Goal: Transaction & Acquisition: Complete application form

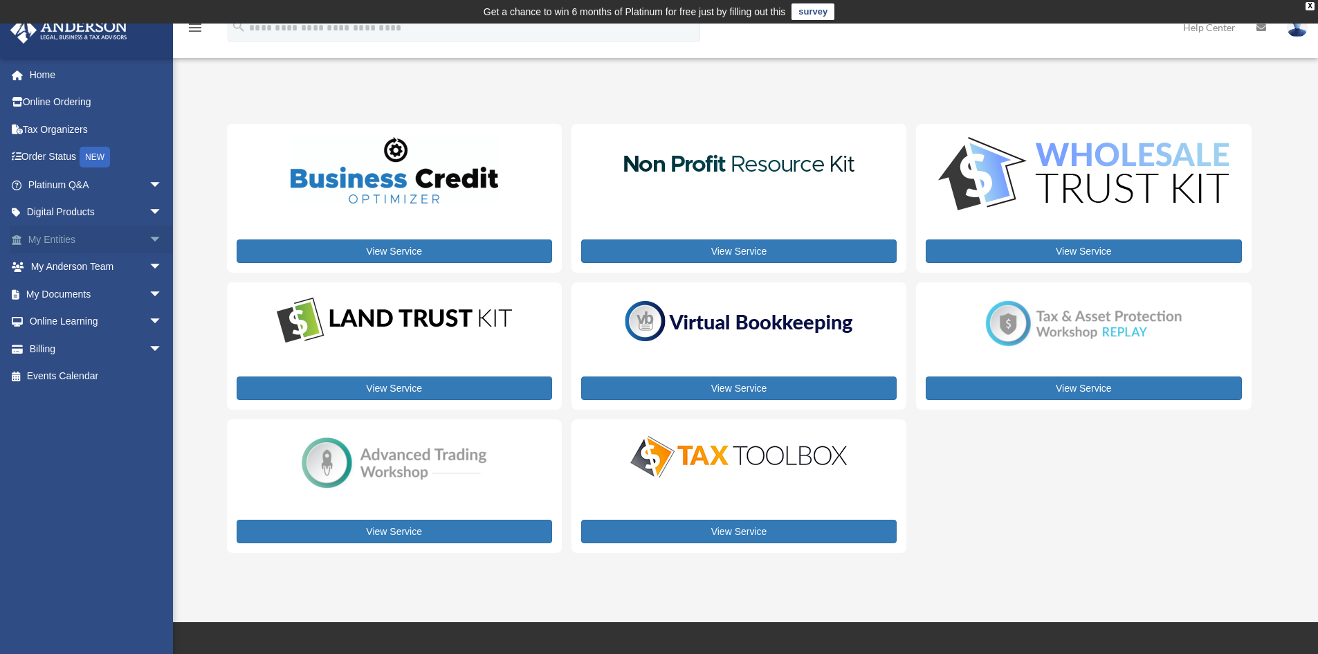
click at [149, 239] on span "arrow_drop_down" at bounding box center [163, 239] width 28 height 28
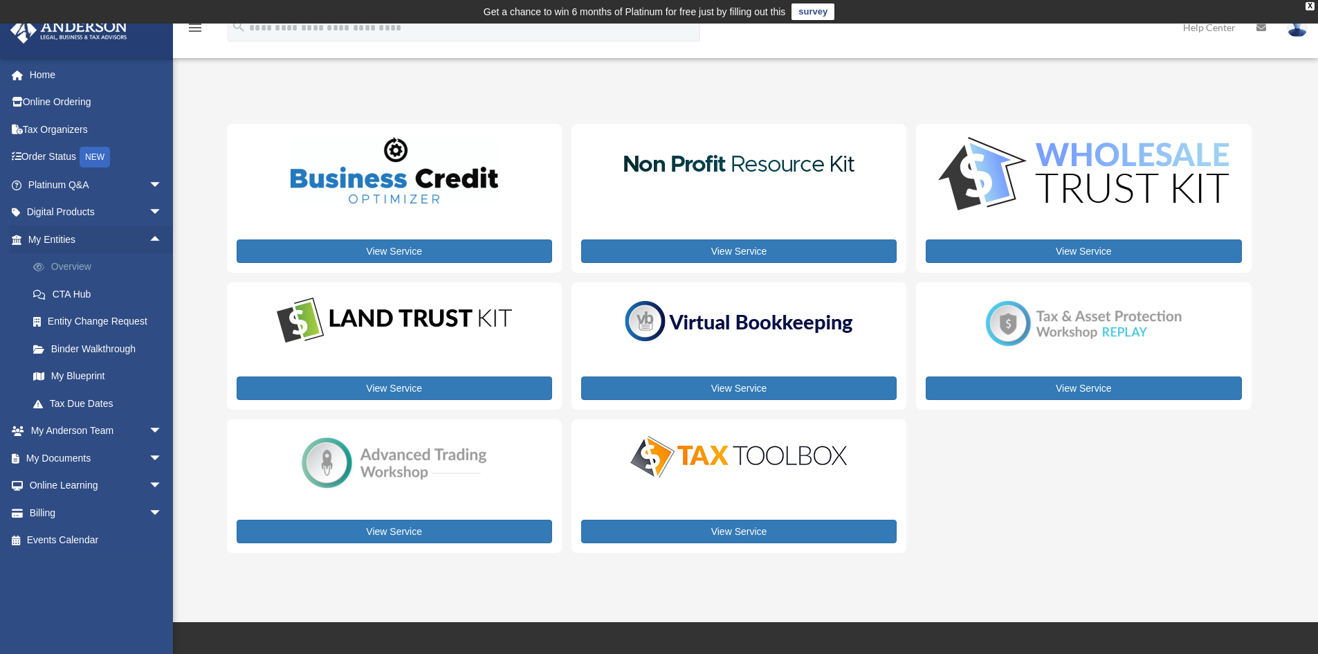
click at [73, 260] on link "Overview" at bounding box center [101, 267] width 164 height 28
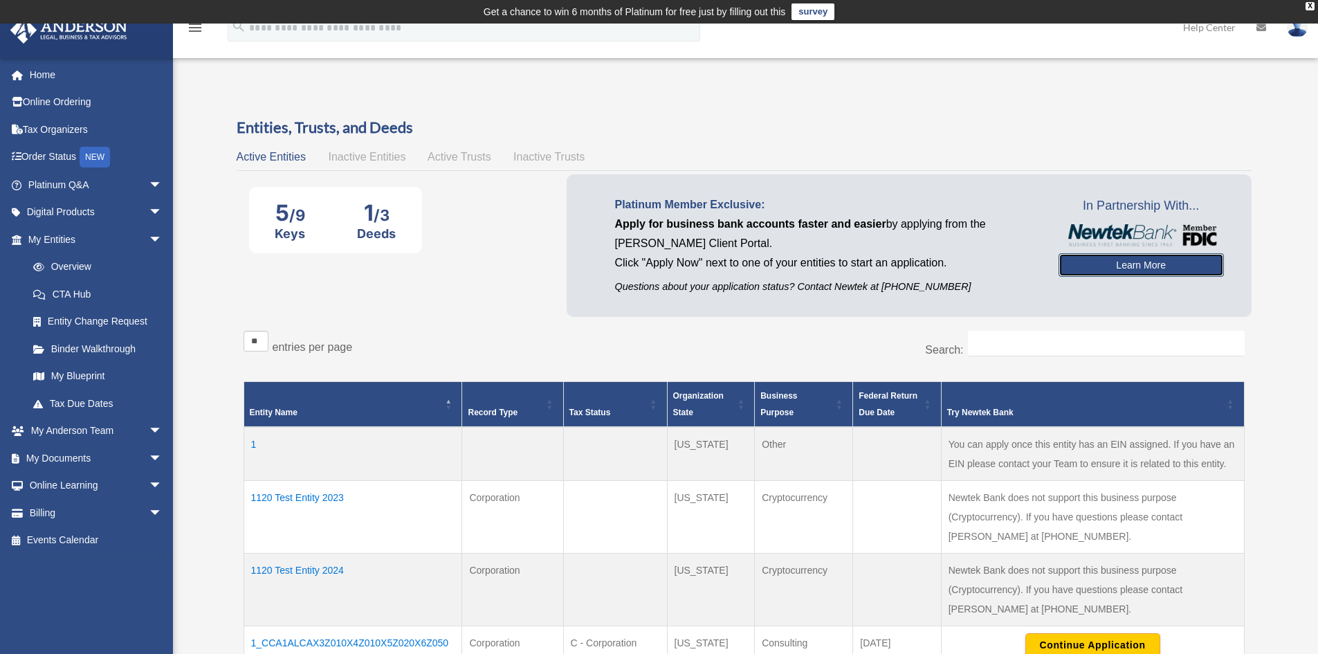
click at [1091, 267] on link "Learn More" at bounding box center [1140, 265] width 165 height 24
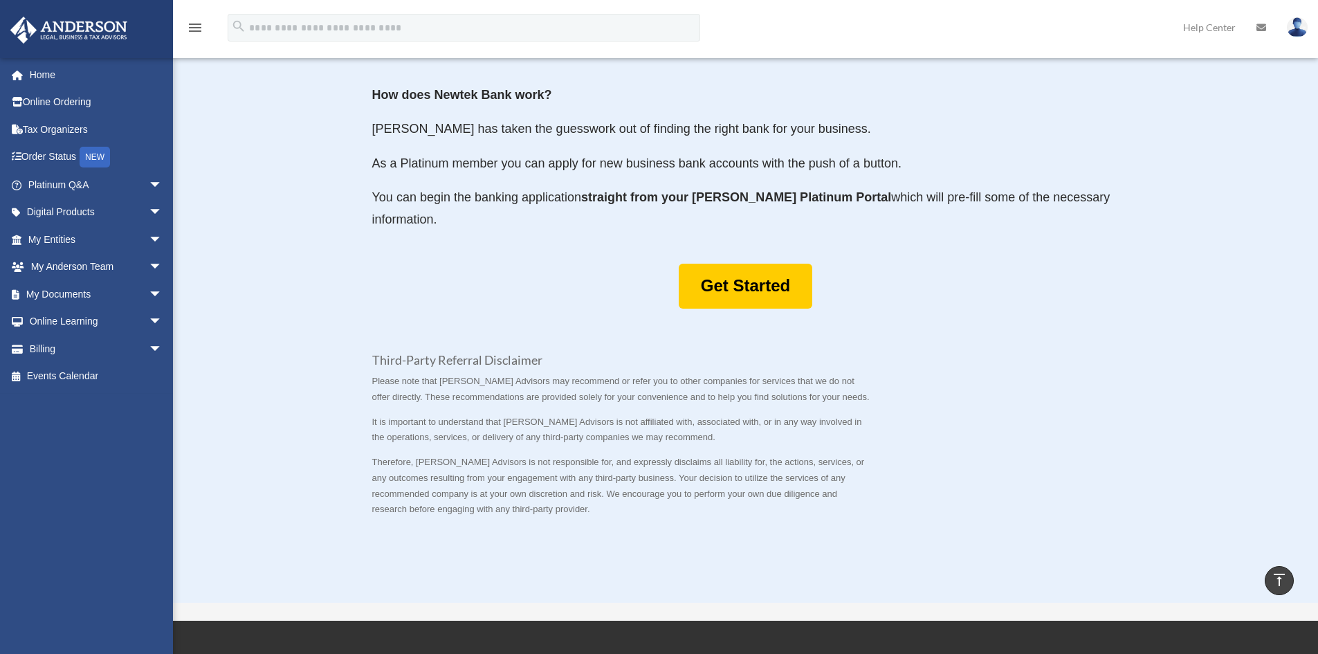
scroll to position [830, 0]
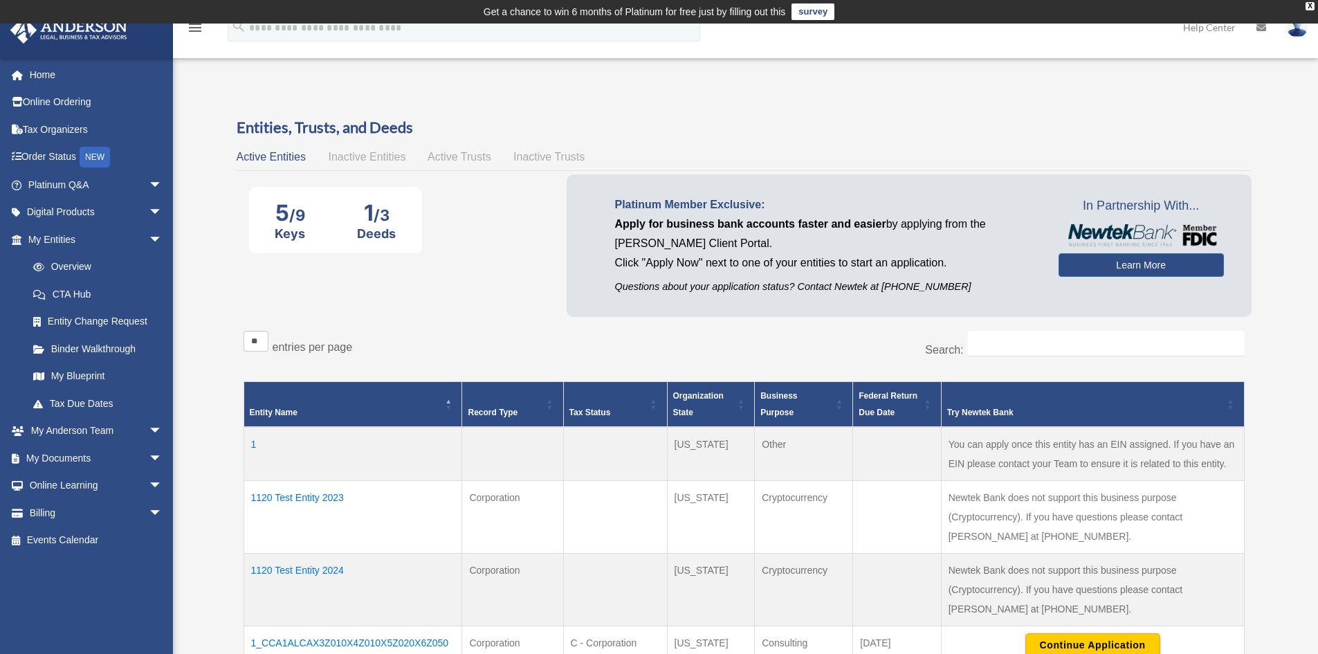
click at [468, 149] on div "Active Entities Inactive Entities Active Trusts Inactive Trusts" at bounding box center [744, 156] width 1015 height 19
click at [468, 154] on span "Active Trusts" at bounding box center [459, 157] width 64 height 12
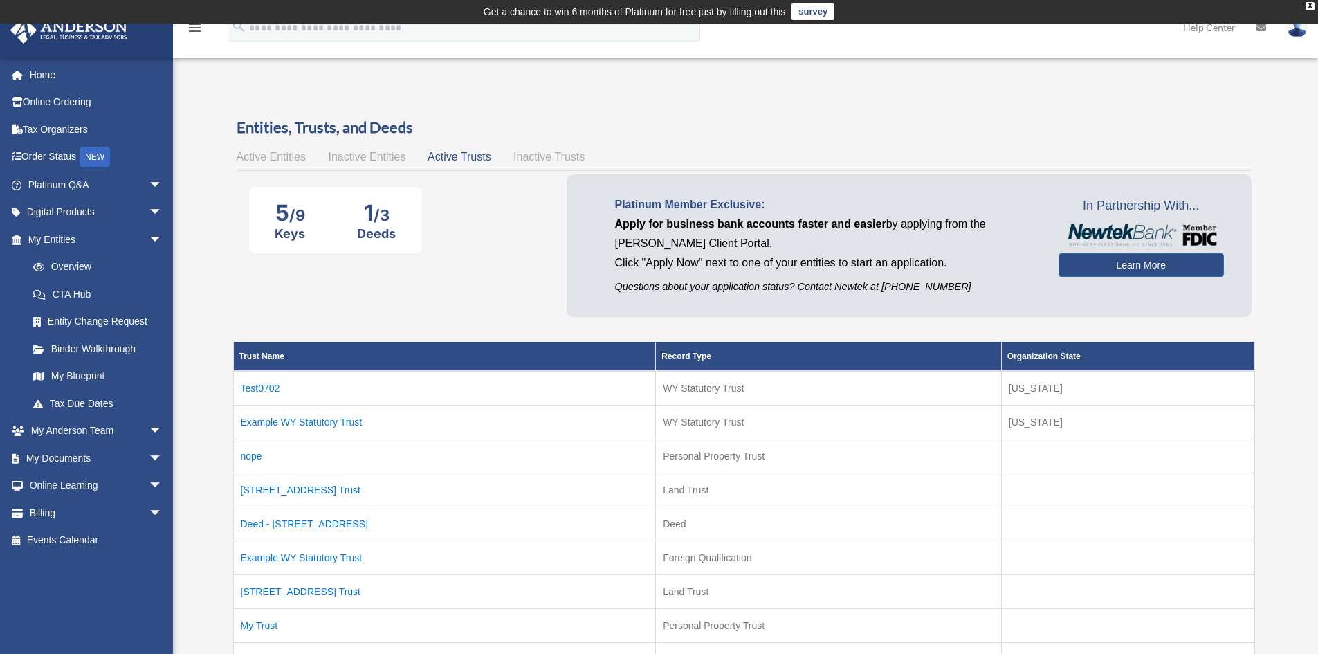
click at [549, 156] on span "Inactive Trusts" at bounding box center [548, 157] width 71 height 12
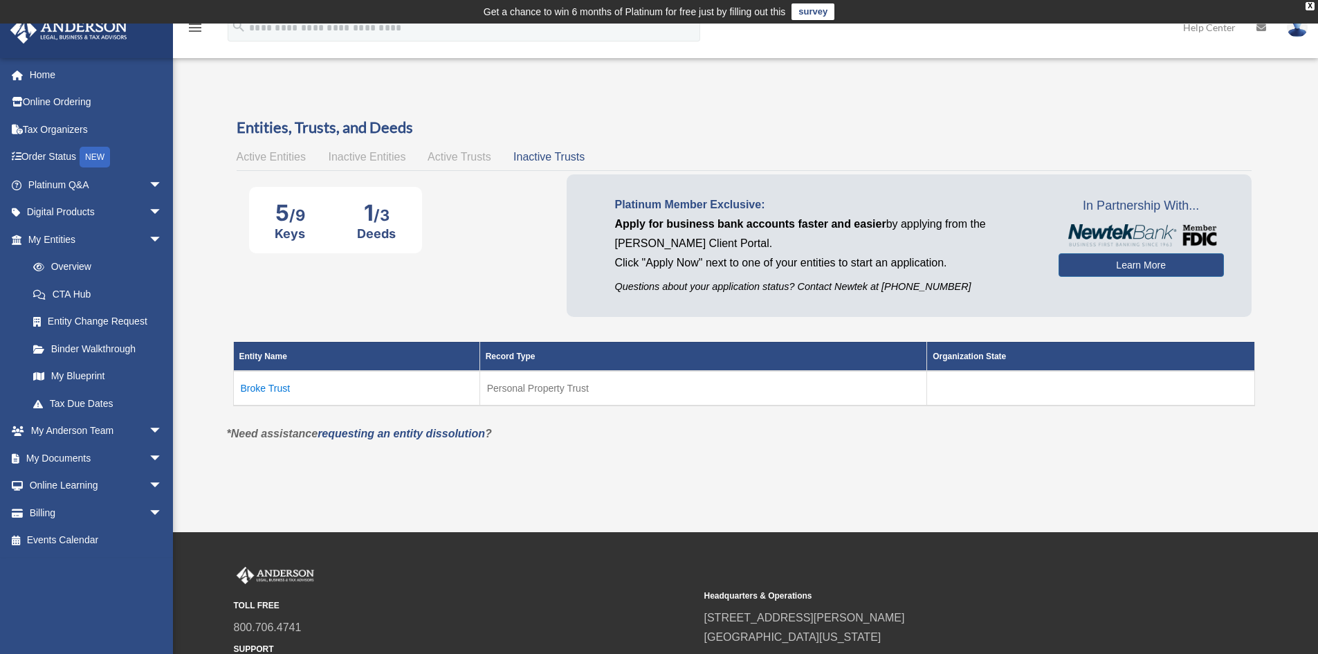
click at [359, 152] on span "Inactive Entities" at bounding box center [366, 157] width 77 height 12
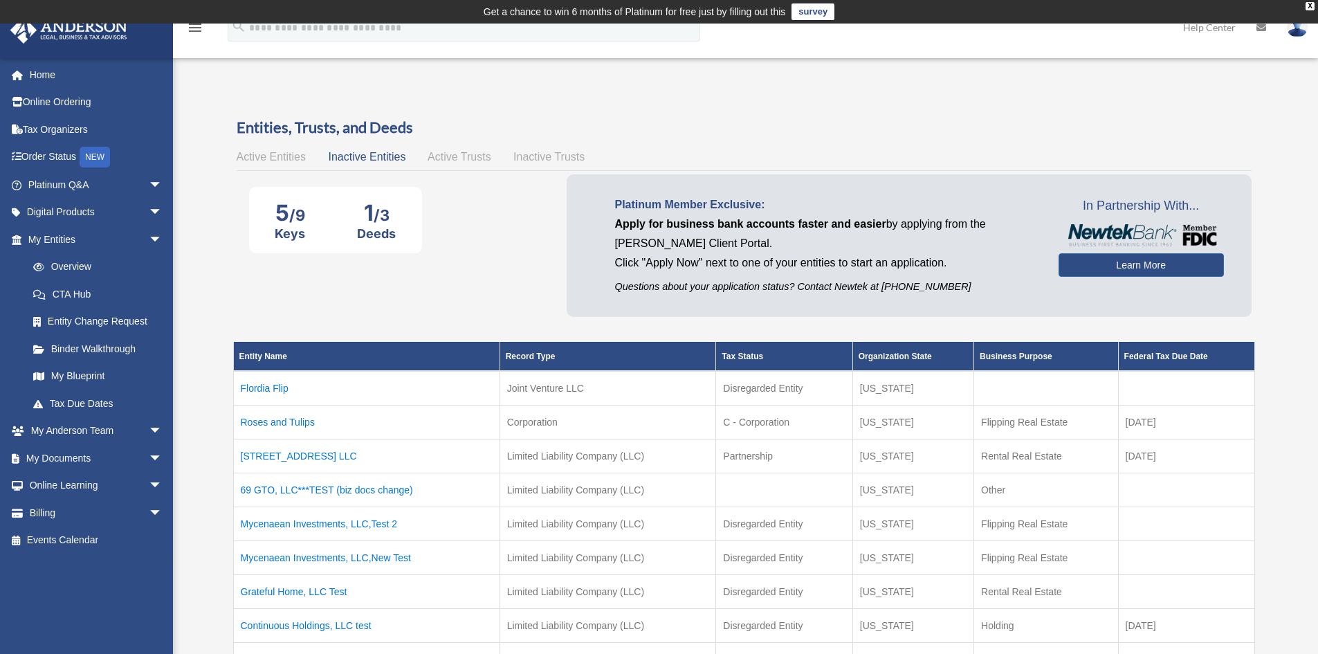
click at [275, 153] on span "Active Entities" at bounding box center [271, 157] width 69 height 12
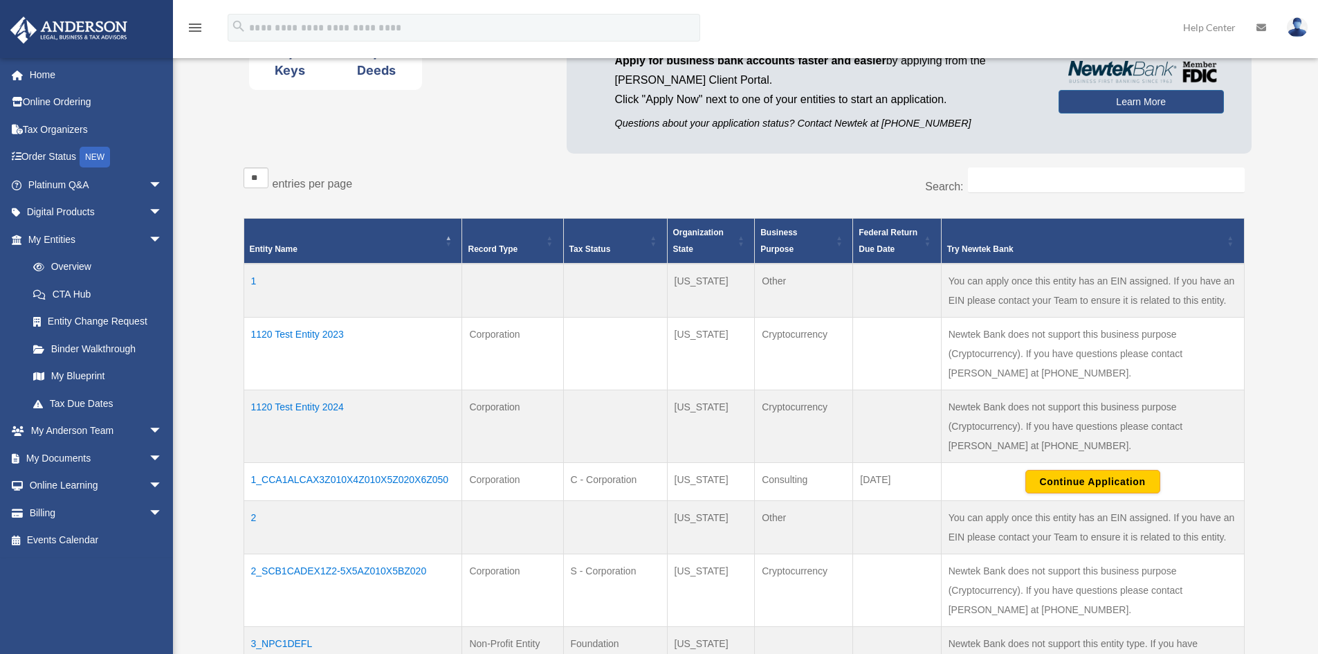
scroll to position [138, 0]
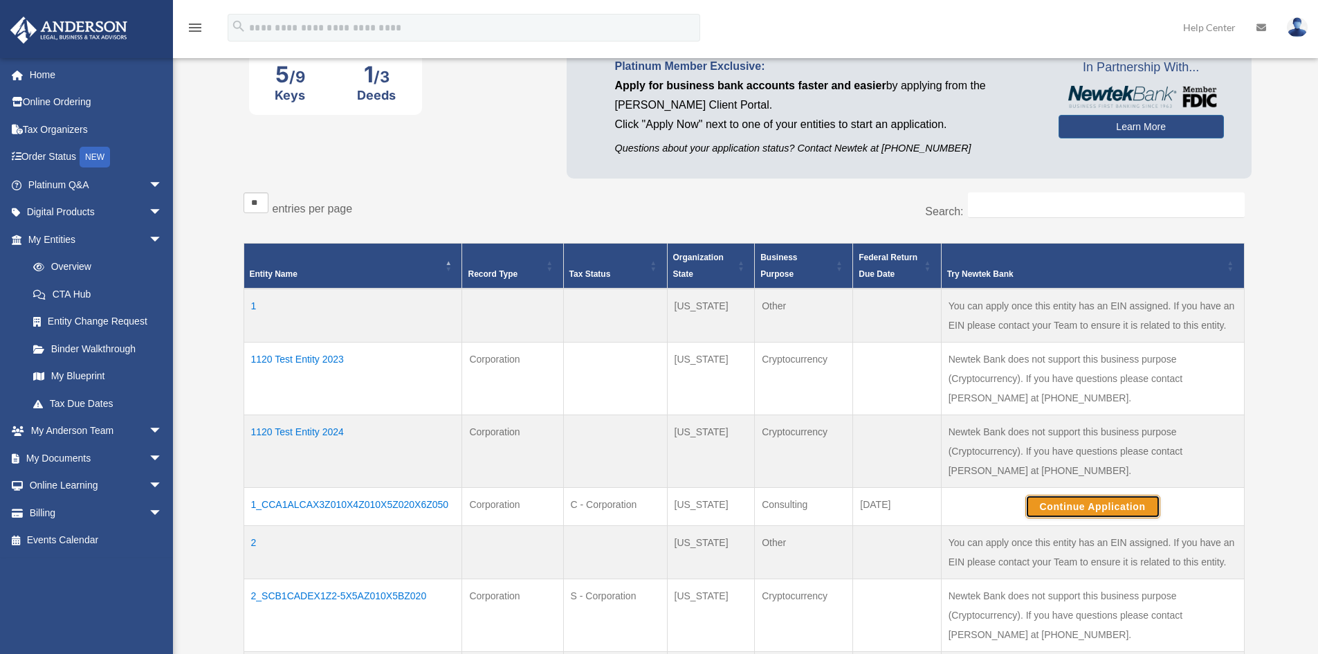
click at [1098, 515] on button "Continue Application" at bounding box center [1092, 507] width 135 height 24
click at [986, 489] on td "Continue Application" at bounding box center [1092, 507] width 303 height 38
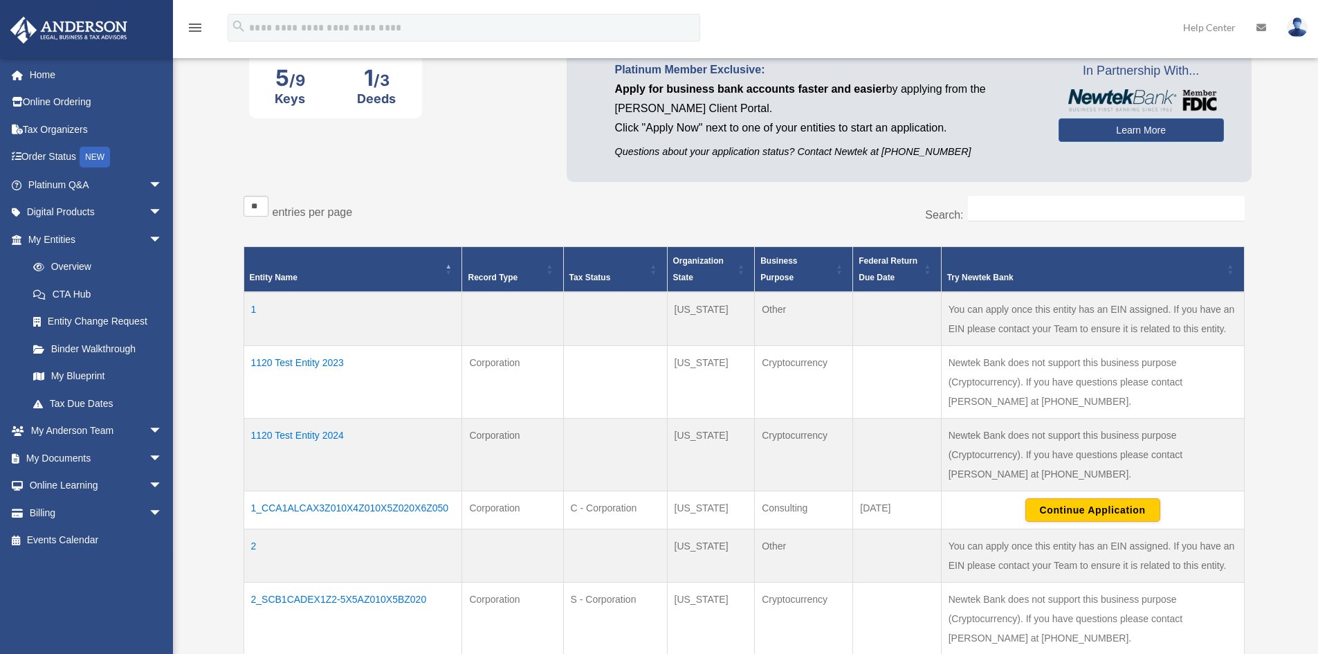
scroll to position [0, 0]
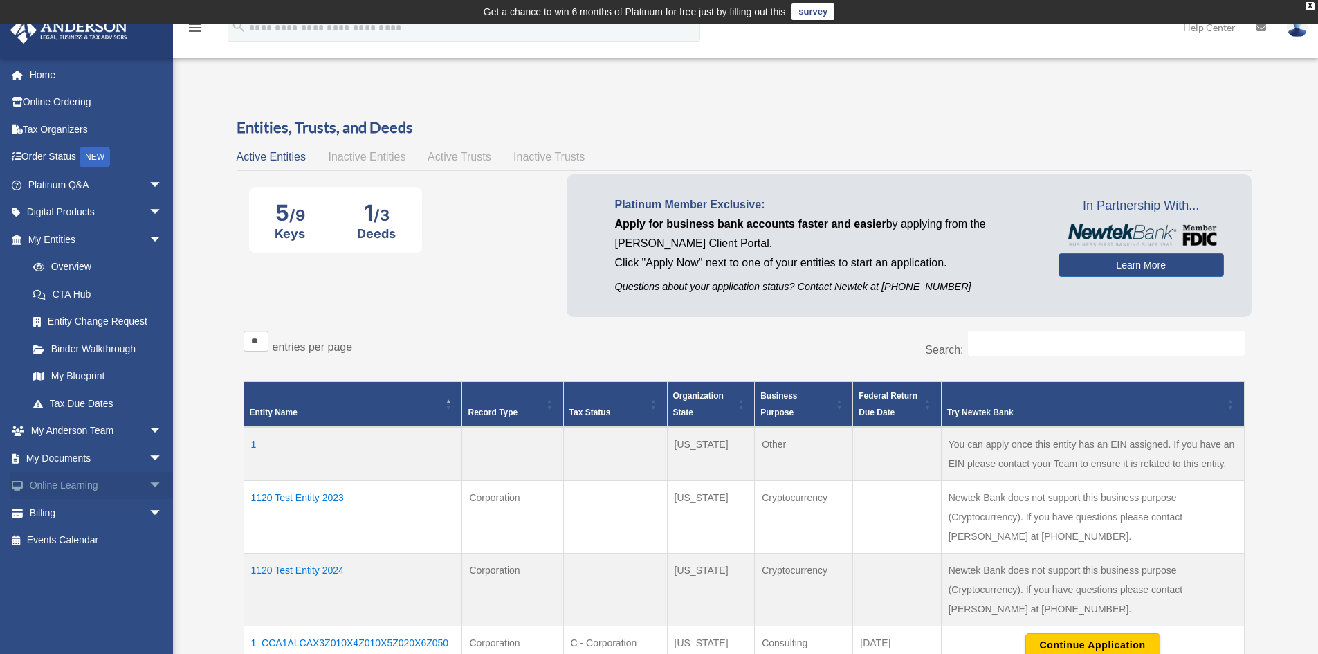
click at [149, 483] on span "arrow_drop_down" at bounding box center [163, 486] width 28 height 28
click at [149, 483] on span "arrow_drop_up" at bounding box center [163, 486] width 28 height 28
click at [149, 460] on span "arrow_drop_down" at bounding box center [163, 458] width 28 height 28
click at [149, 460] on span "arrow_drop_up" at bounding box center [163, 458] width 28 height 28
click at [149, 458] on span "arrow_drop_down" at bounding box center [163, 458] width 28 height 28
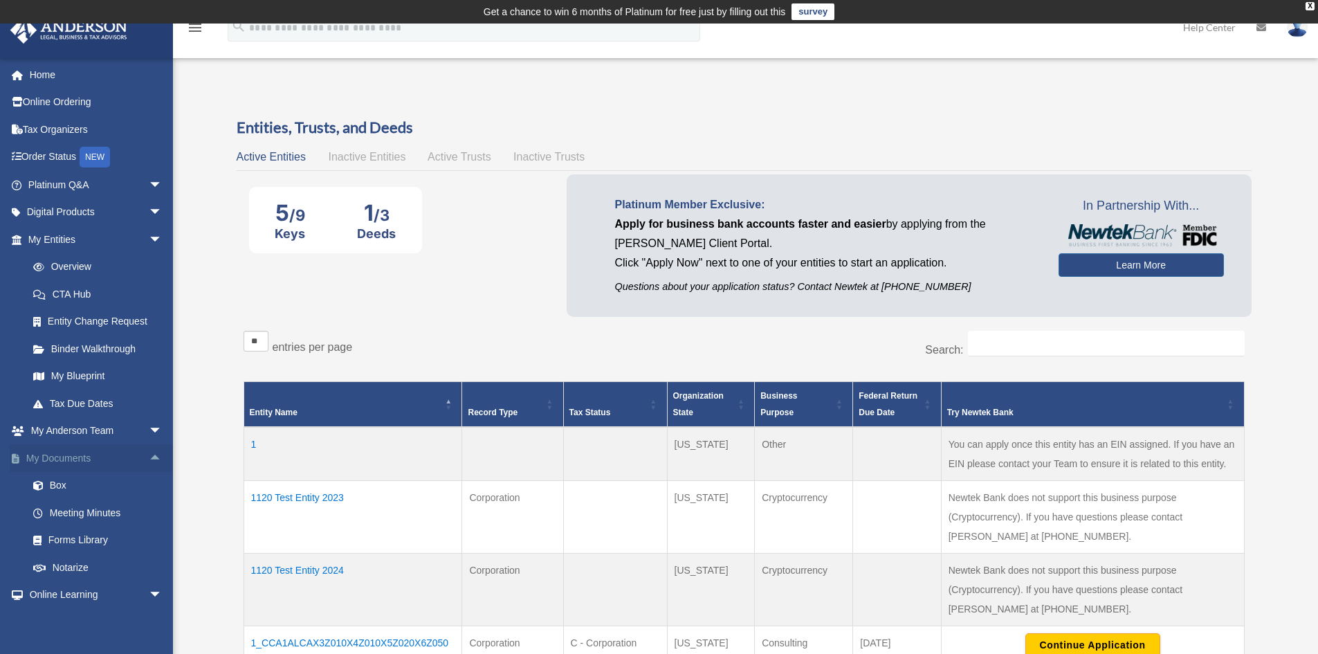
click at [149, 458] on span "arrow_drop_up" at bounding box center [163, 458] width 28 height 28
click at [149, 488] on span "arrow_drop_down" at bounding box center [163, 486] width 28 height 28
click at [149, 488] on span "arrow_drop_up" at bounding box center [163, 486] width 28 height 28
click at [1147, 272] on link "Learn More" at bounding box center [1140, 265] width 165 height 24
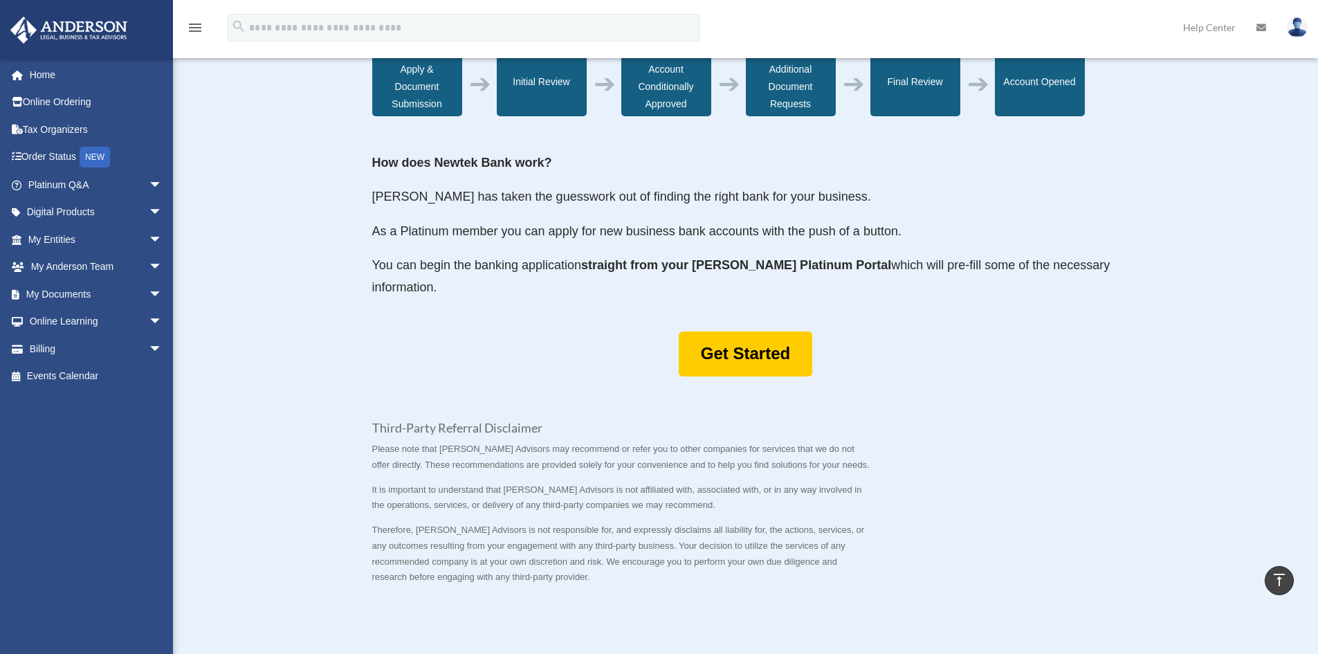
scroll to position [484, 0]
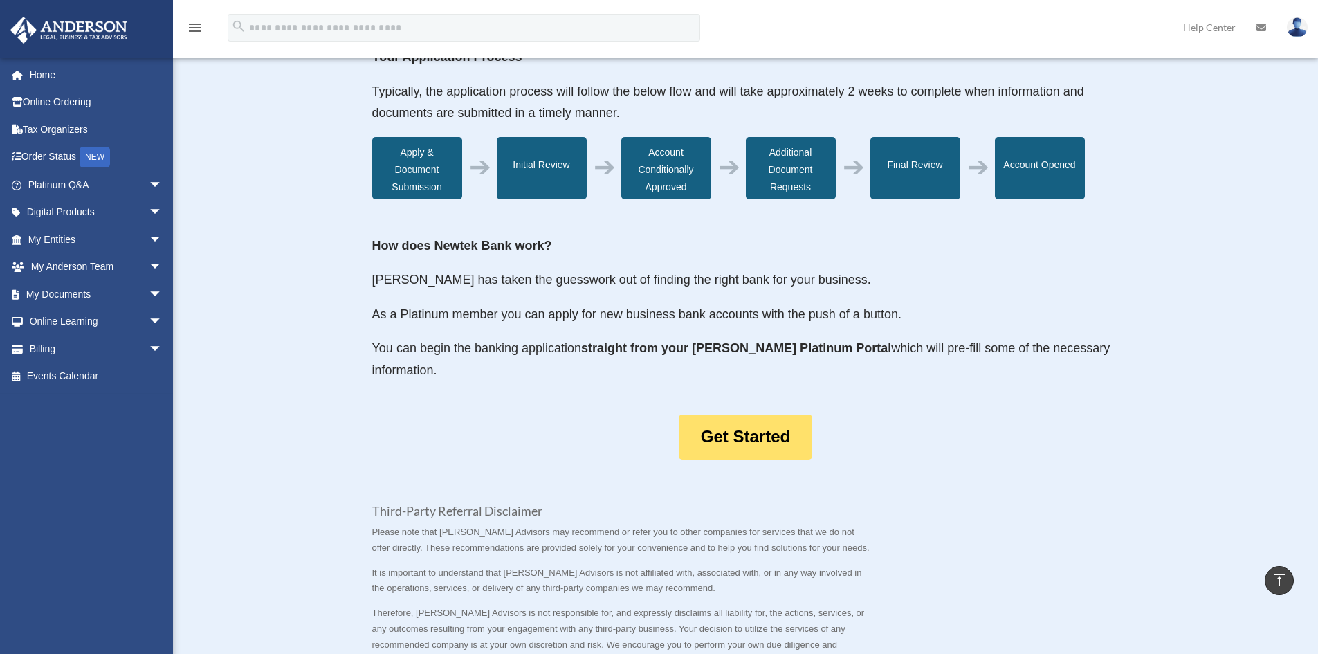
click at [757, 443] on link "Get Started" at bounding box center [745, 436] width 133 height 45
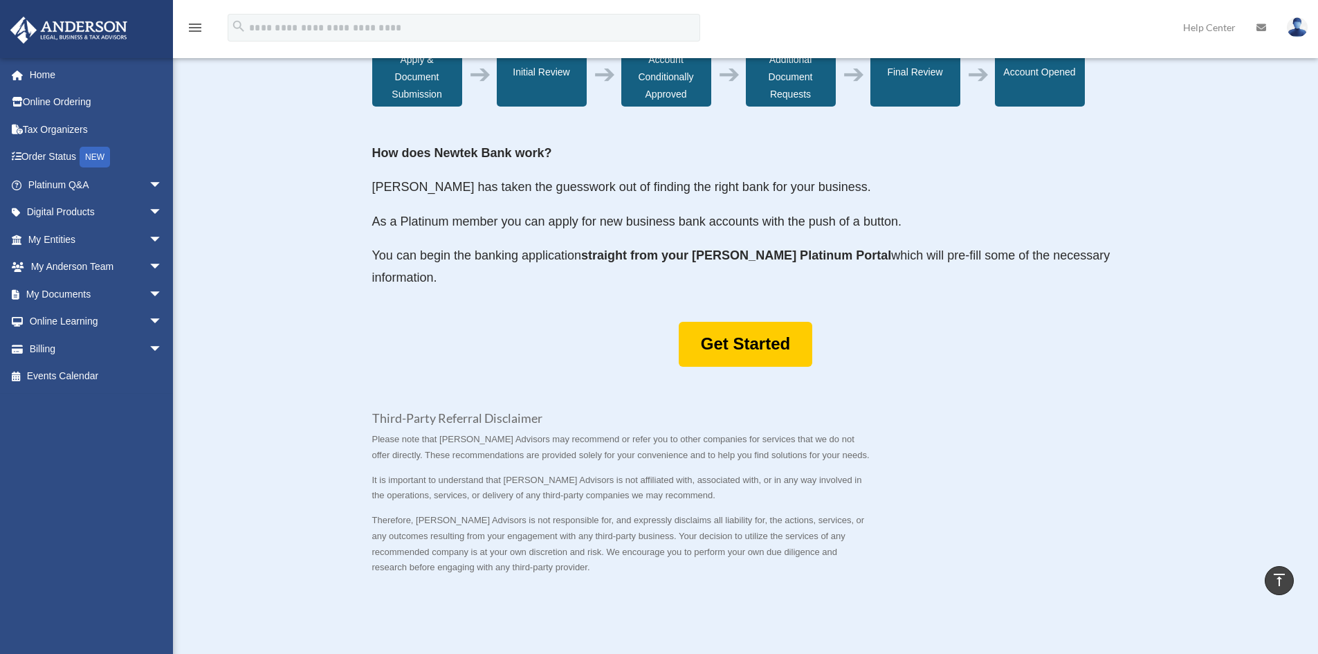
scroll to position [439, 0]
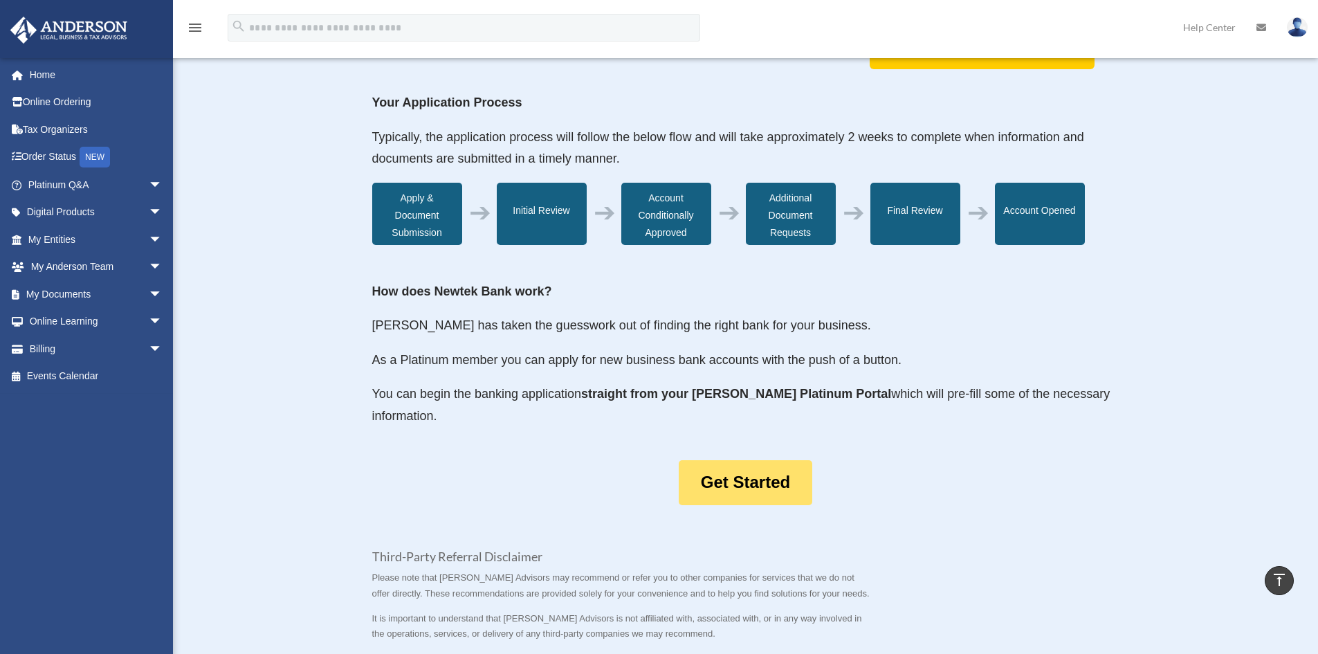
click at [753, 487] on link "Get Started" at bounding box center [745, 482] width 133 height 45
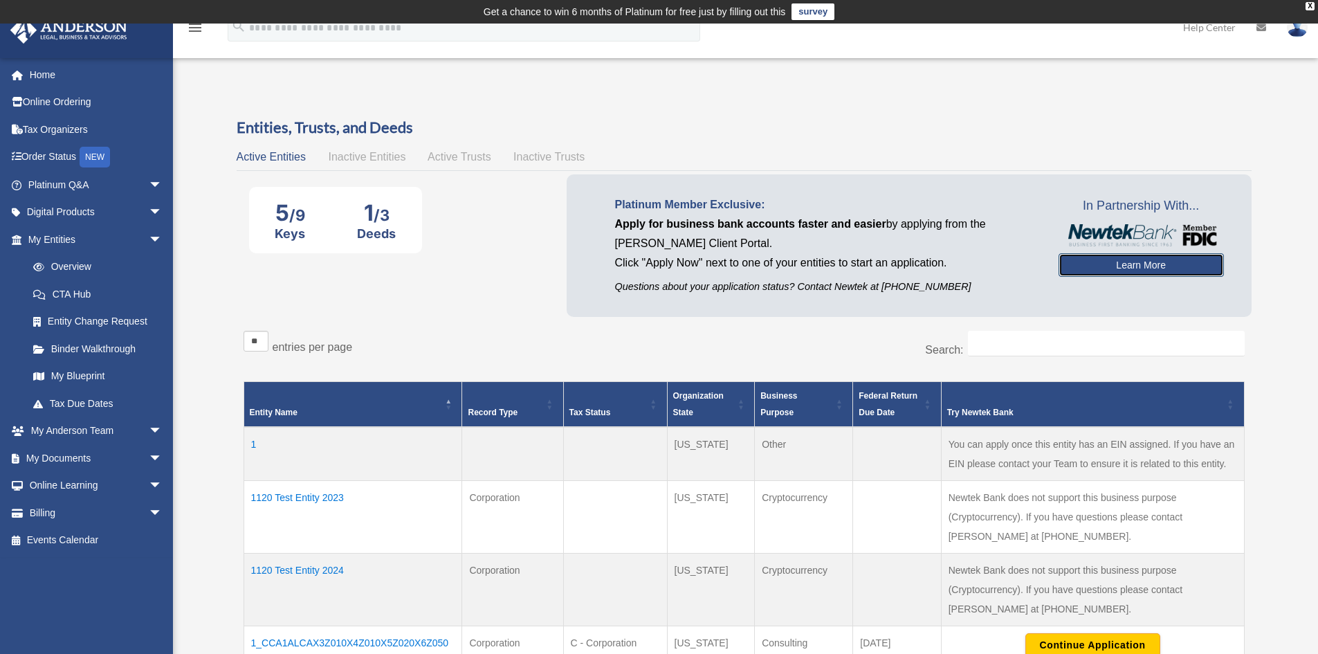
click at [1064, 264] on link "Learn More" at bounding box center [1140, 265] width 165 height 24
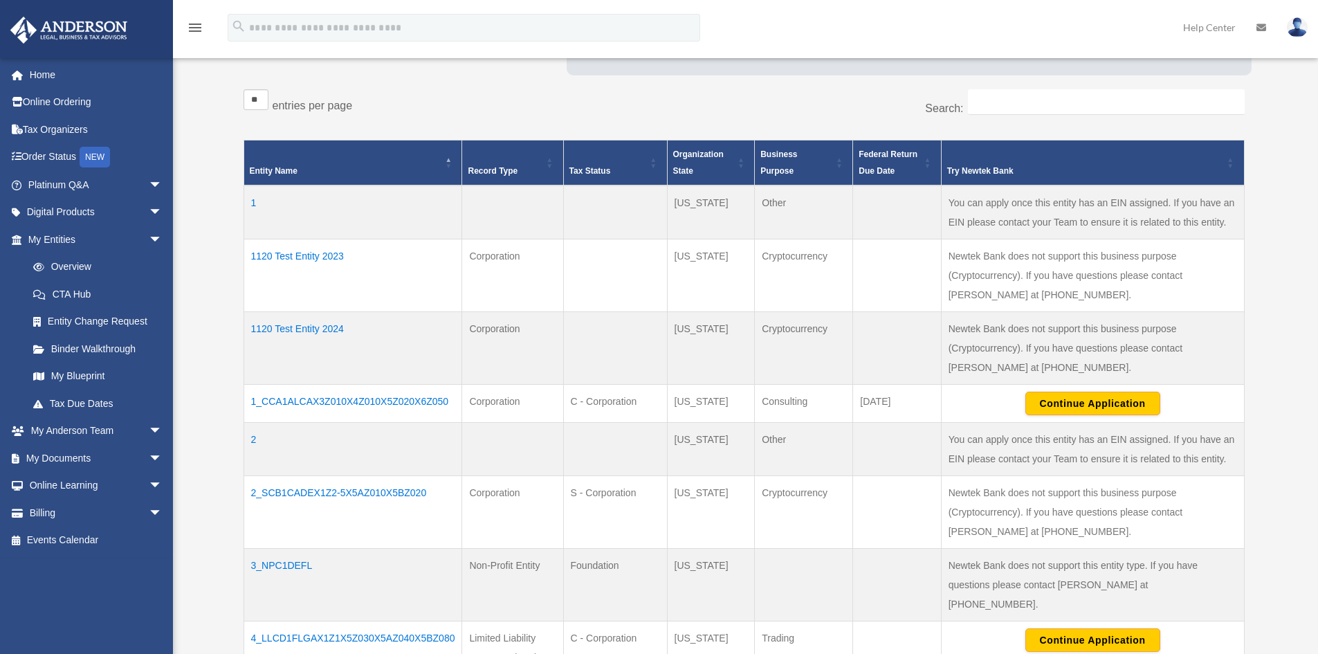
scroll to position [299, 0]
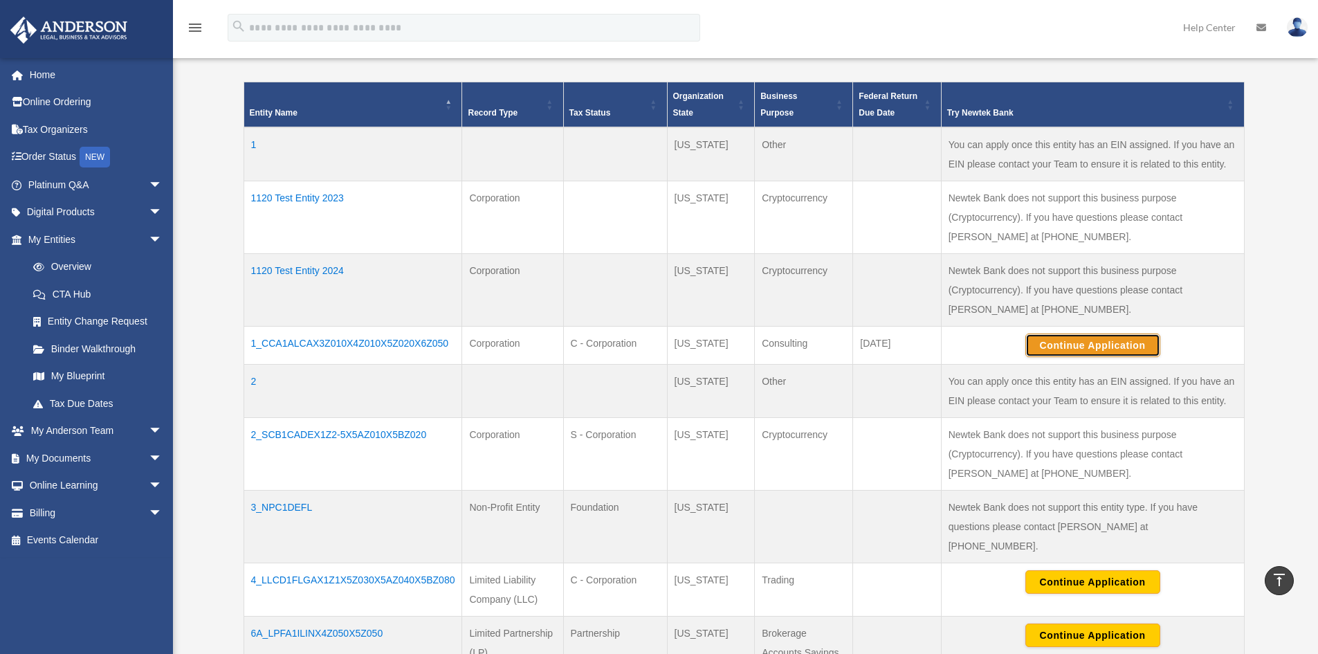
click at [1079, 335] on button "Continue Application" at bounding box center [1092, 345] width 135 height 24
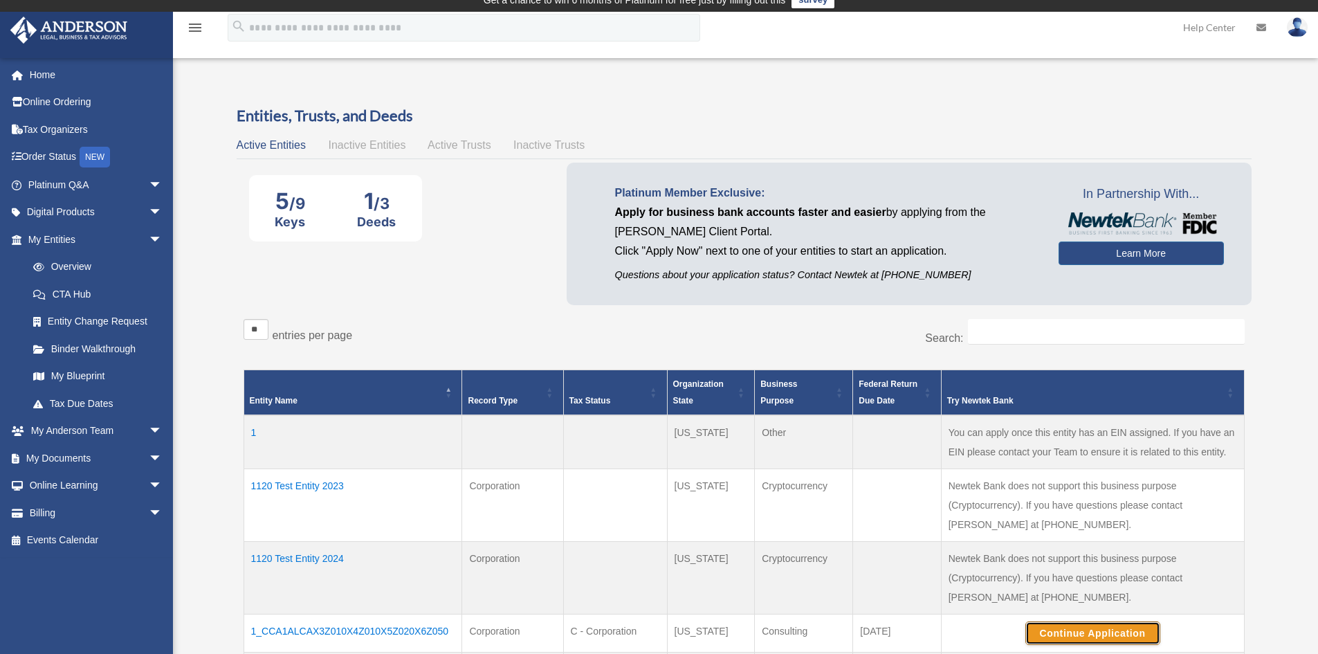
scroll to position [0, 0]
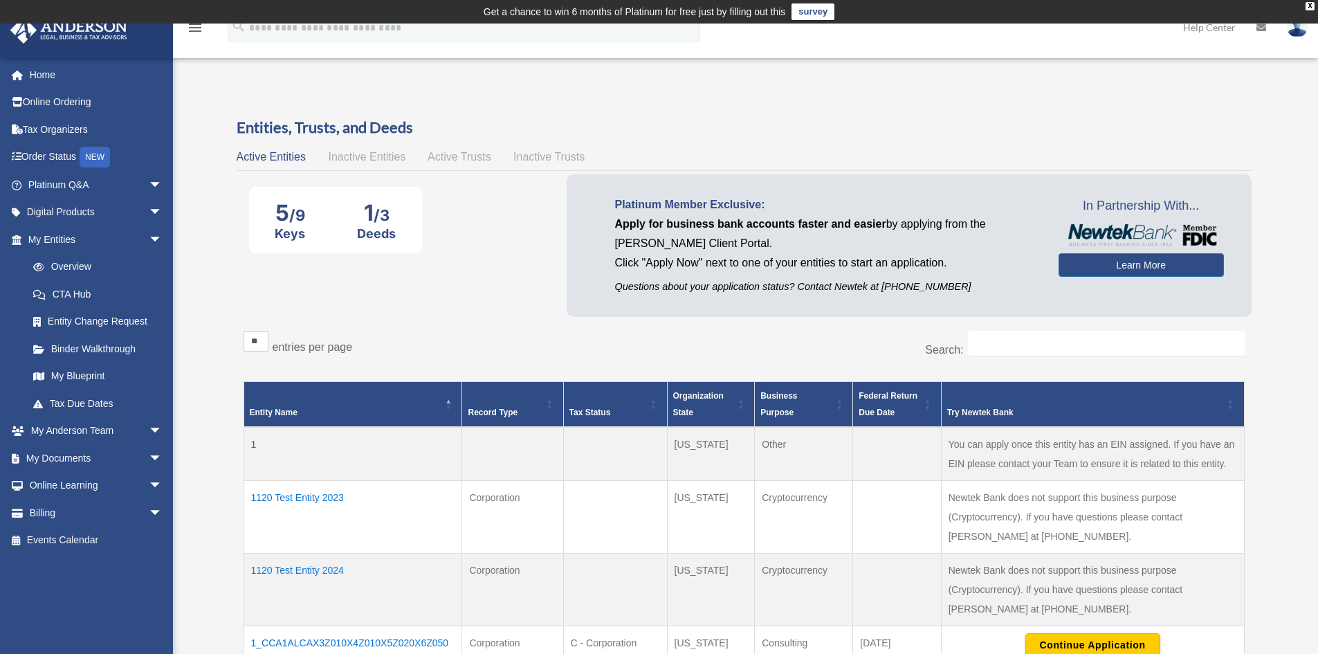
click at [329, 494] on td "1120 Test Entity 2023" at bounding box center [352, 517] width 219 height 73
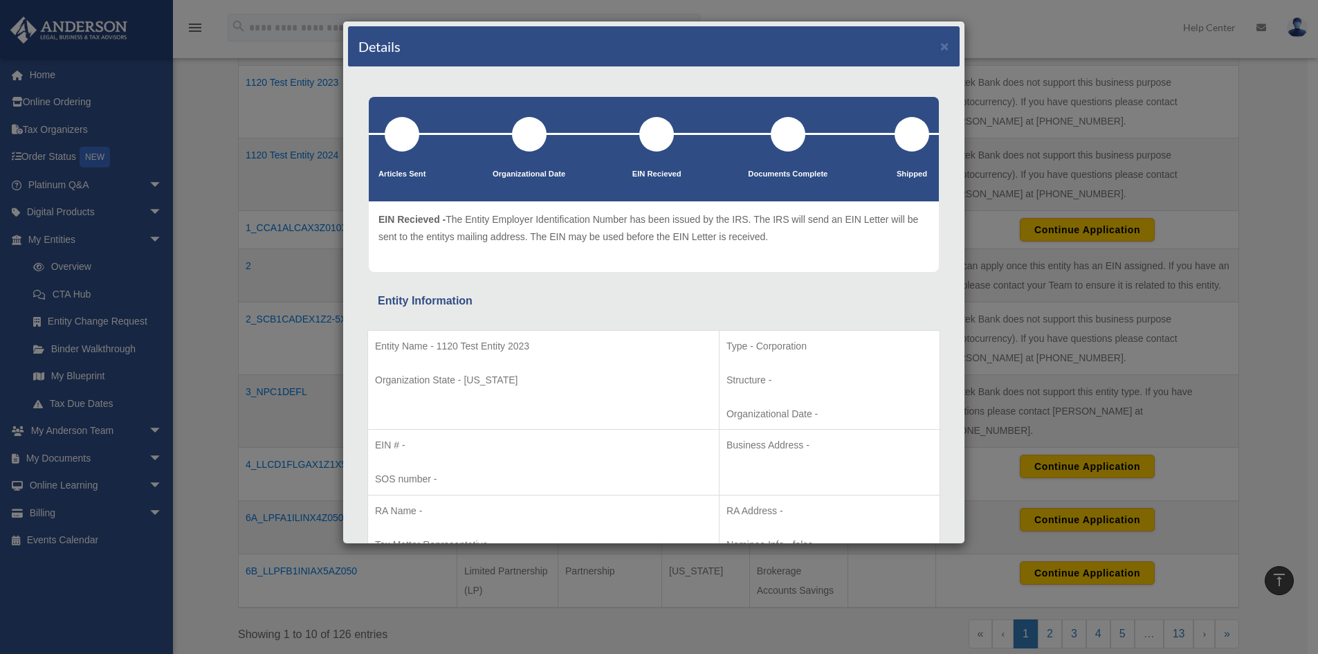
click at [653, 127] on div at bounding box center [656, 134] width 35 height 35
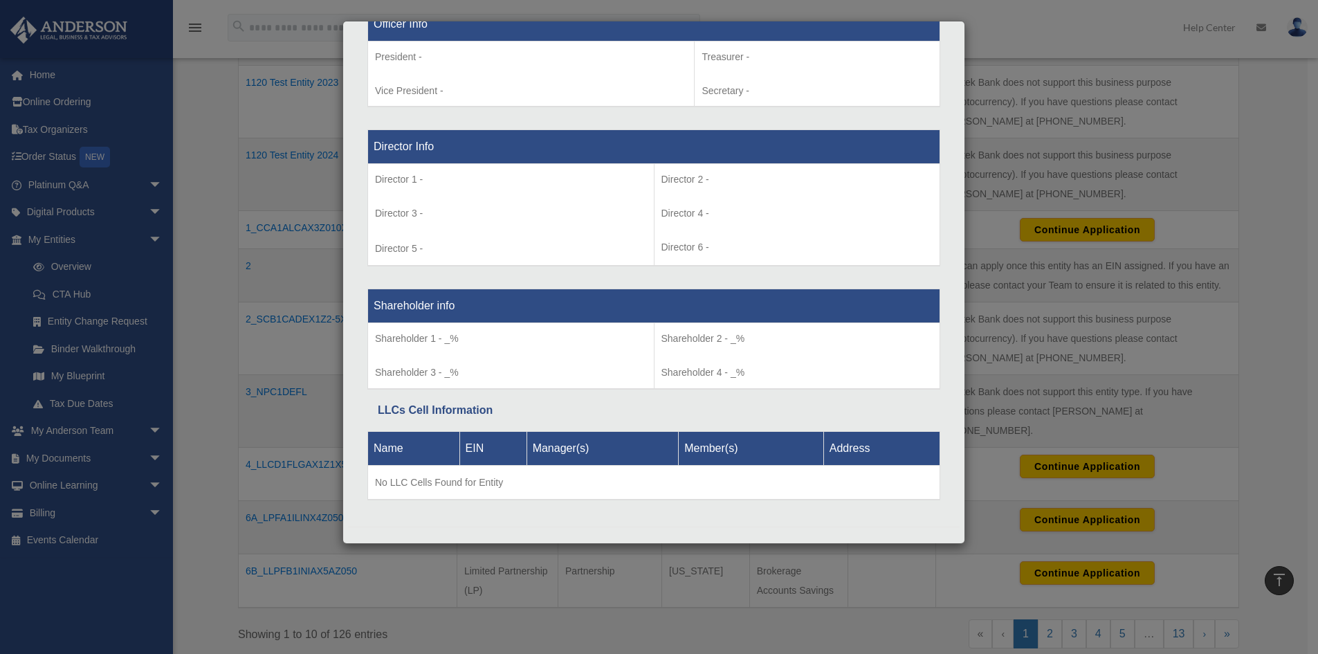
scroll to position [927, 0]
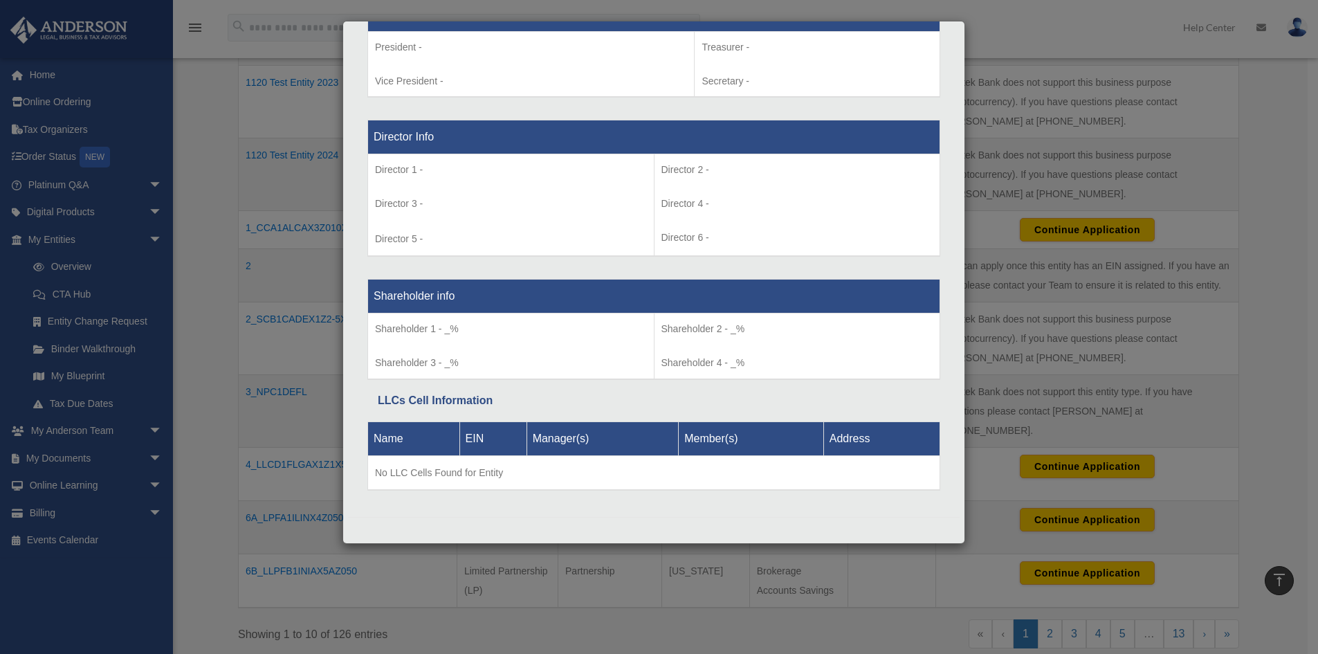
click at [291, 383] on div "Details × Articles Sent Organizational Date" at bounding box center [659, 327] width 1318 height 654
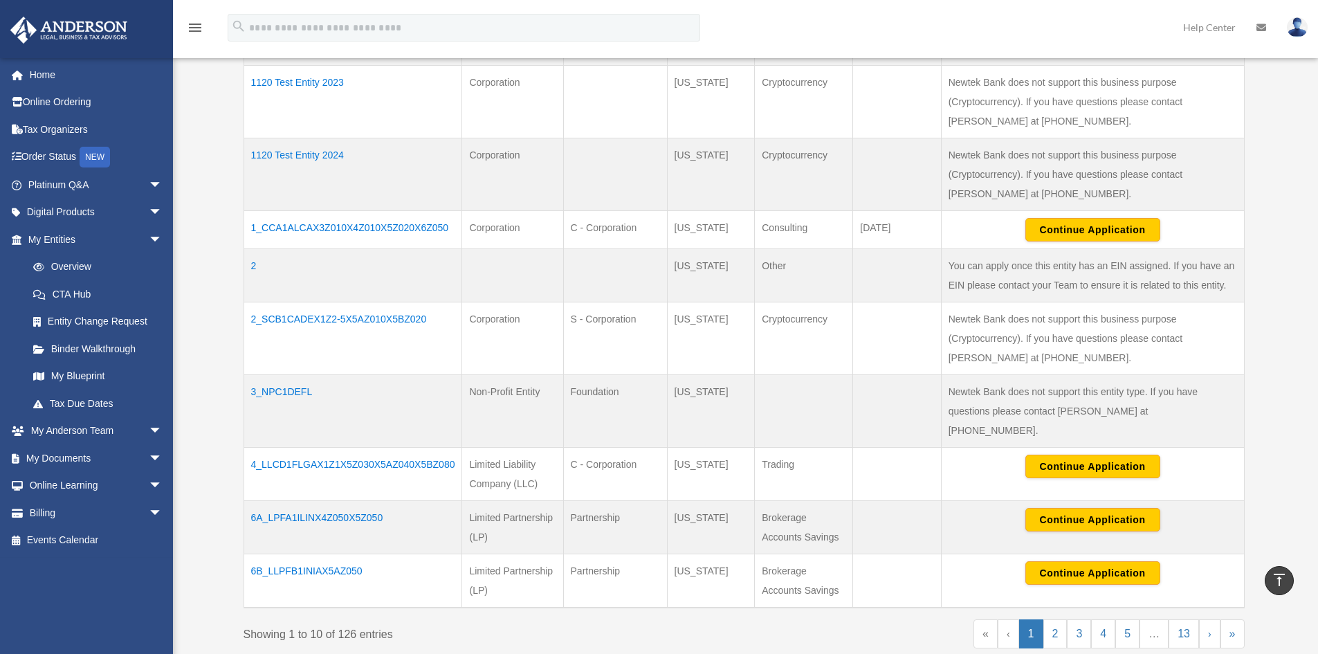
click at [328, 321] on td "2_SCB1CADEX1Z2-5X5AZ010X5BZ020" at bounding box center [352, 338] width 219 height 73
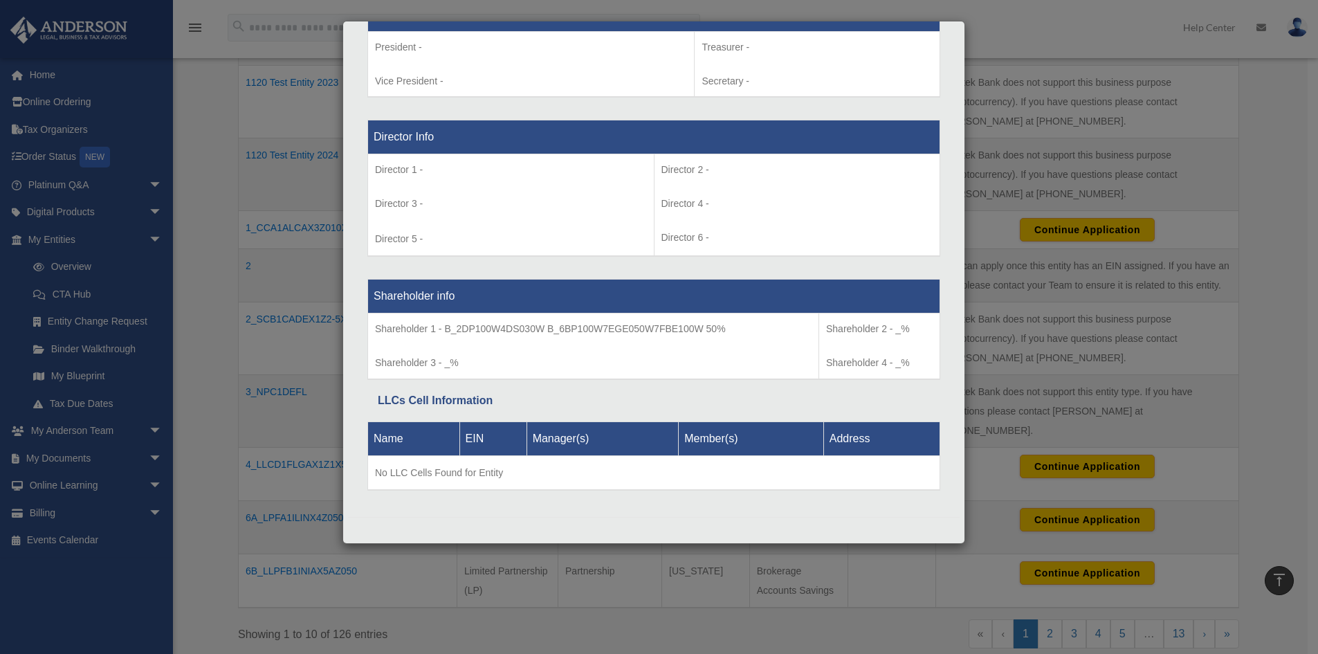
click at [308, 352] on div "Details × Articles Sent Organizational Date" at bounding box center [659, 327] width 1318 height 654
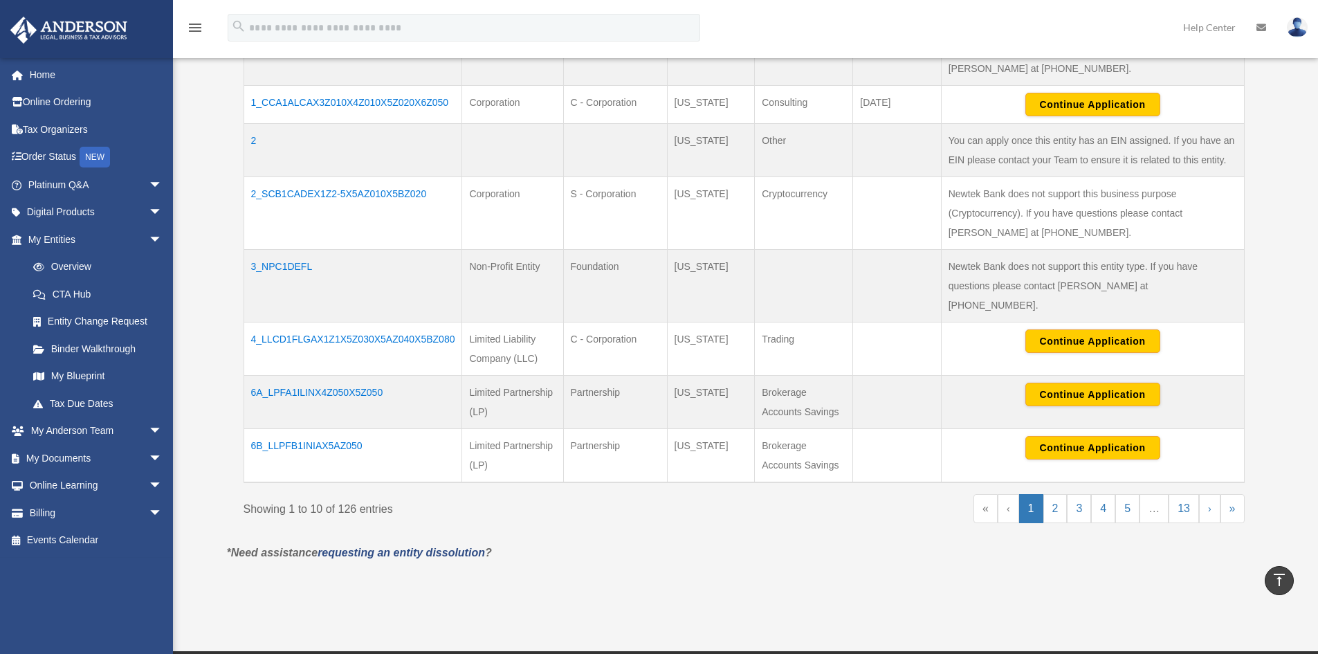
scroll to position [692, 0]
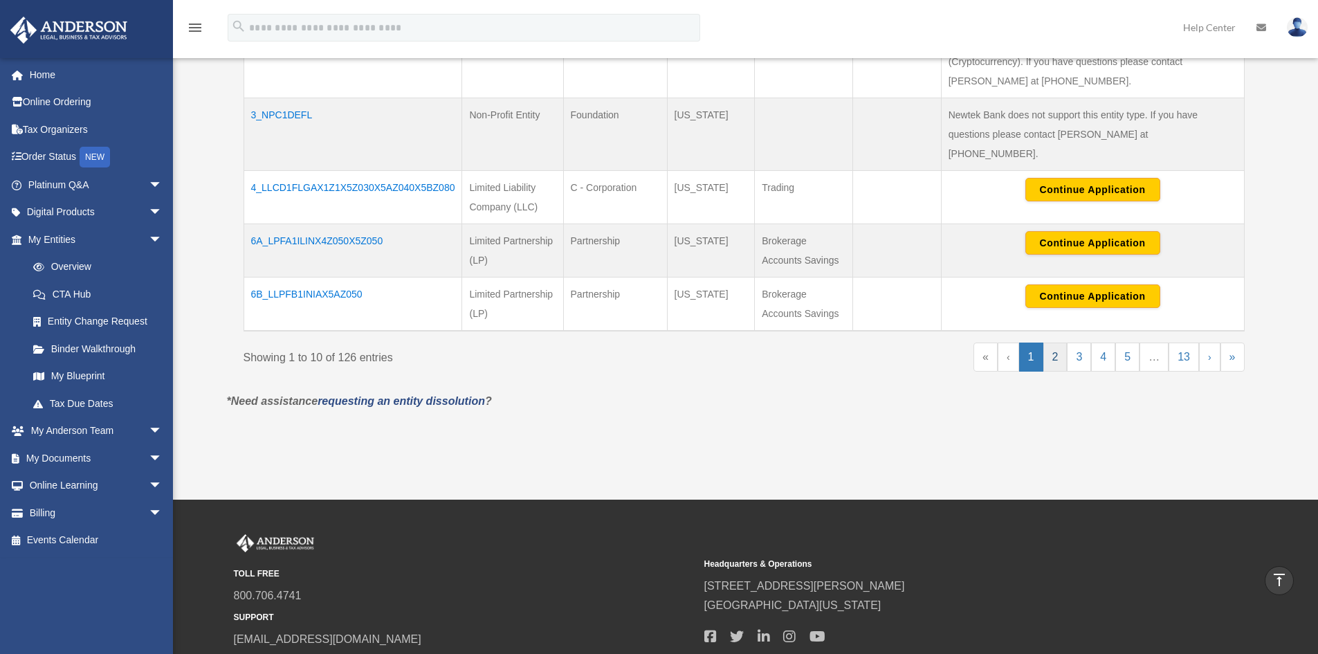
click at [1056, 342] on link "2" at bounding box center [1055, 356] width 24 height 29
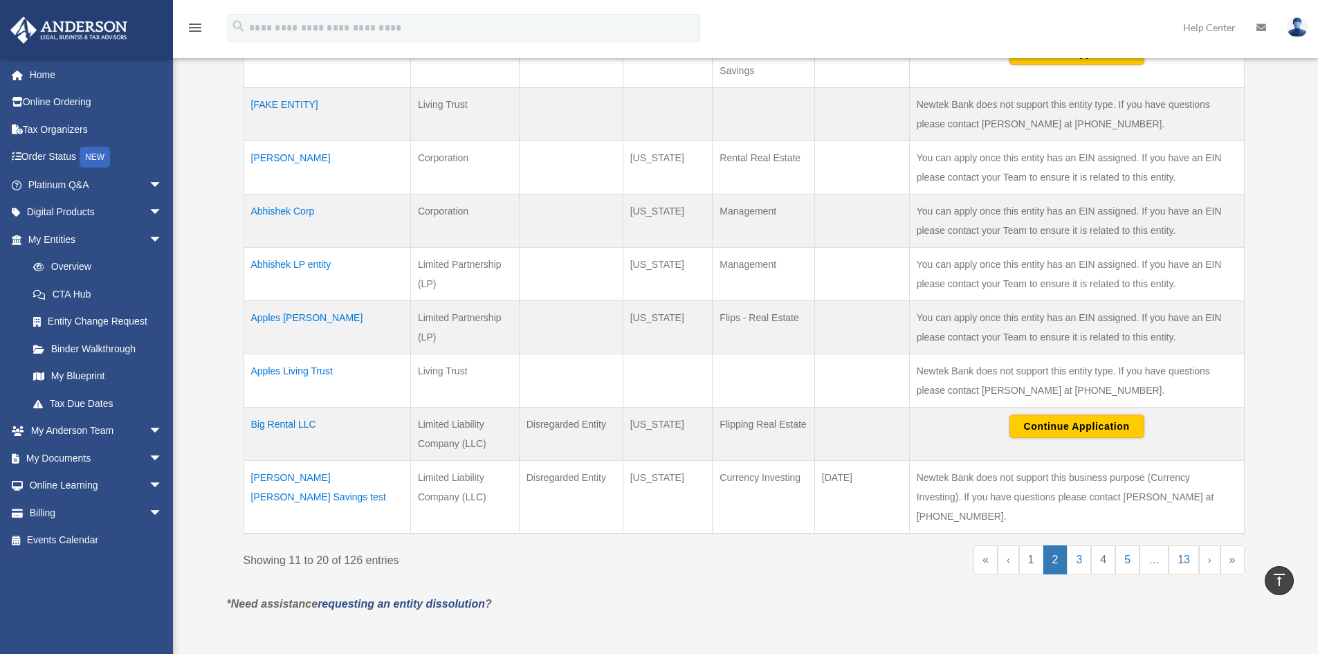
scroll to position [277, 0]
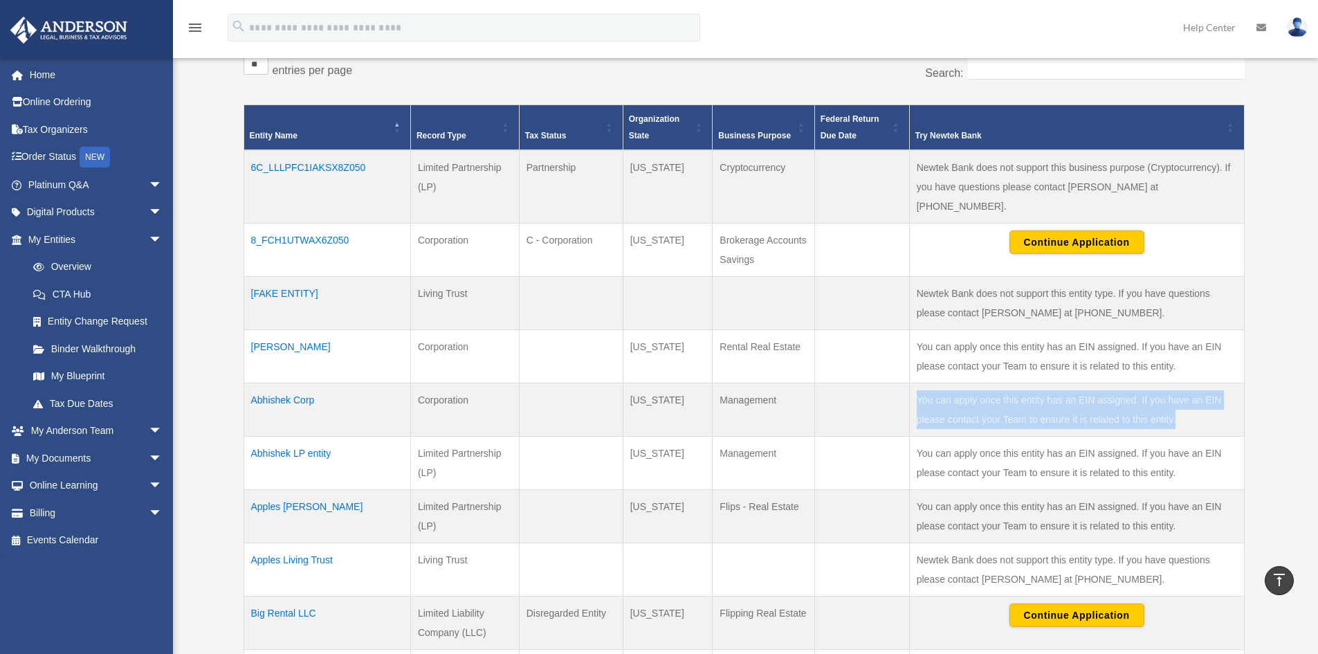
drag, startPoint x: 1204, startPoint y: 398, endPoint x: 911, endPoint y: 385, distance: 292.9
click at [903, 387] on tr "Abhishek Corp Corporation Alaska Management" at bounding box center [743, 409] width 1000 height 53
click at [1041, 391] on td "You can apply once this entity has an EIN assigned. If you have an EIN please c…" at bounding box center [1076, 409] width 335 height 53
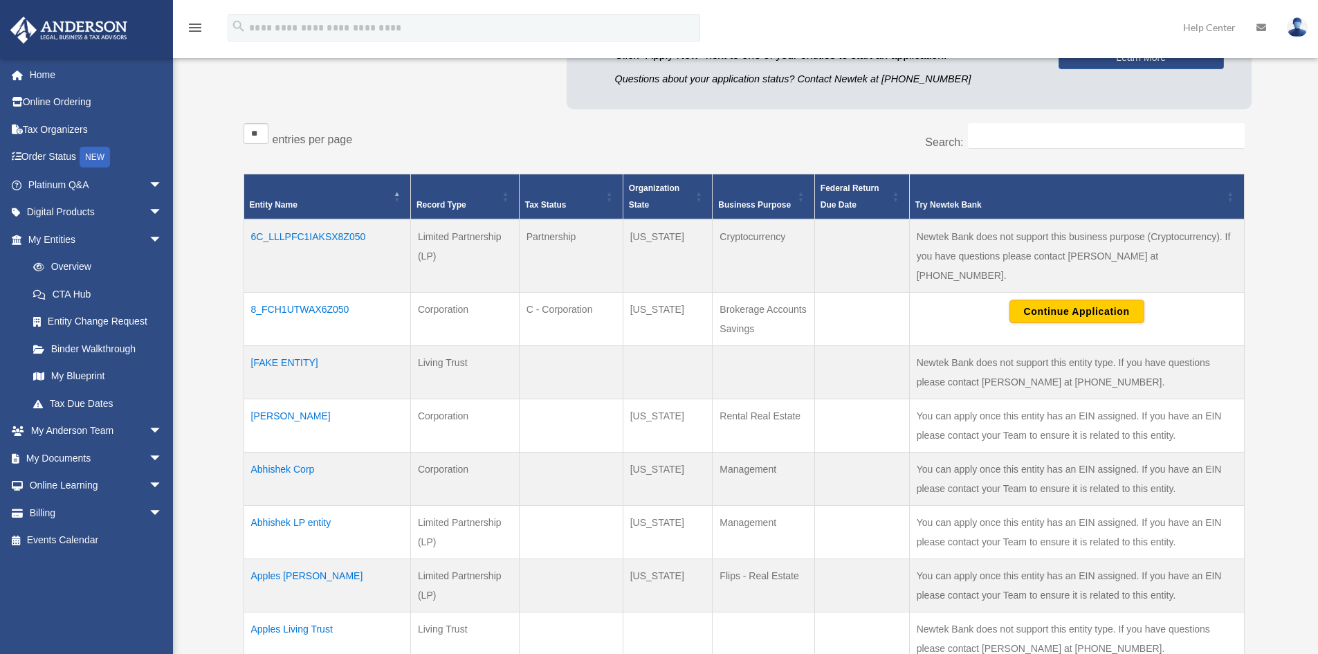
scroll to position [0, 0]
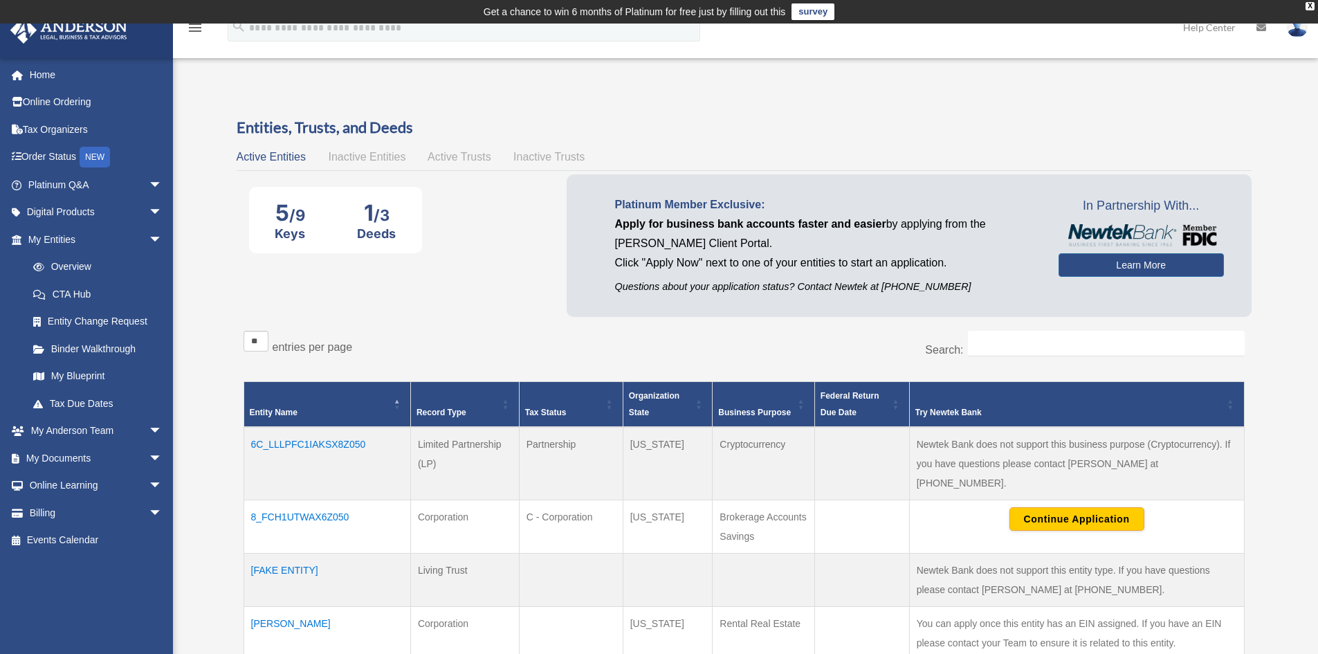
click at [352, 164] on div "Active Entities Inactive Entities Active Trusts Inactive Trusts" at bounding box center [744, 156] width 1015 height 19
click at [353, 163] on div "Active Entities Inactive Entities Active Trusts Inactive Trusts" at bounding box center [744, 156] width 1015 height 19
click at [360, 157] on span "Inactive Entities" at bounding box center [366, 157] width 77 height 12
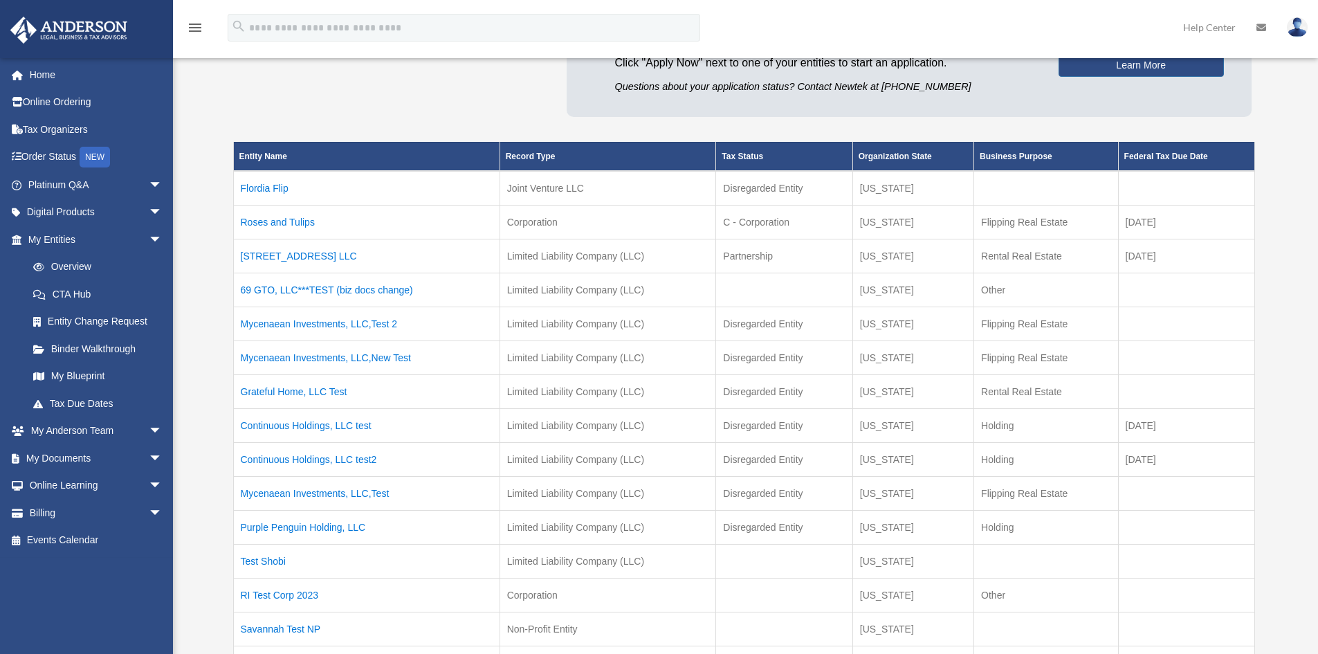
scroll to position [208, 0]
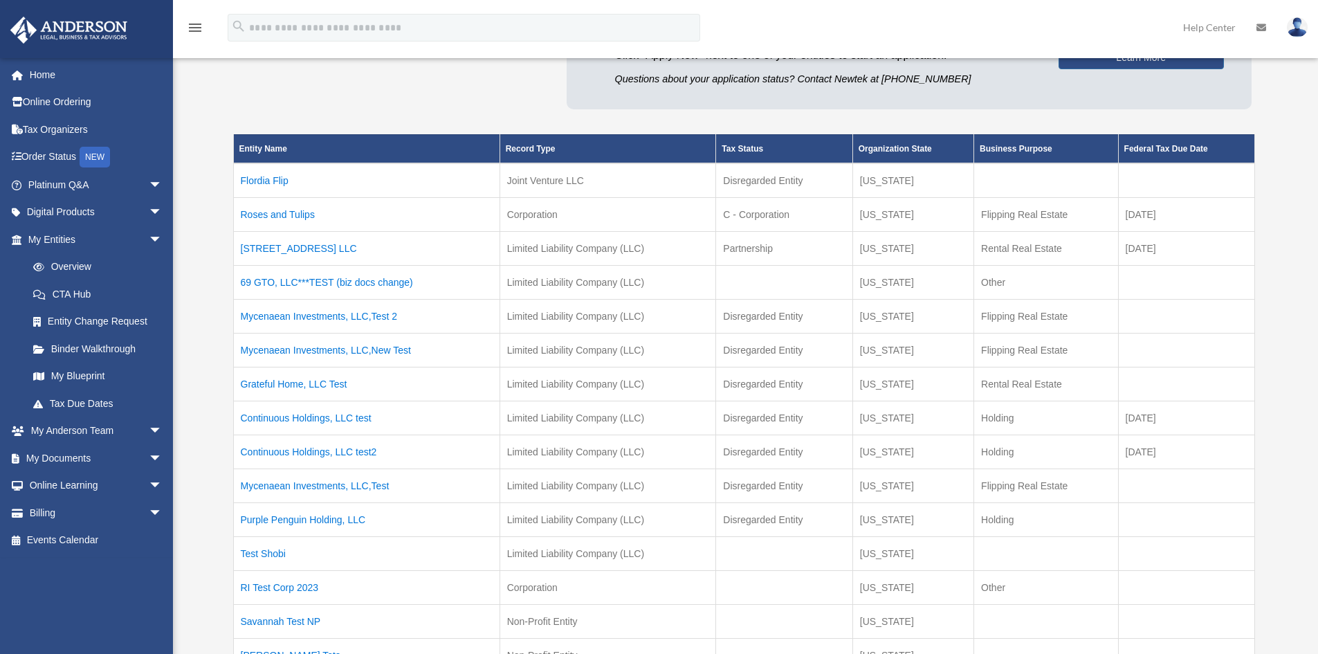
click at [362, 271] on td "69 GTO, LLC***TEST (biz docs change)" at bounding box center [366, 282] width 266 height 34
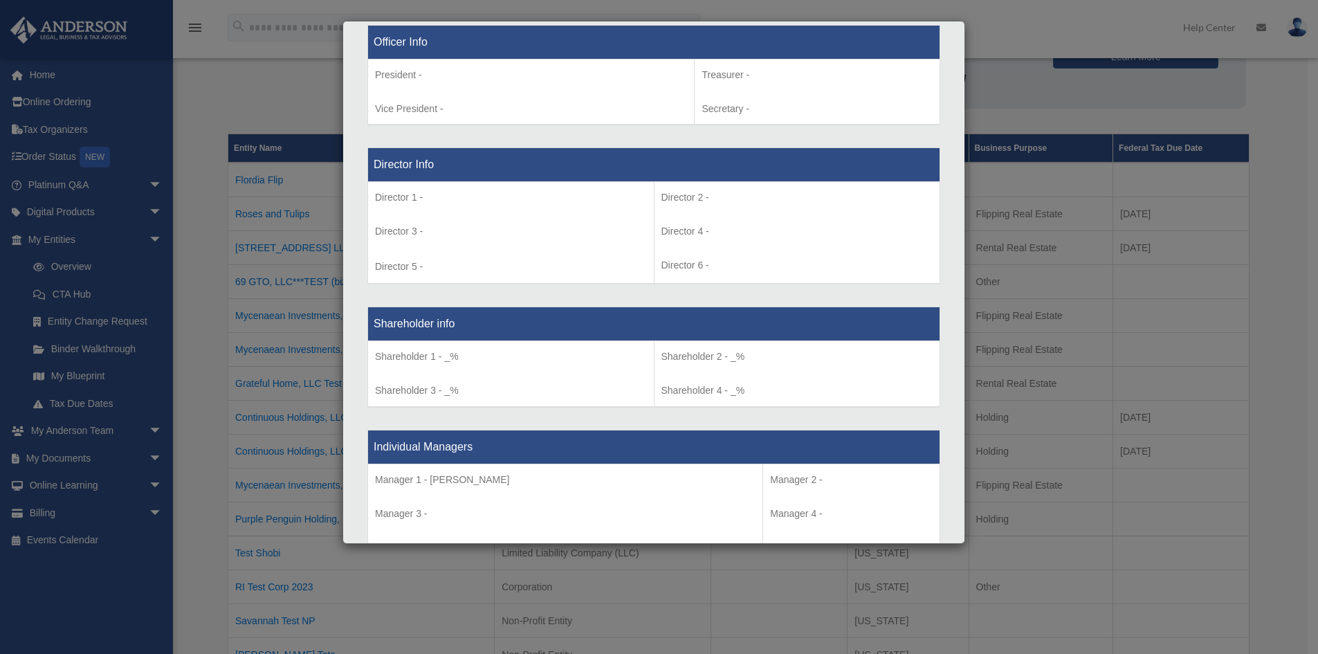
scroll to position [1038, 0]
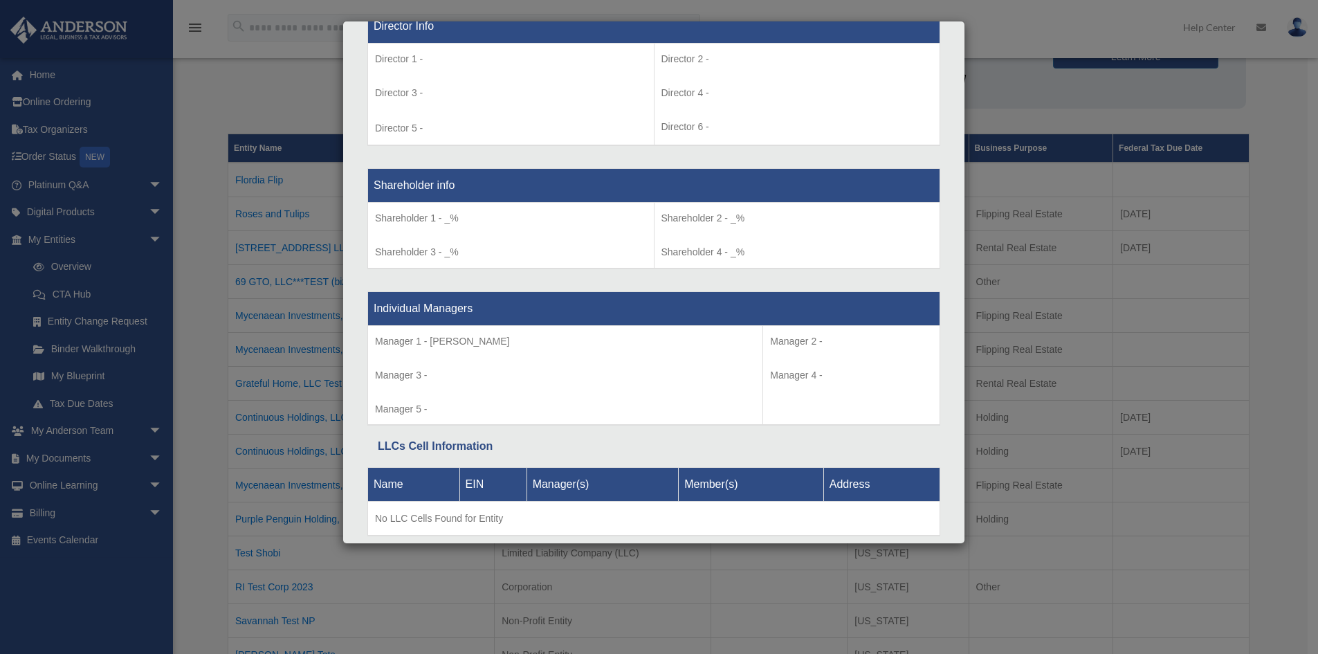
click at [1021, 311] on div "Details × Articles Sent Organizational Date" at bounding box center [659, 327] width 1318 height 654
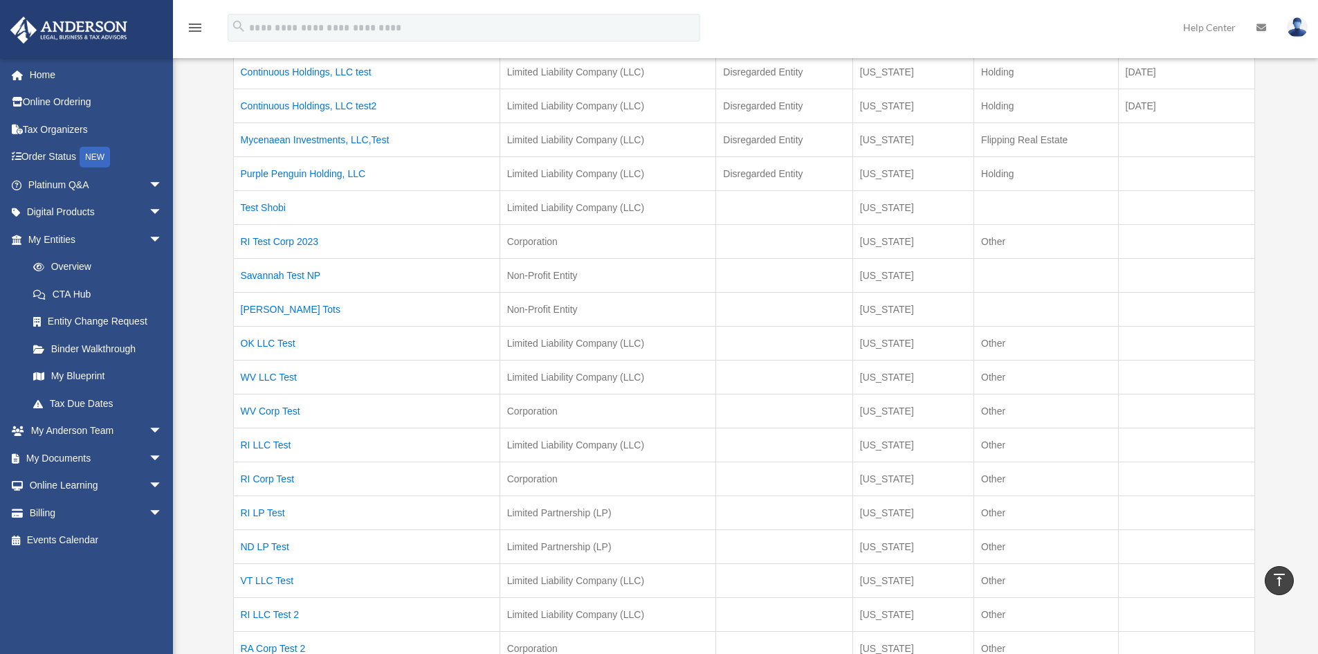
scroll to position [346, 0]
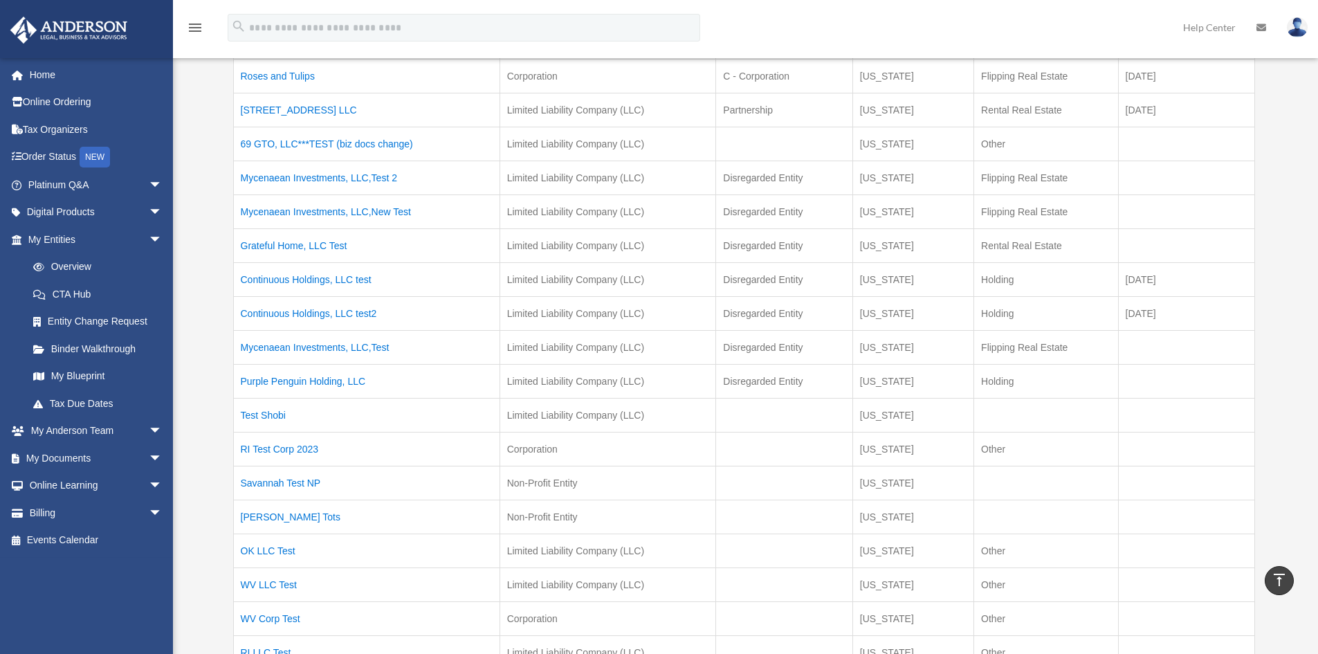
click at [544, 336] on td "Limited Liability Company (LLC)" at bounding box center [607, 347] width 216 height 34
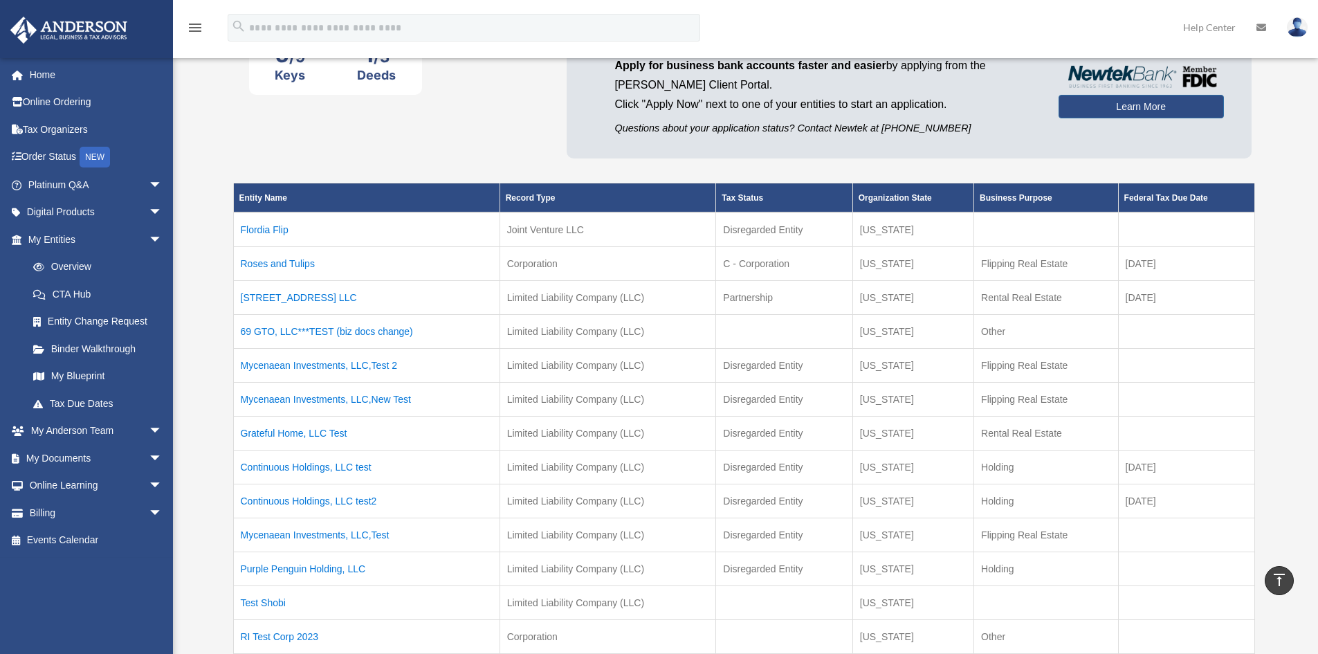
scroll to position [0, 0]
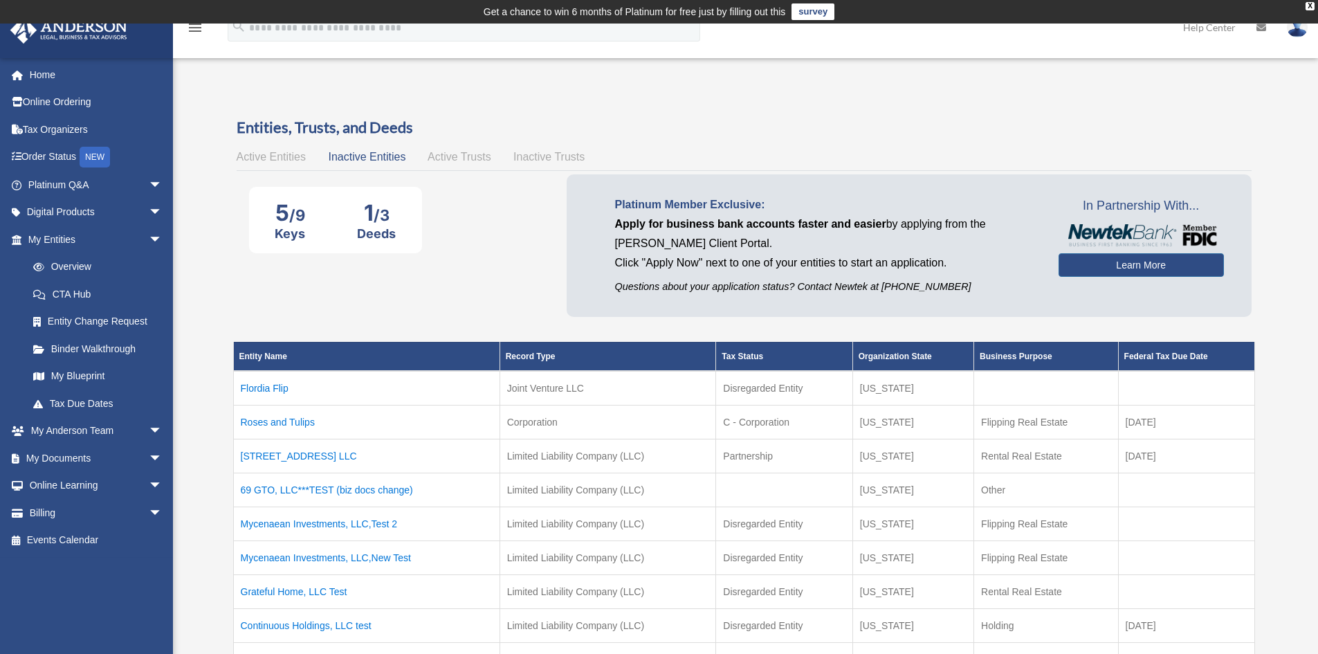
click at [283, 156] on span "Active Entities" at bounding box center [271, 157] width 69 height 12
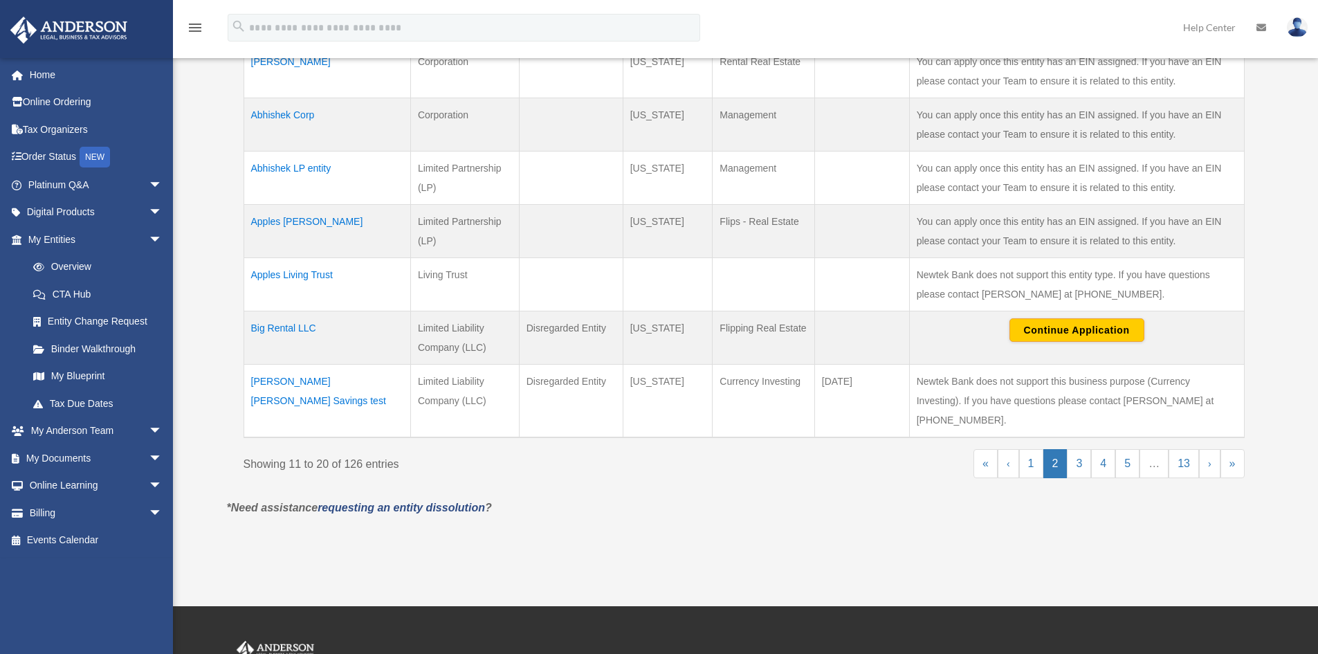
scroll to position [692, 0]
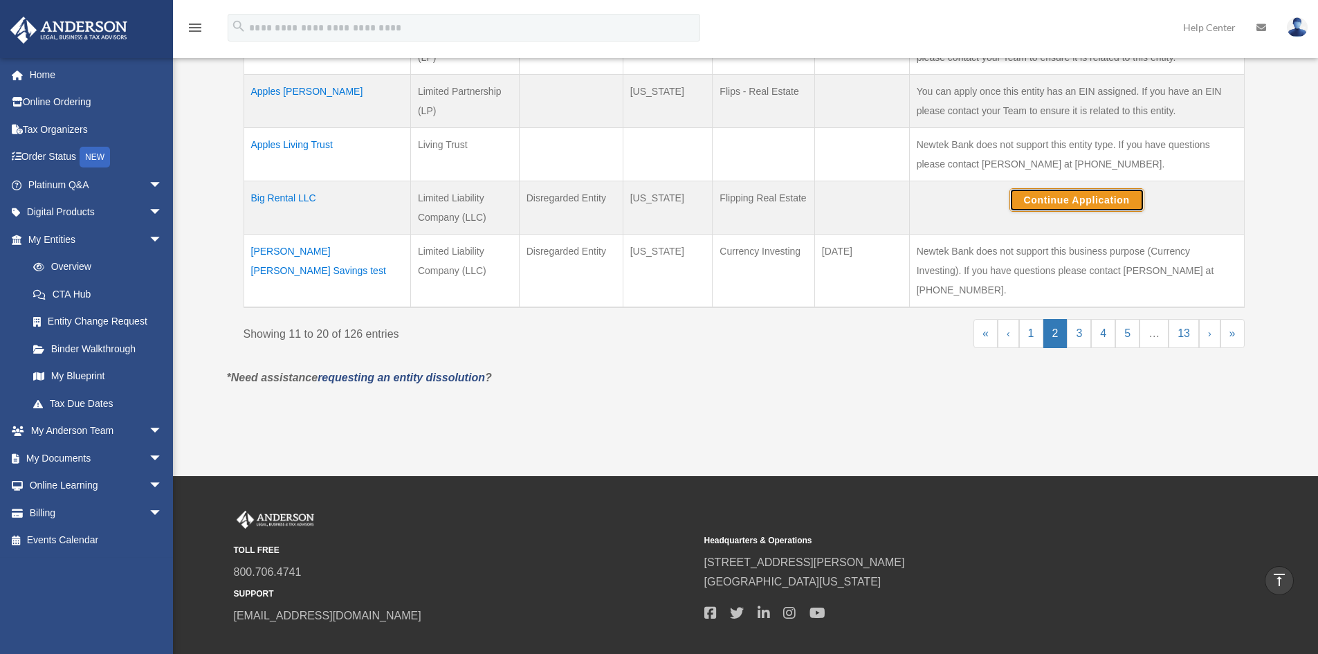
click at [1058, 188] on button "Continue Application" at bounding box center [1076, 200] width 135 height 24
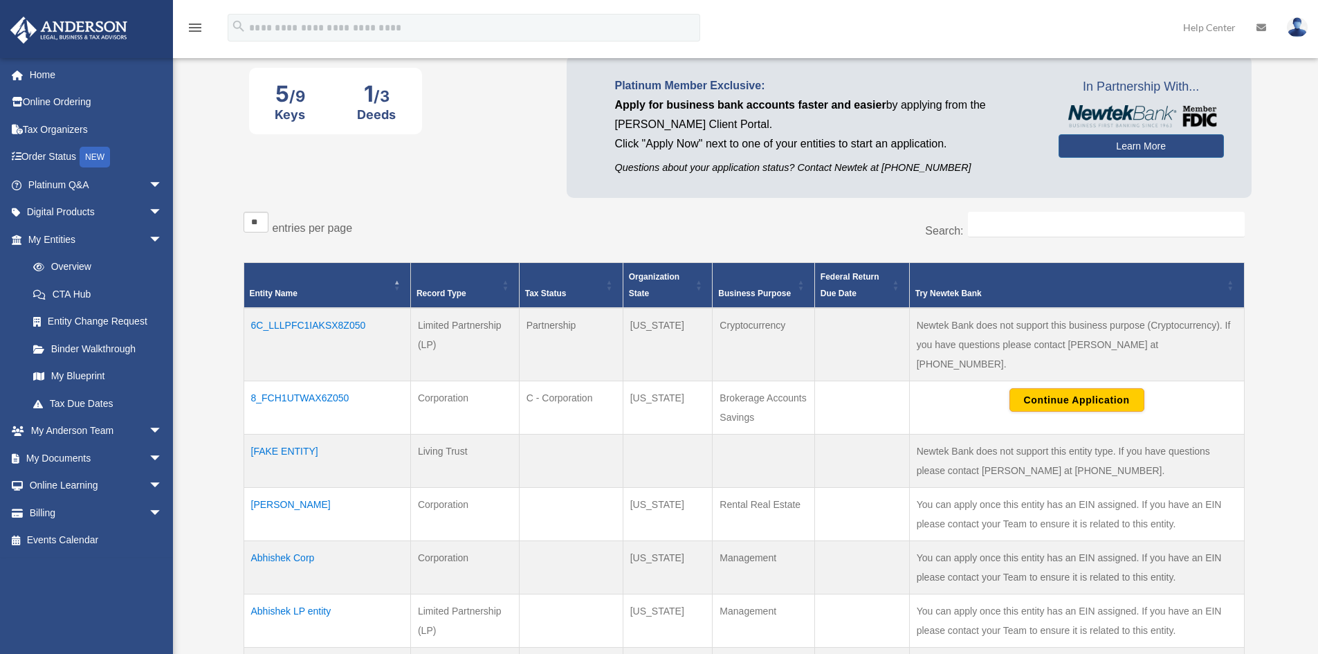
scroll to position [277, 0]
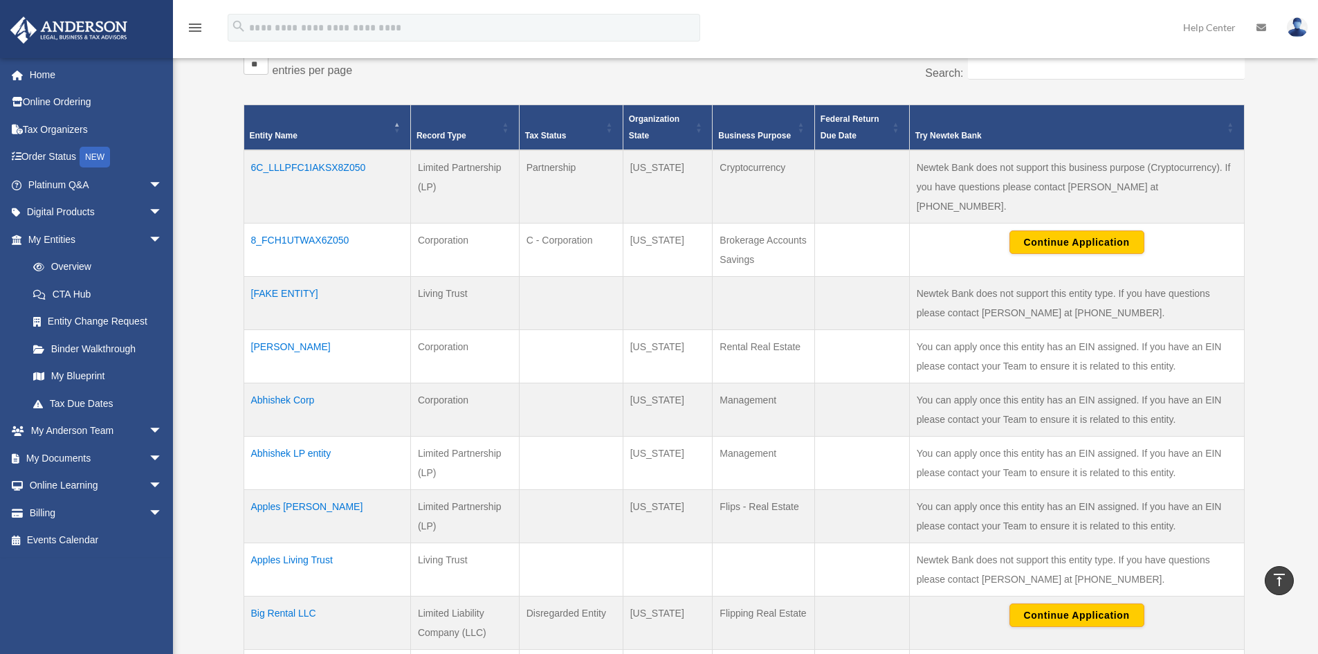
click at [818, 436] on td at bounding box center [861, 462] width 95 height 53
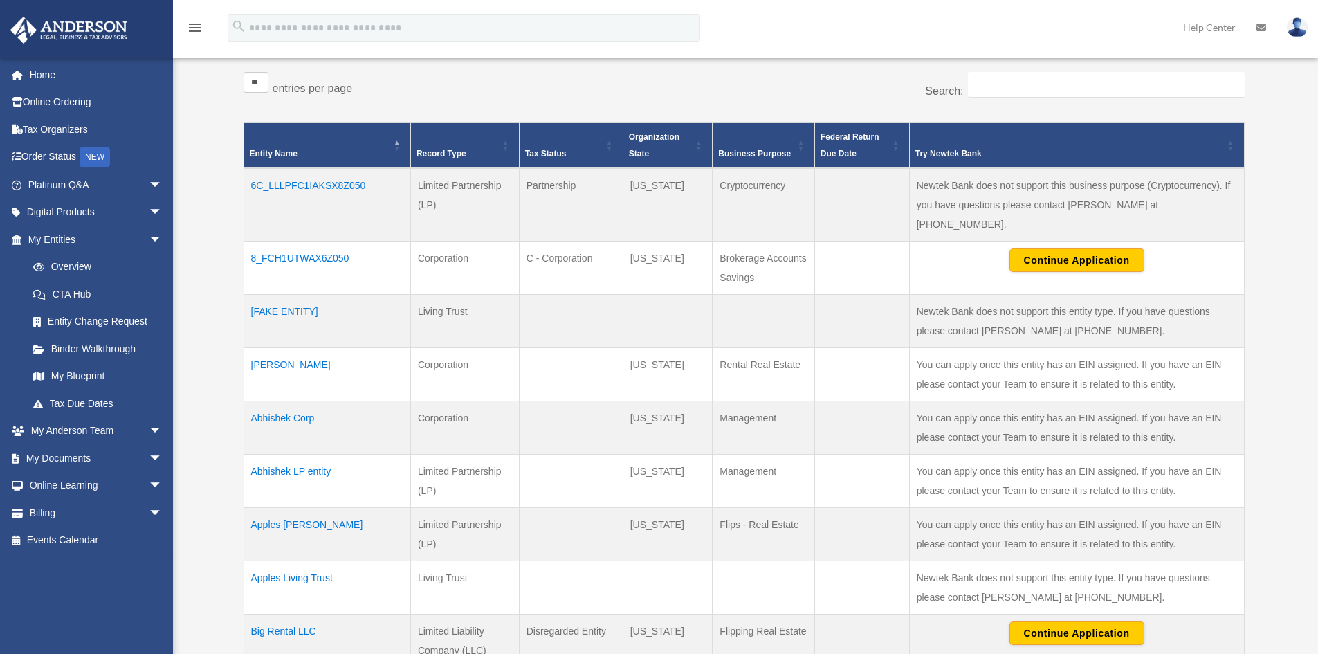
scroll to position [415, 0]
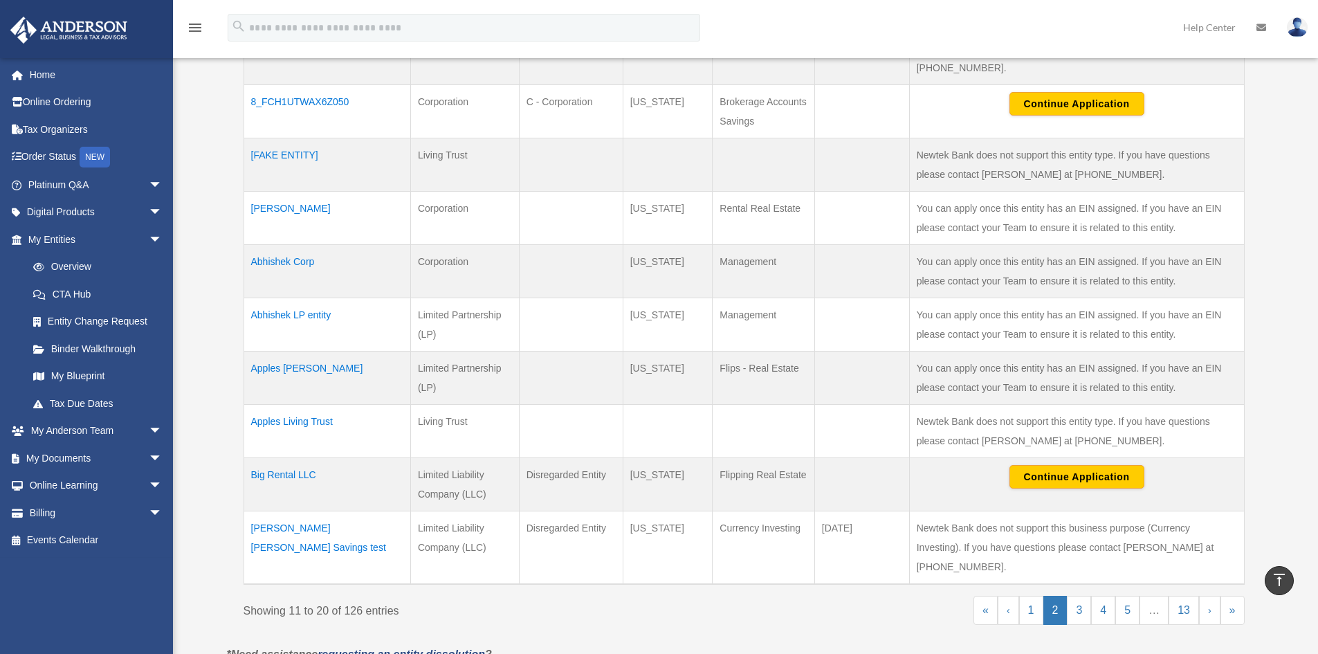
click at [853, 351] on td at bounding box center [861, 377] width 95 height 53
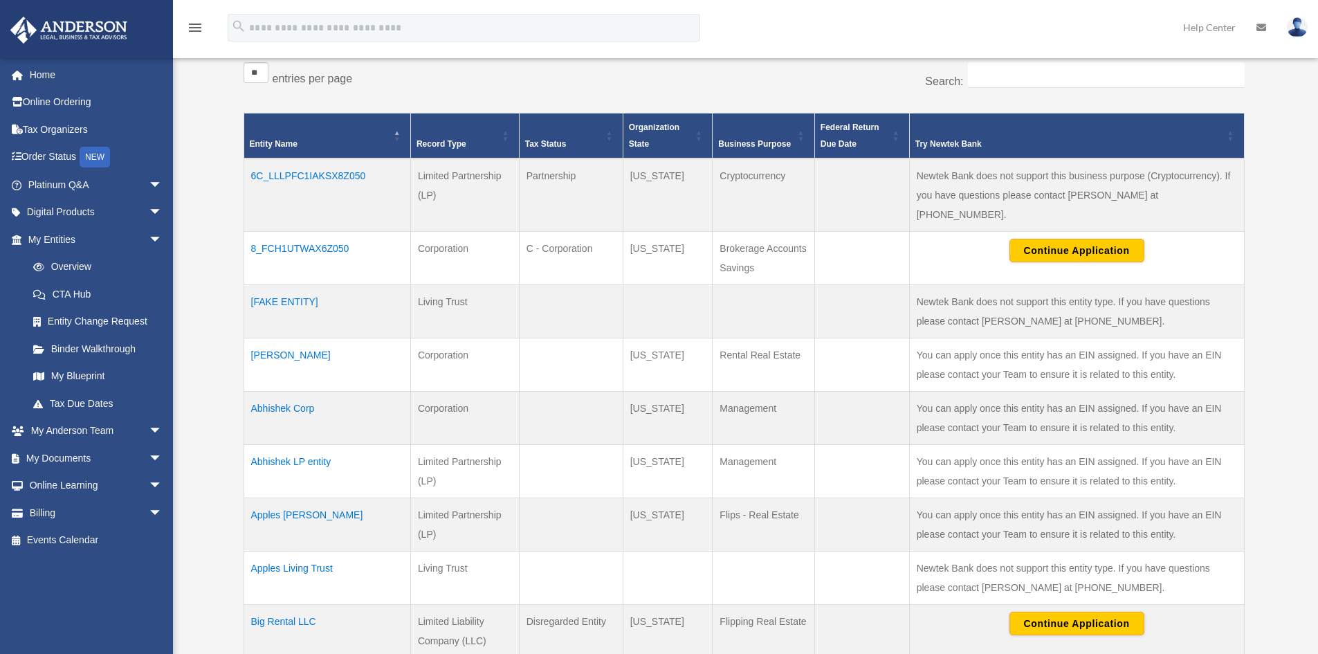
scroll to position [277, 0]
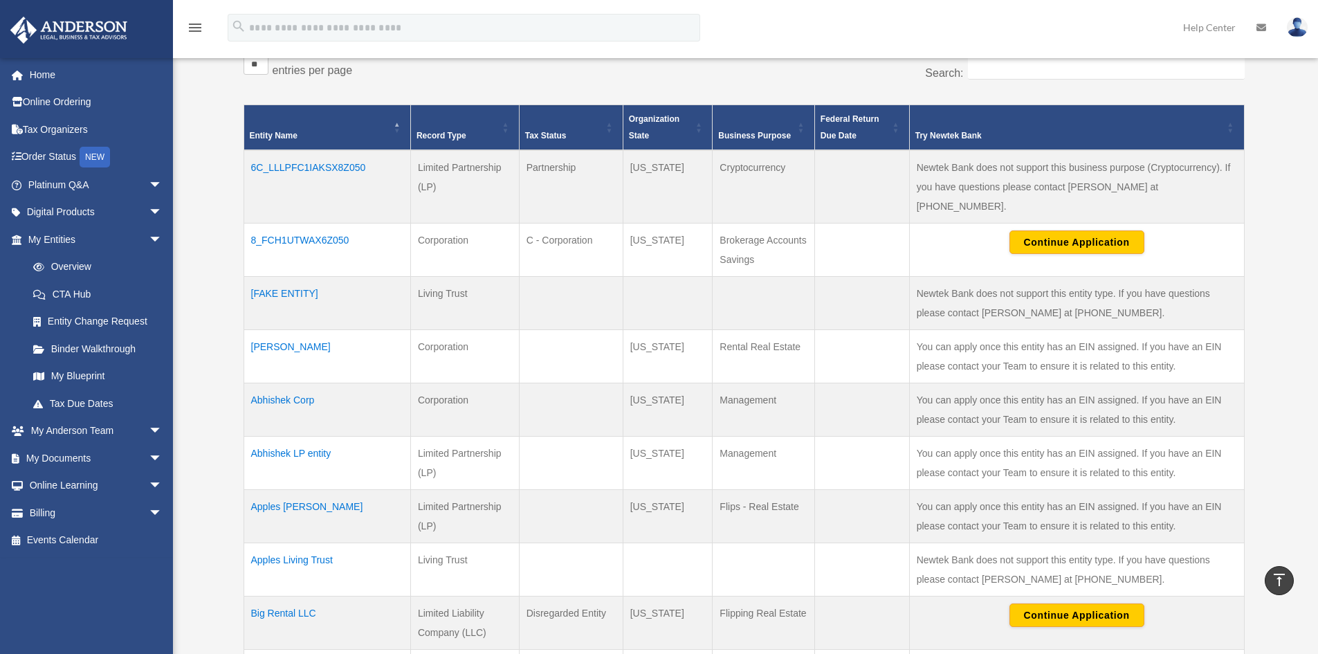
click at [554, 105] on th "Tax Status" at bounding box center [571, 128] width 104 height 46
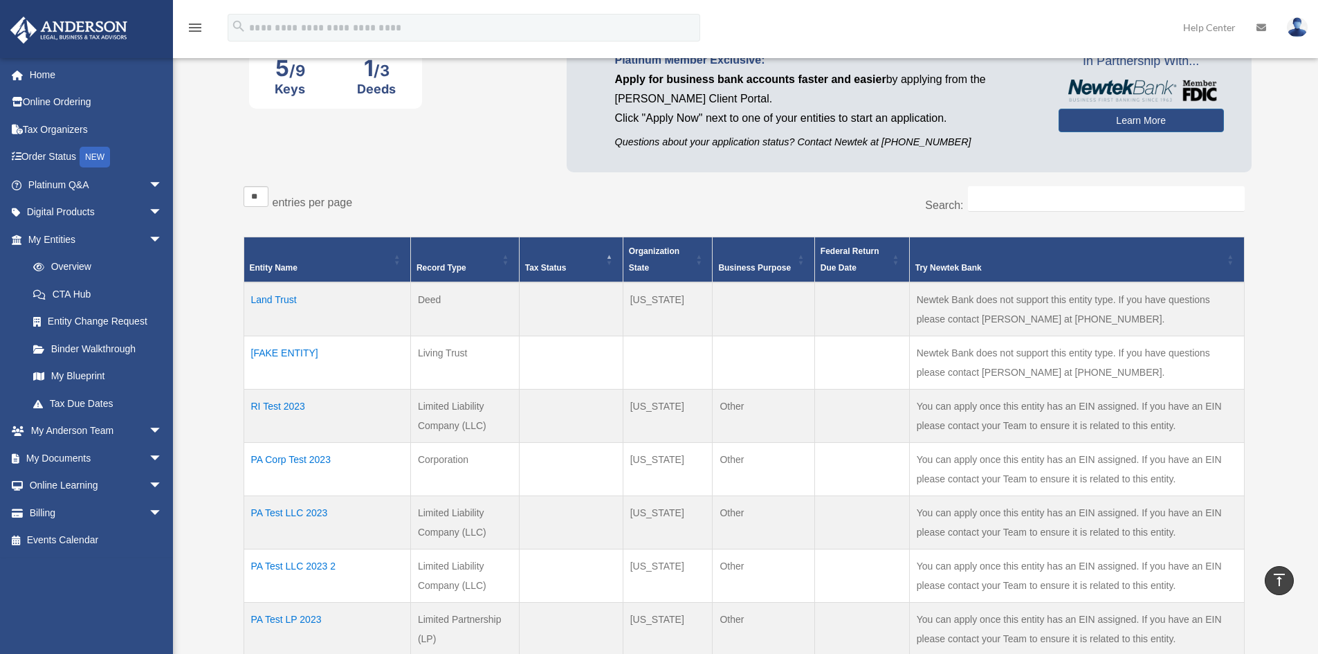
scroll to position [138, 0]
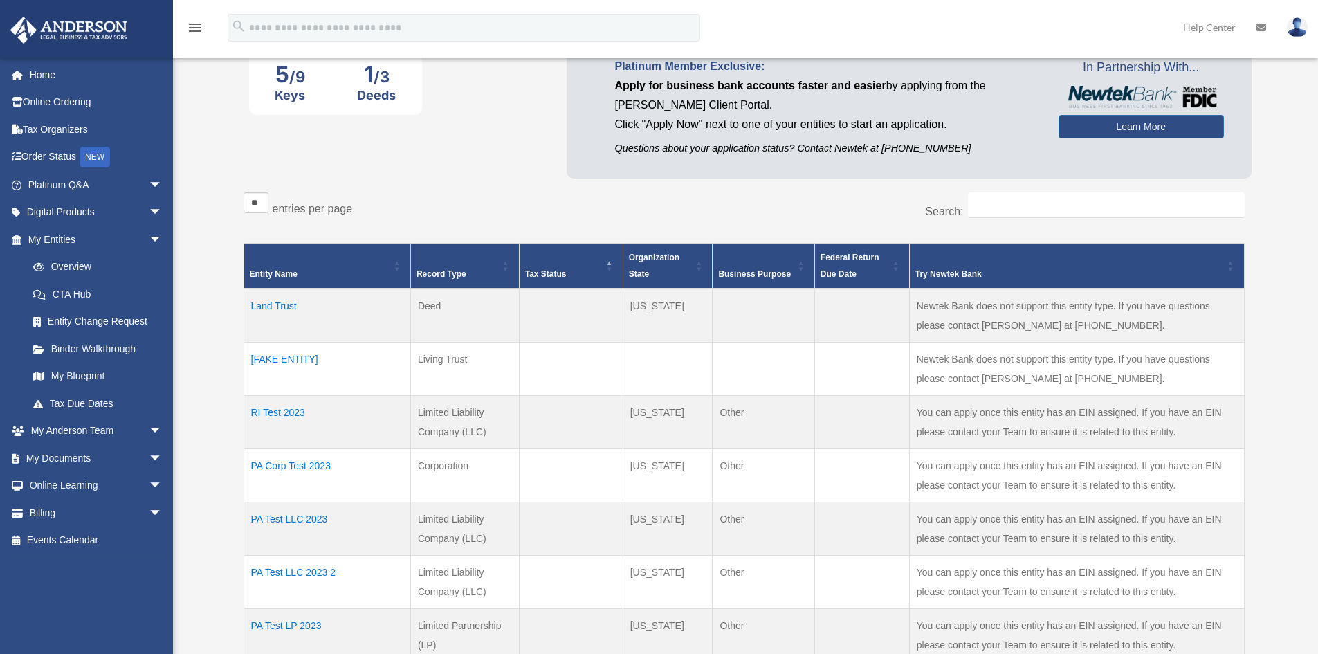
click at [496, 270] on th "Record Type" at bounding box center [464, 266] width 109 height 46
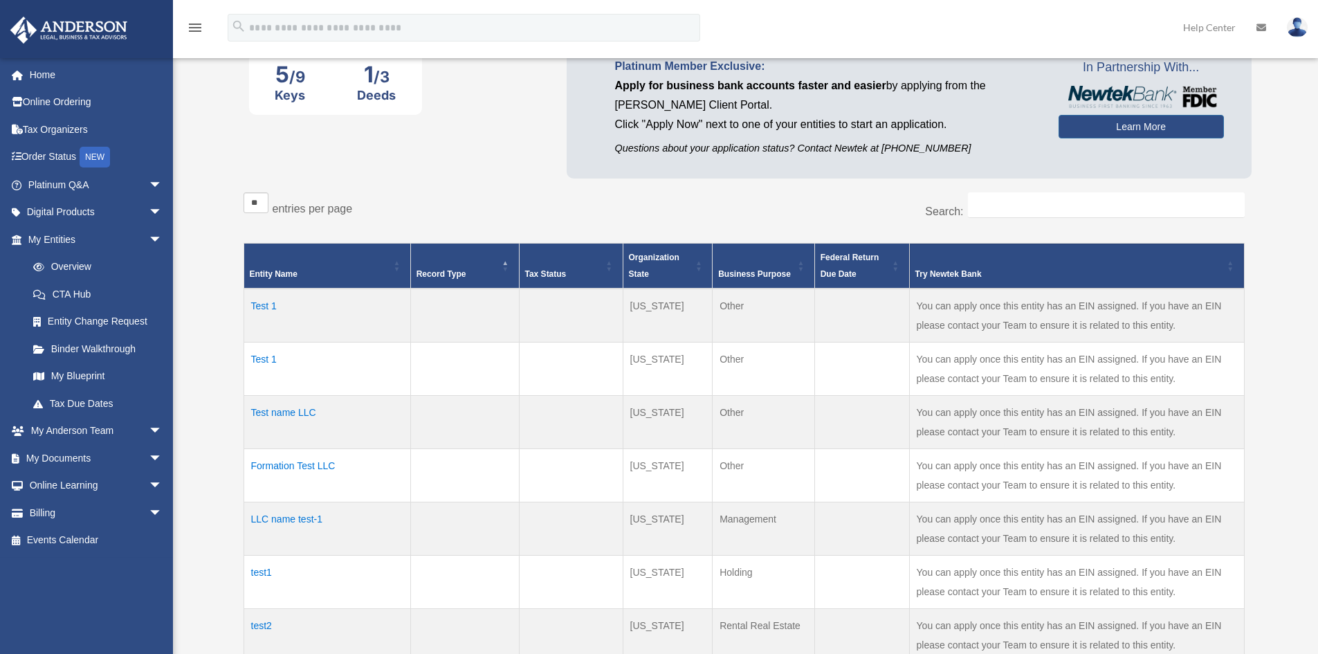
click at [1118, 275] on div "Try Newtek Bank" at bounding box center [1069, 274] width 308 height 17
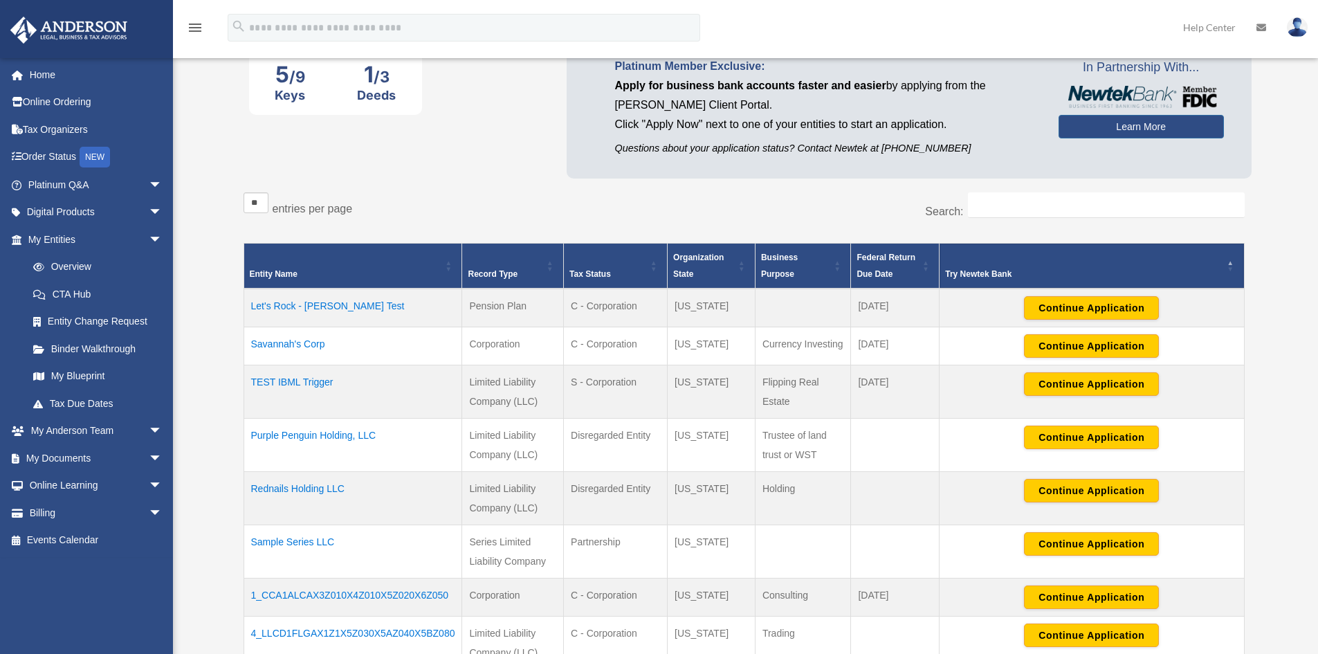
click at [1118, 275] on div "Try Newtek Bank" at bounding box center [1083, 274] width 277 height 17
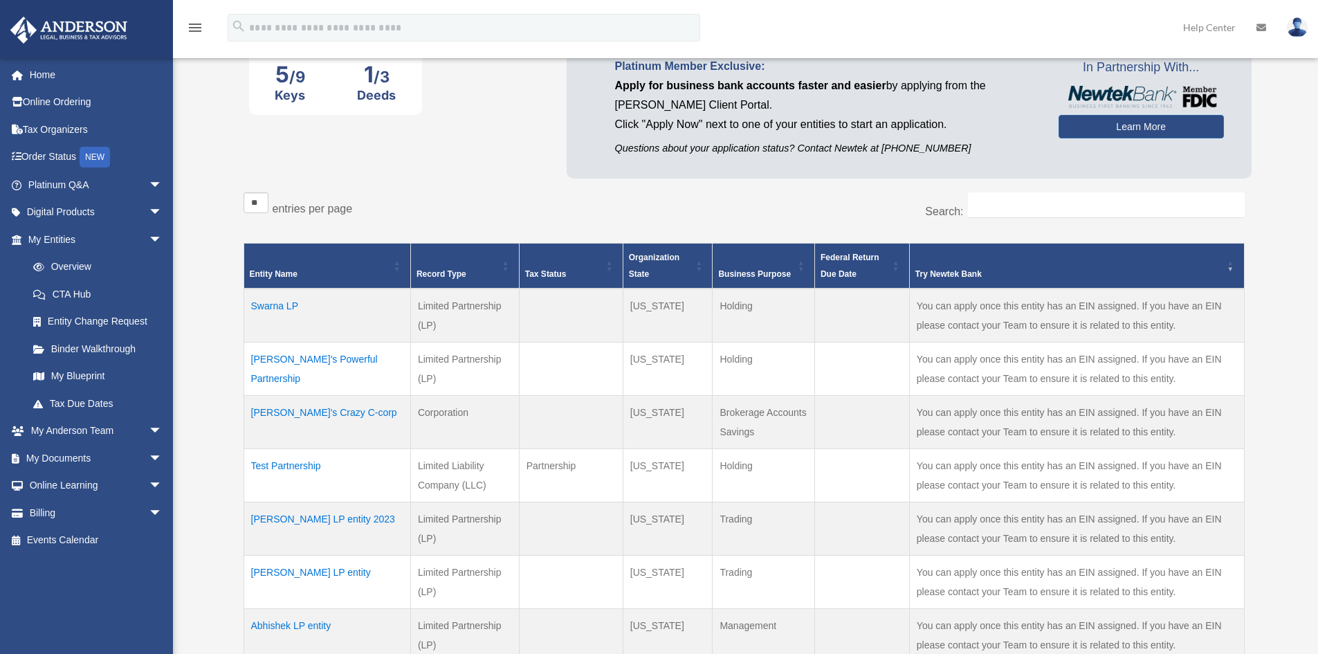
click at [652, 205] on div "** ** ** *** entries per page" at bounding box center [488, 209] width 490 height 35
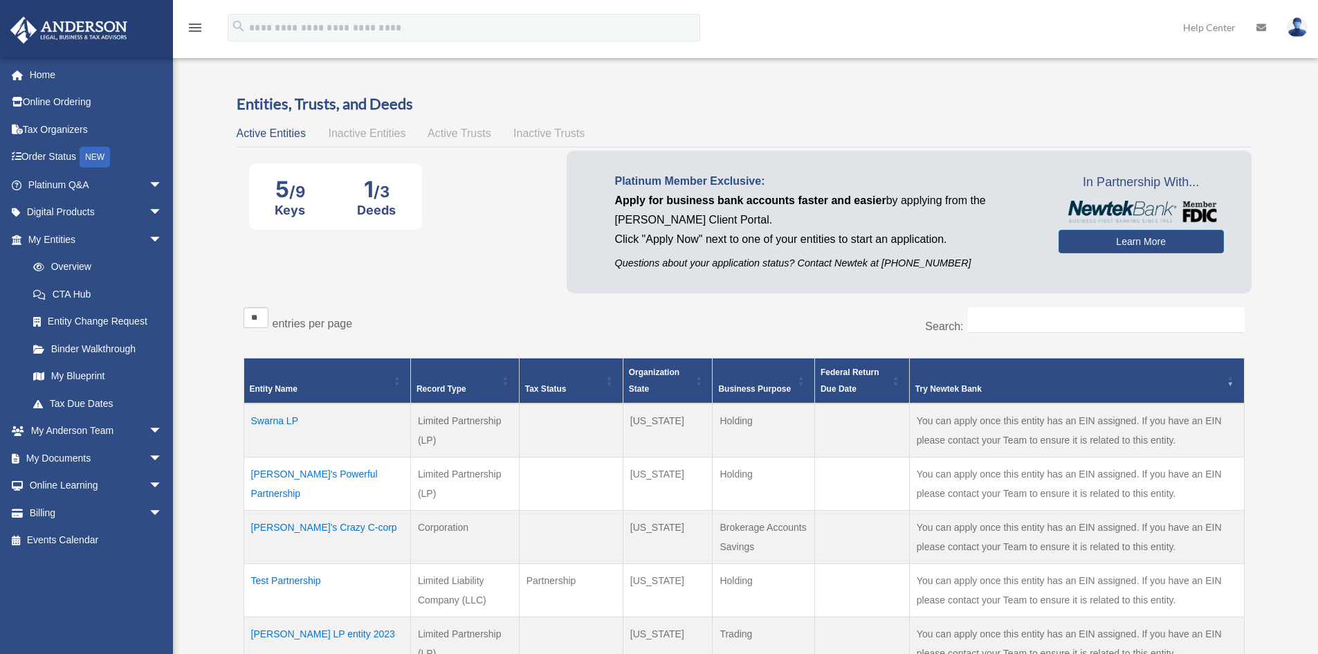
scroll to position [0, 0]
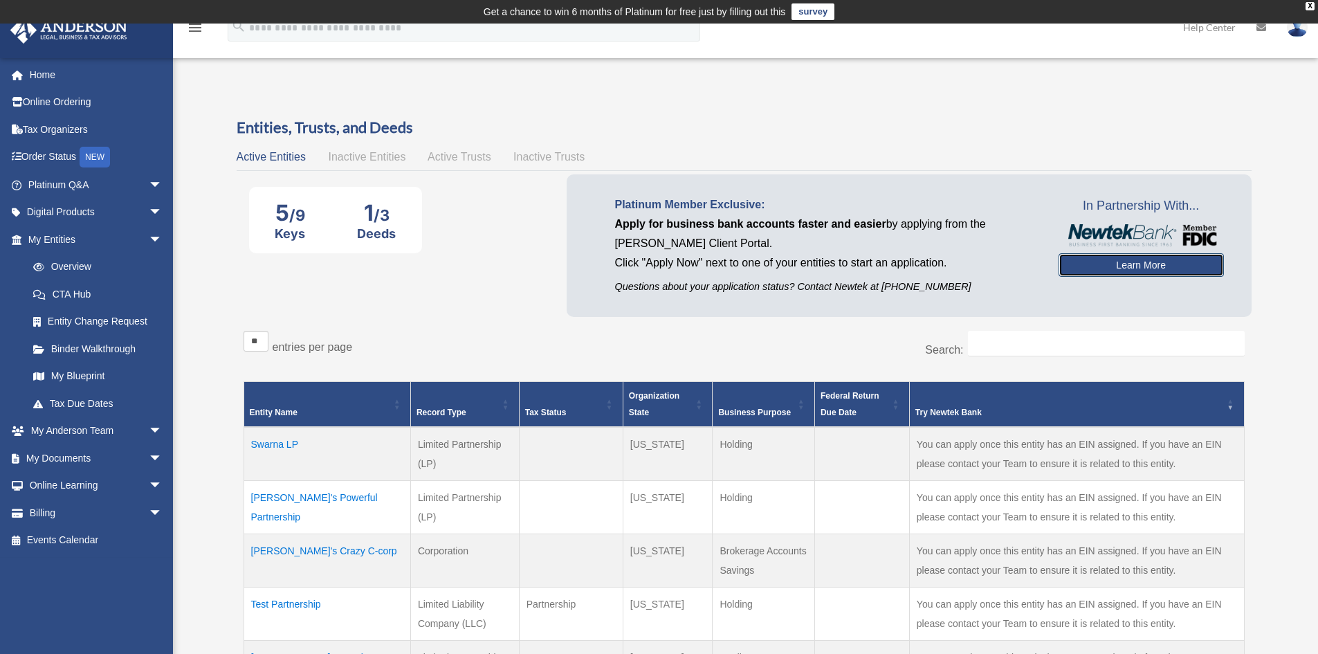
click at [1131, 270] on link "Learn More" at bounding box center [1140, 265] width 165 height 24
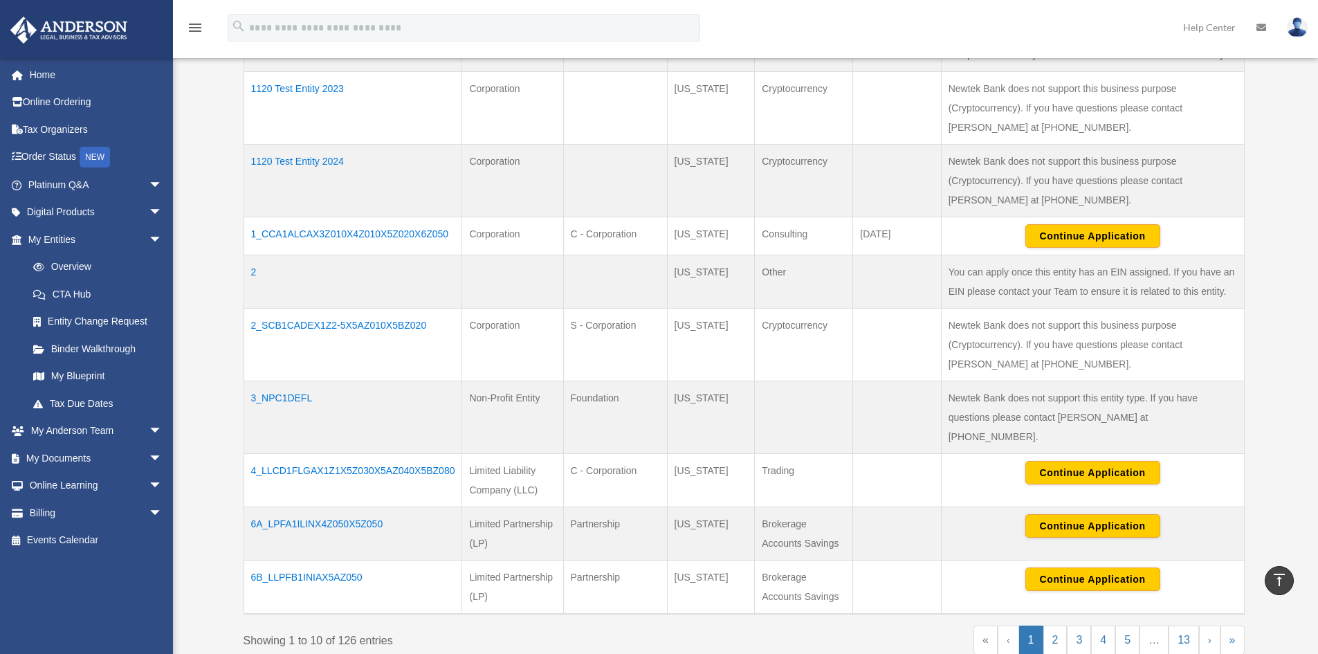
scroll to position [553, 0]
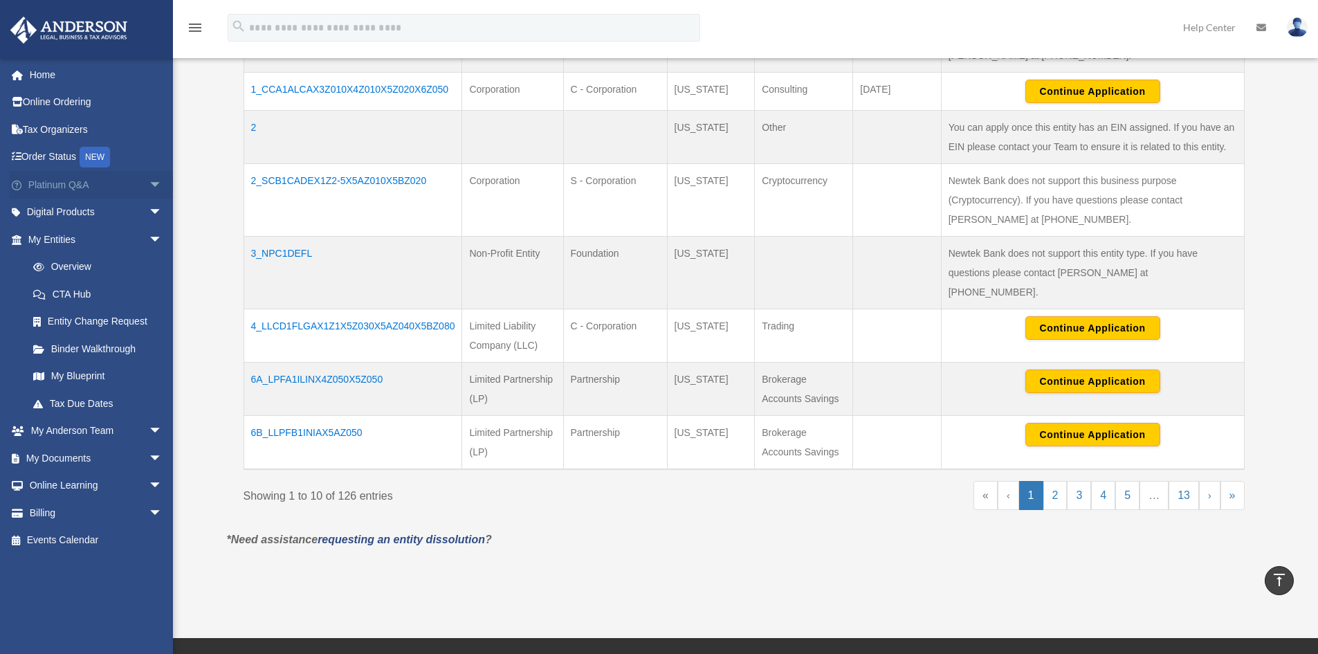
click at [149, 181] on span "arrow_drop_down" at bounding box center [163, 185] width 28 height 28
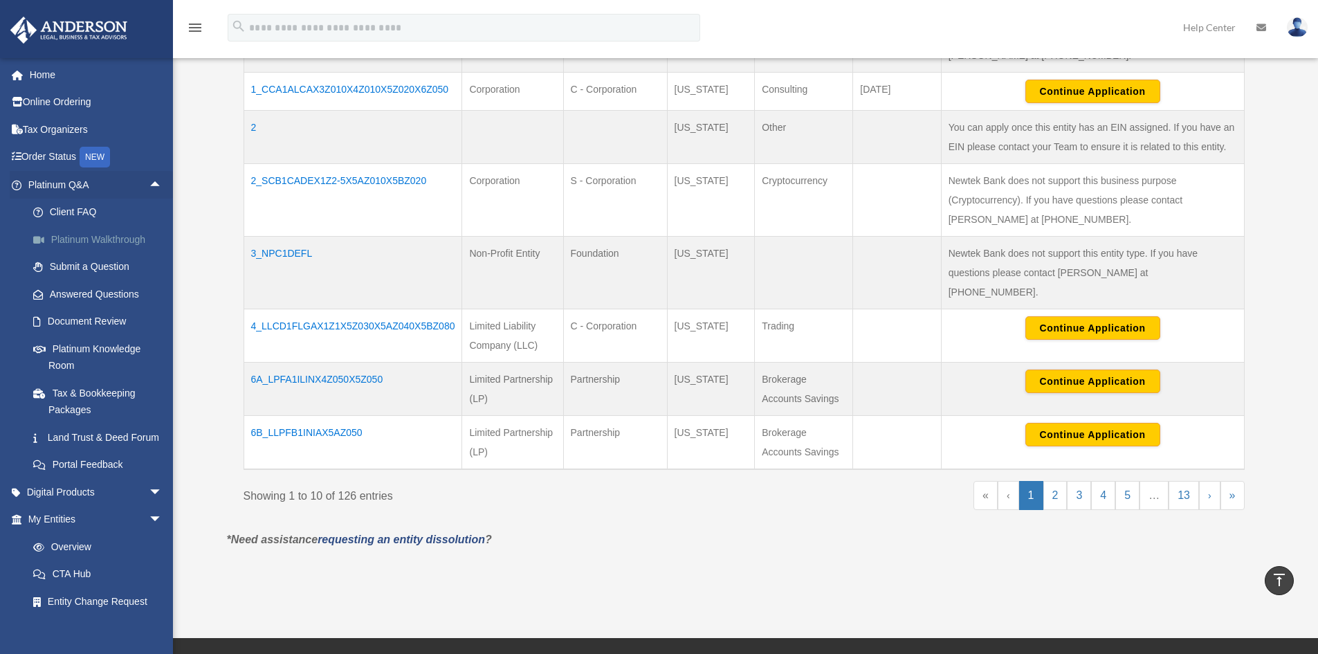
click at [102, 236] on link "Platinum Walkthrough" at bounding box center [101, 239] width 164 height 28
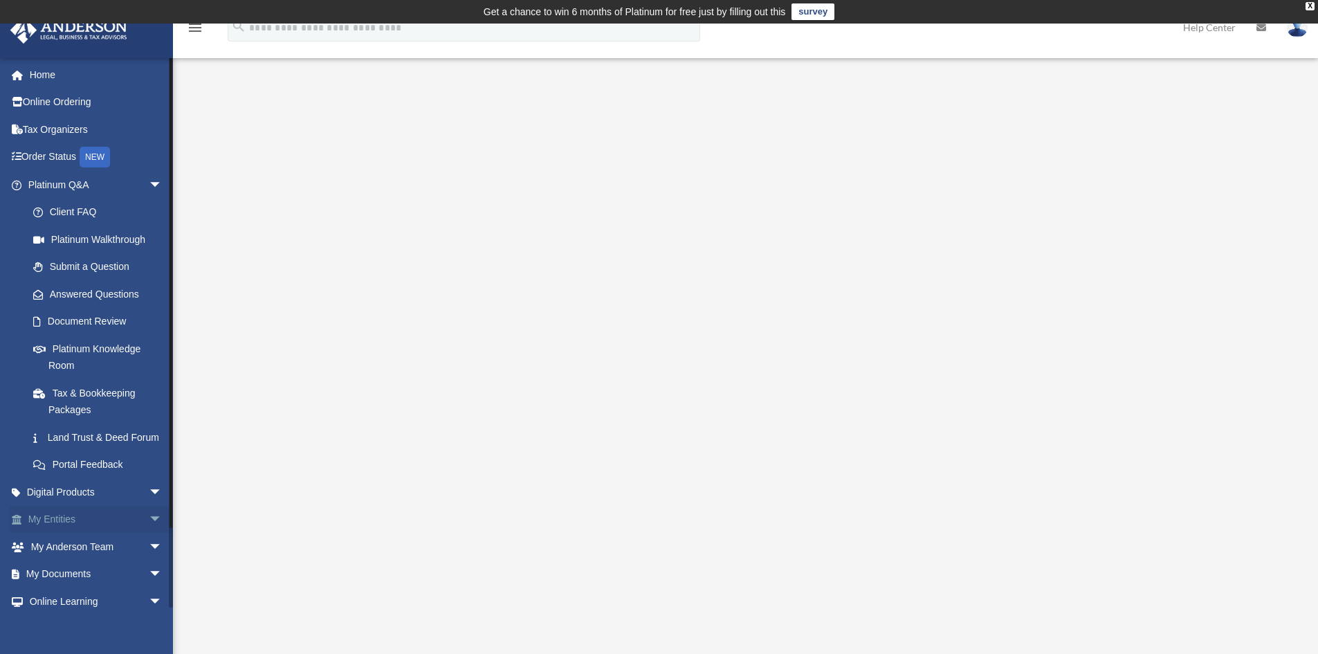
click at [149, 533] on span "arrow_drop_down" at bounding box center [163, 520] width 28 height 28
click at [98, 555] on link "Overview" at bounding box center [101, 547] width 164 height 28
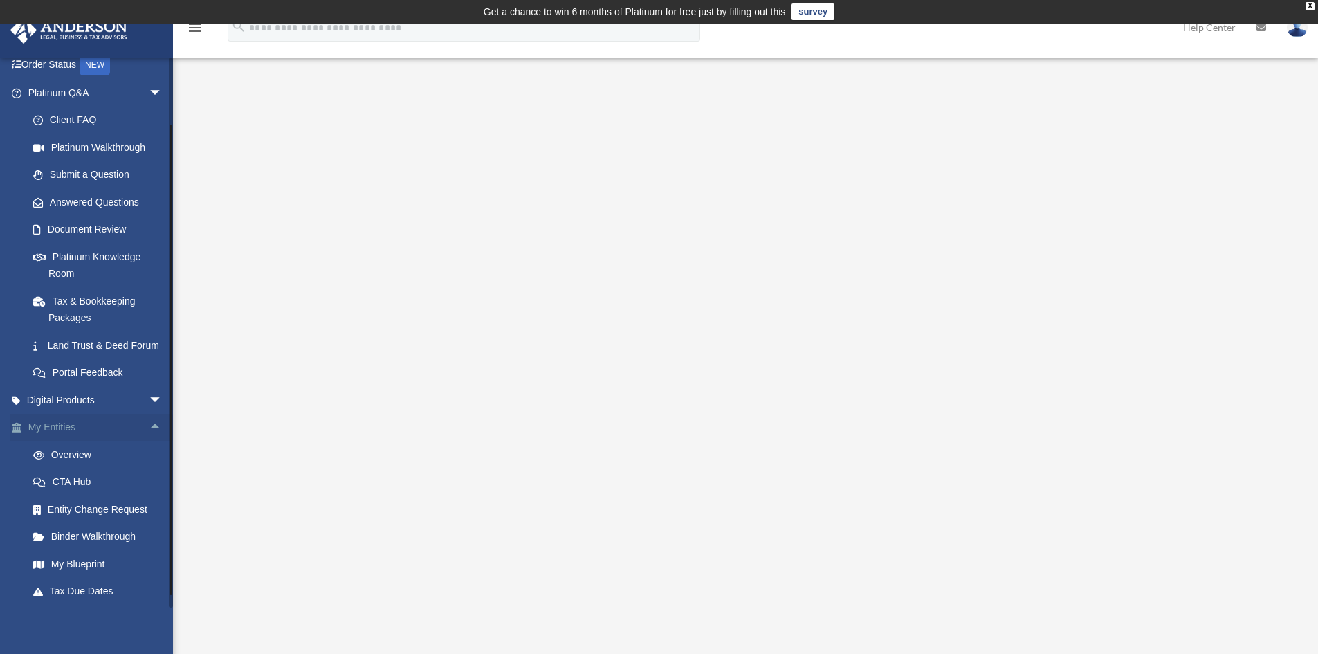
scroll to position [208, 0]
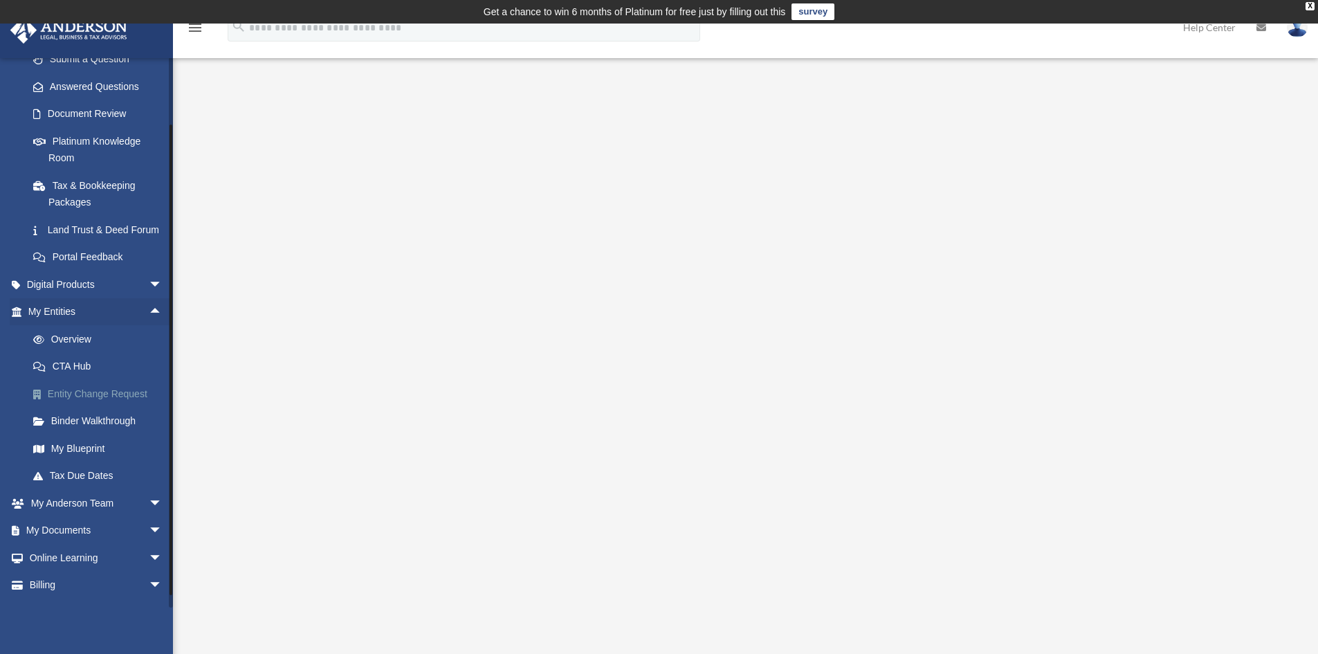
click at [115, 407] on link "Entity Change Request" at bounding box center [101, 394] width 164 height 28
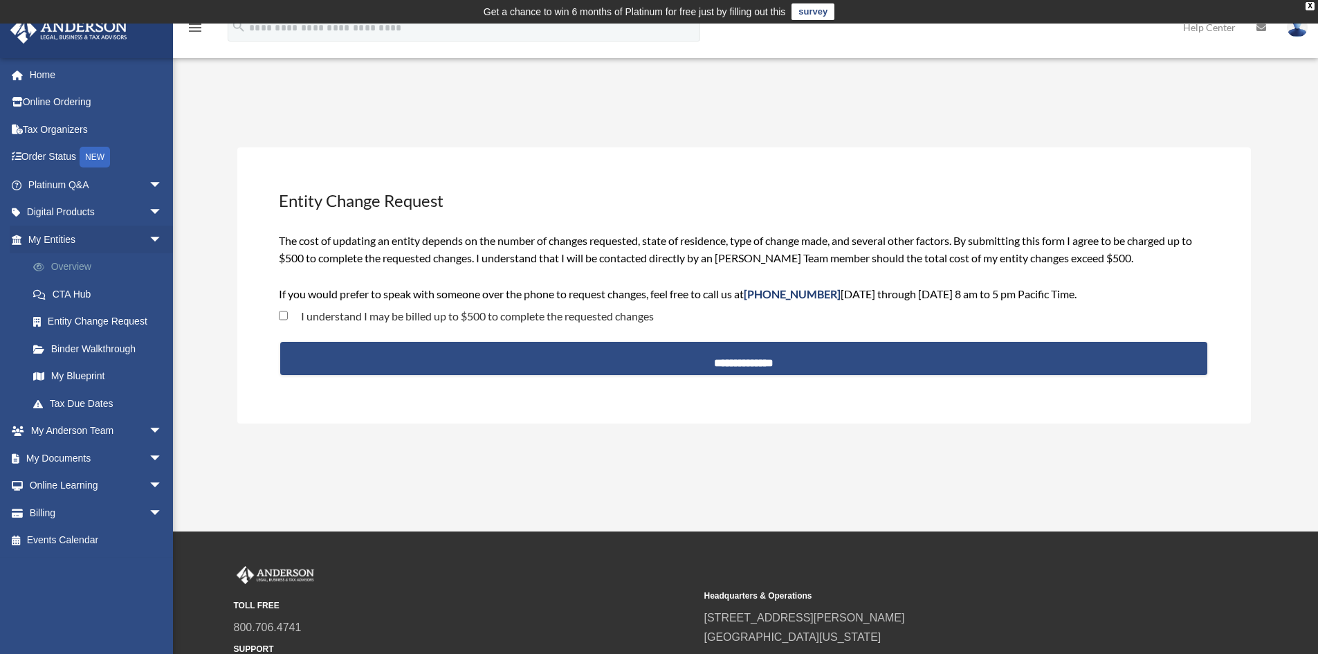
click at [87, 270] on link "Overview" at bounding box center [101, 267] width 164 height 28
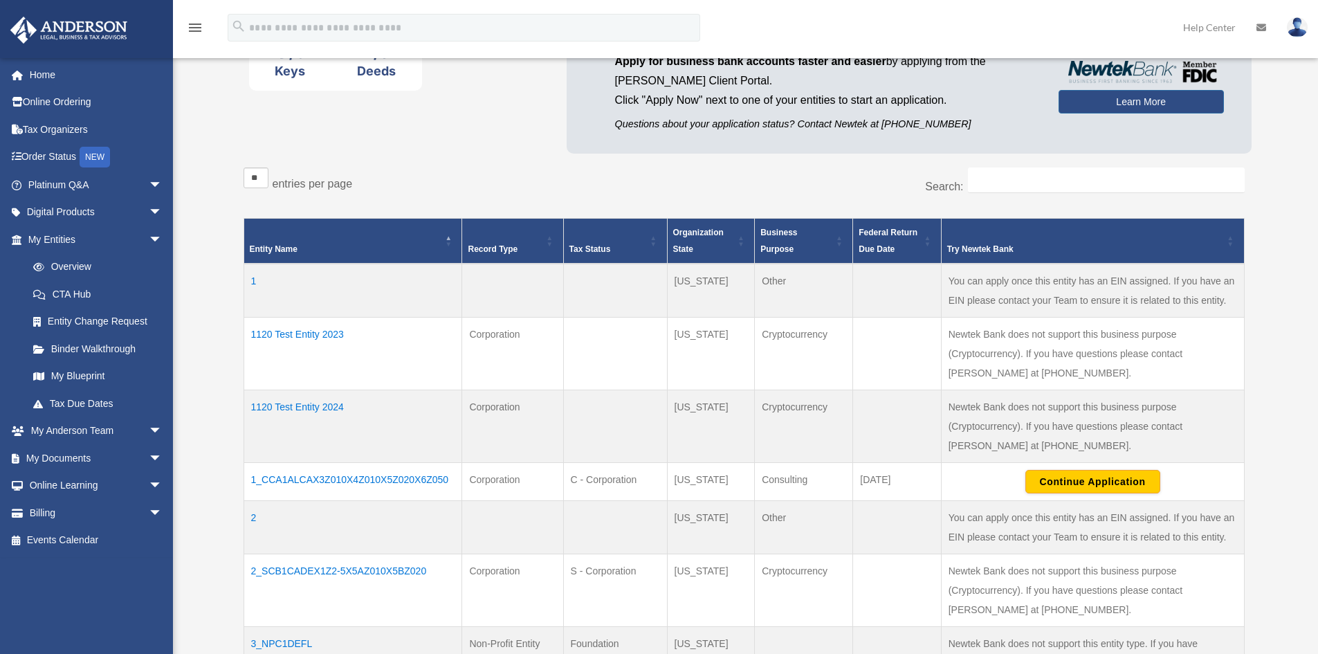
scroll to position [162, 0]
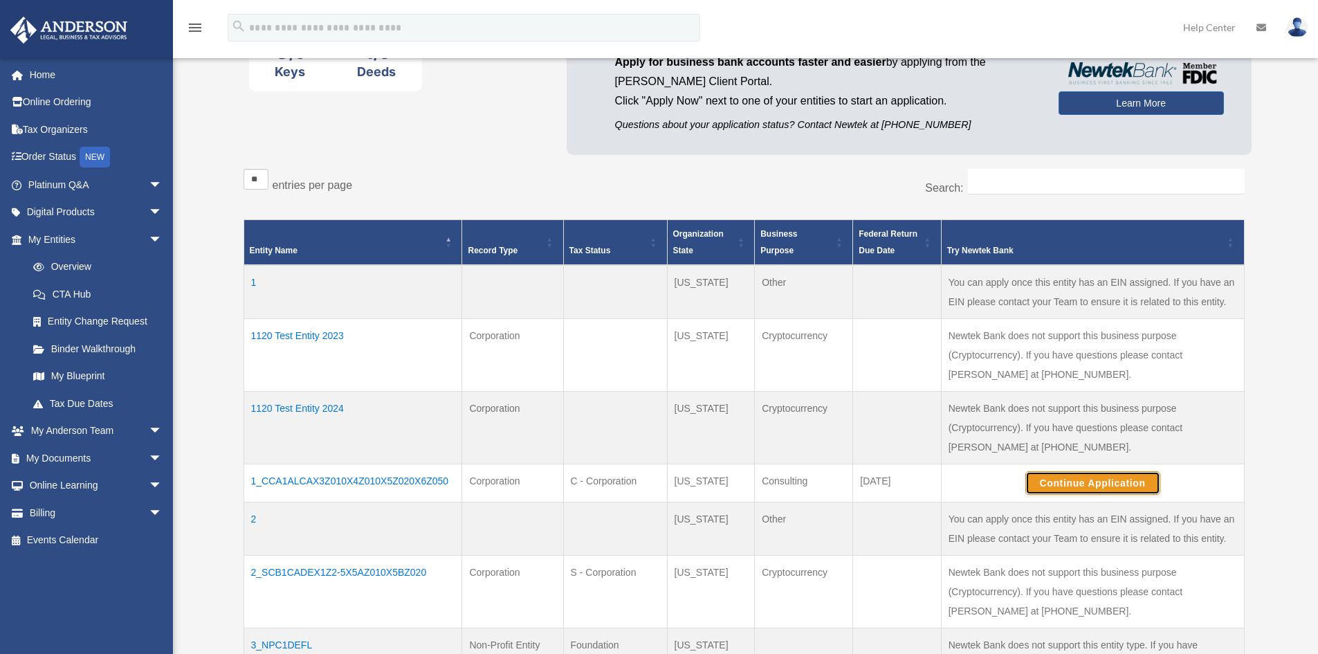
click at [1121, 488] on button "Continue Application" at bounding box center [1092, 483] width 135 height 24
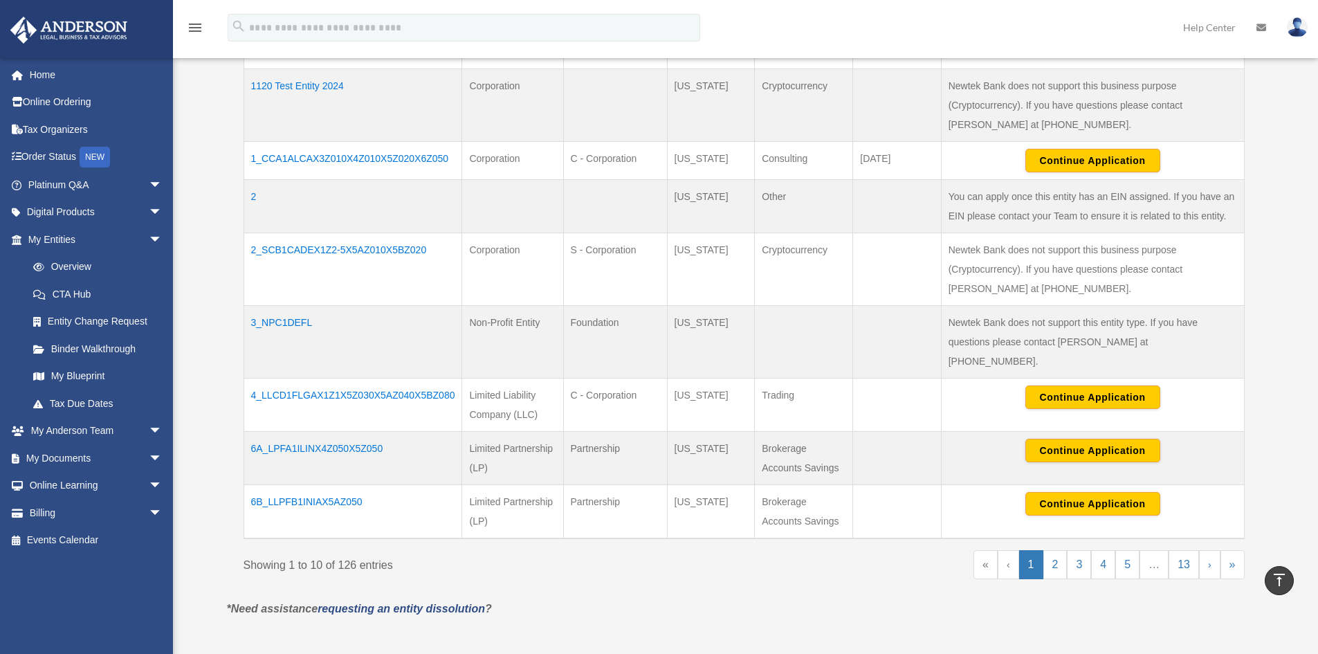
scroll to position [208, 0]
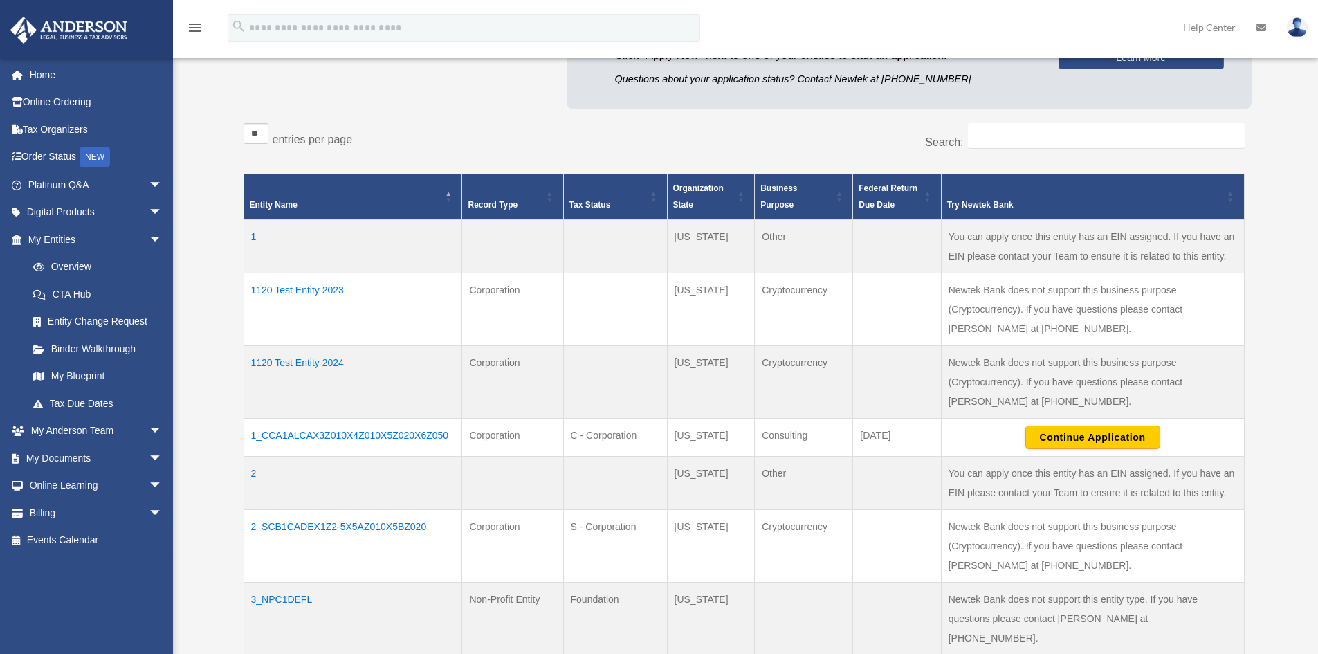
click at [254, 237] on td "1" at bounding box center [352, 246] width 219 height 54
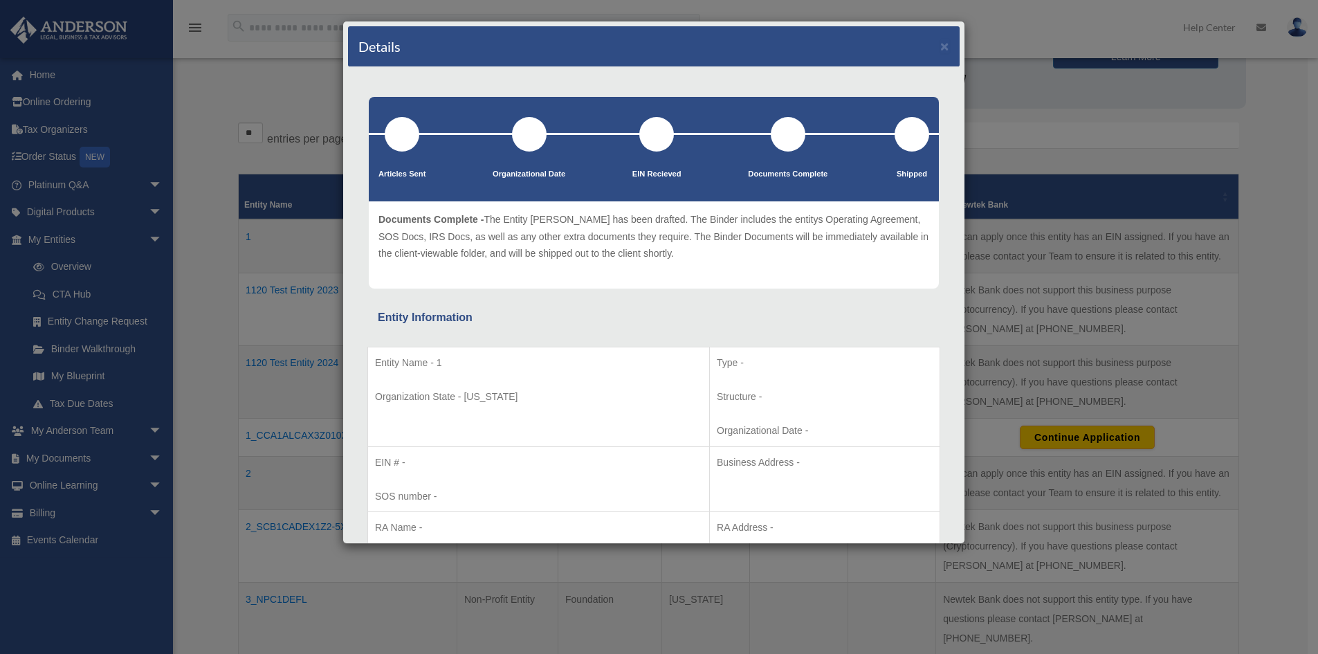
click at [656, 133] on div at bounding box center [654, 134] width 570 height 2
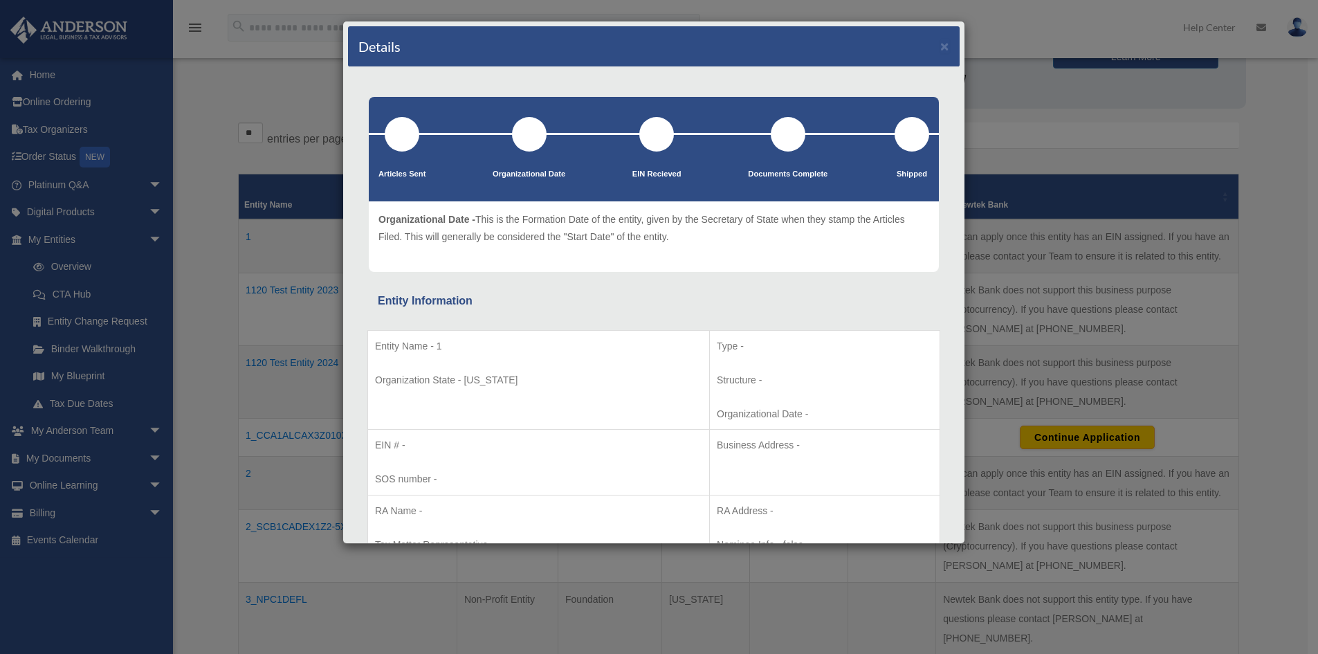
click at [514, 139] on div at bounding box center [529, 134] width 35 height 35
click at [531, 139] on div at bounding box center [529, 134] width 35 height 35
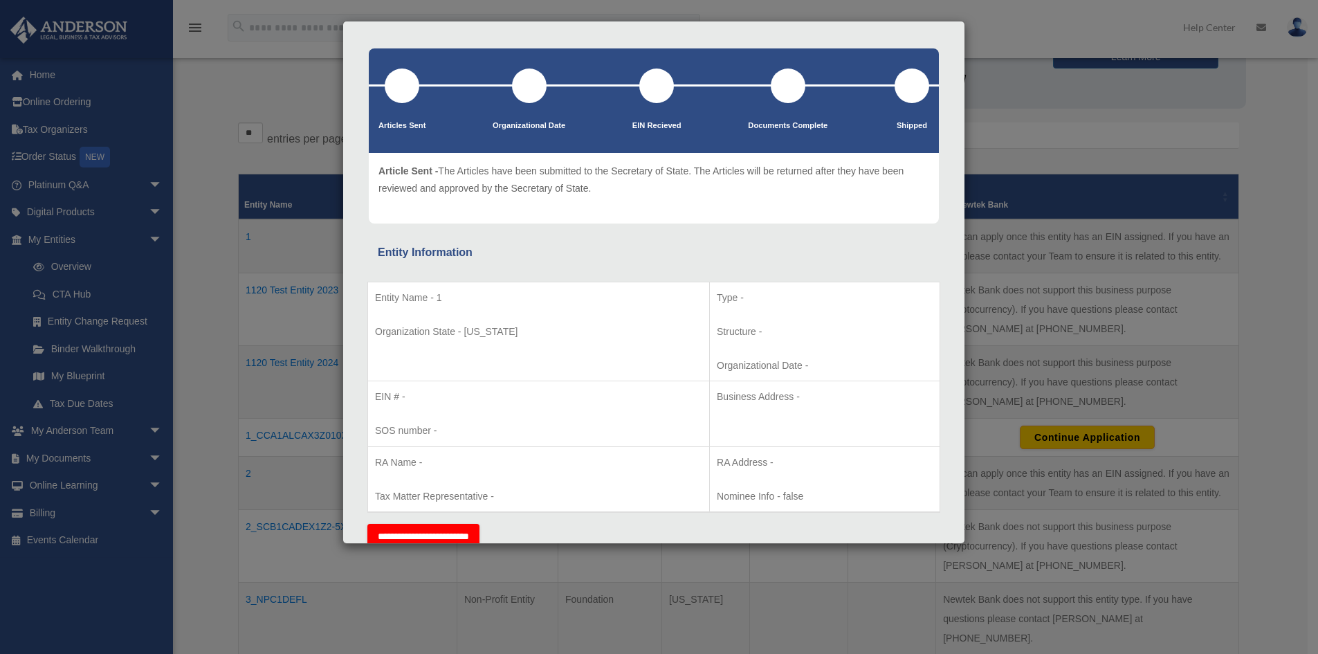
scroll to position [0, 0]
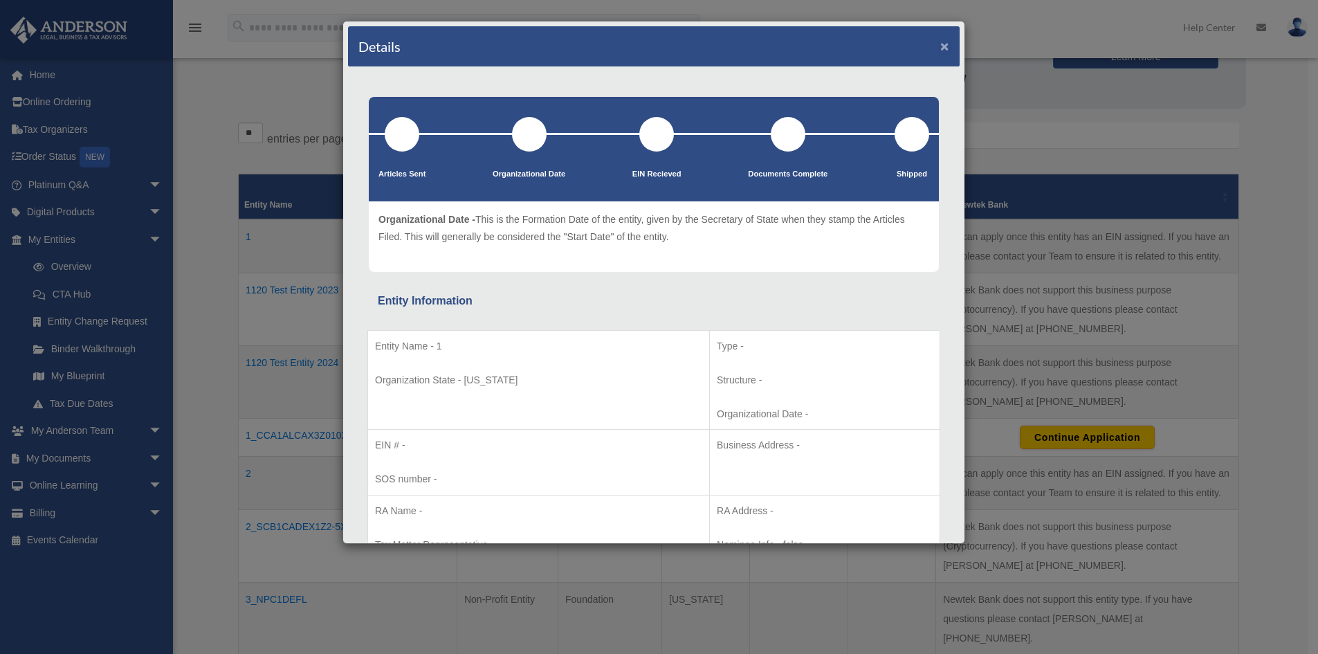
click at [940, 48] on button "×" at bounding box center [944, 46] width 9 height 15
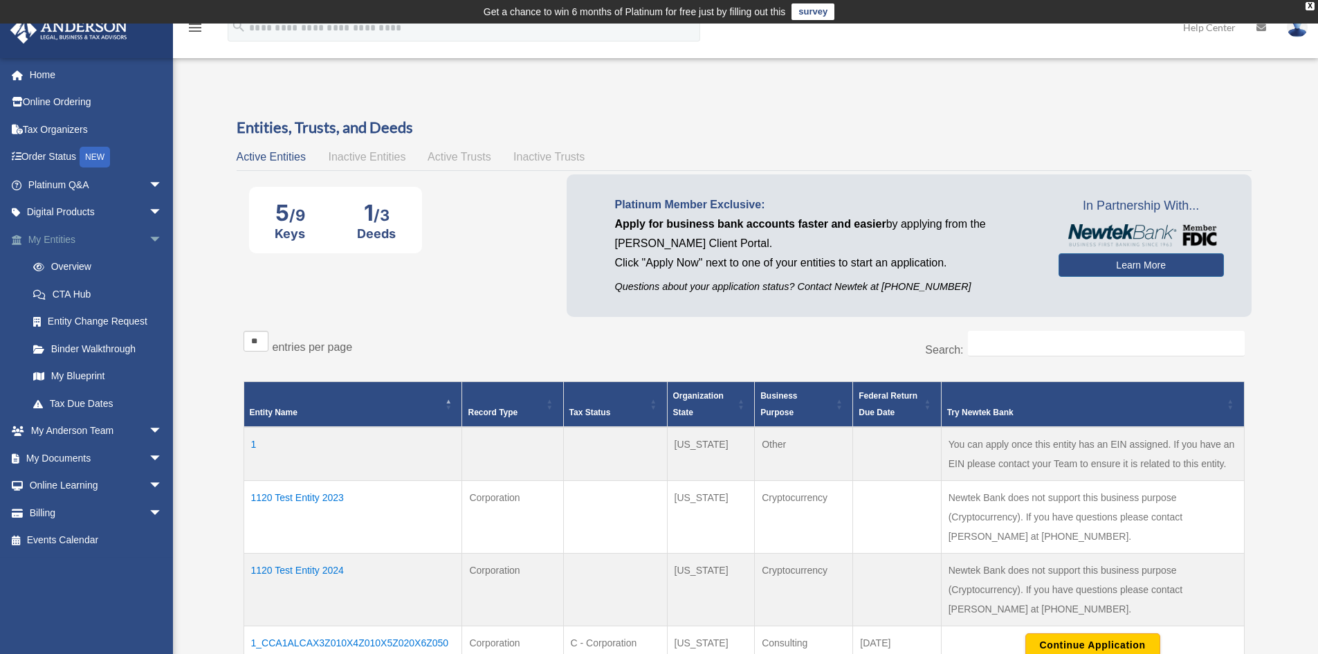
click at [149, 234] on span "arrow_drop_down" at bounding box center [163, 239] width 28 height 28
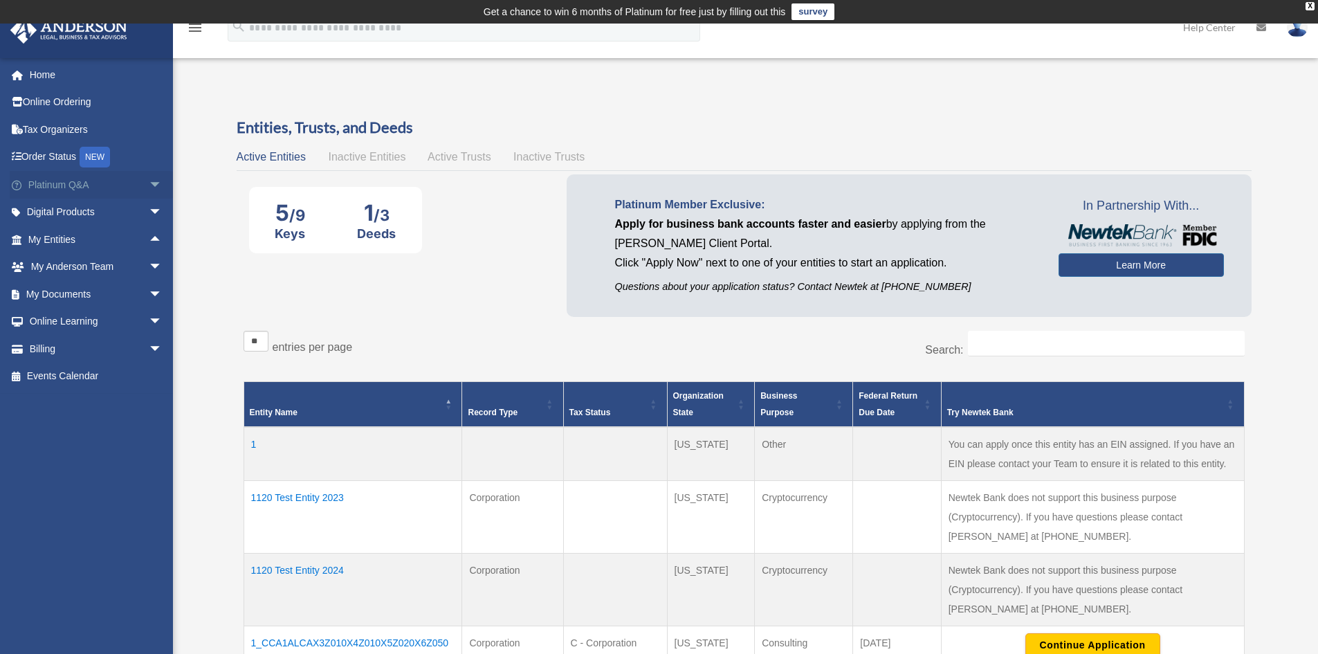
click at [149, 177] on span "arrow_drop_down" at bounding box center [163, 185] width 28 height 28
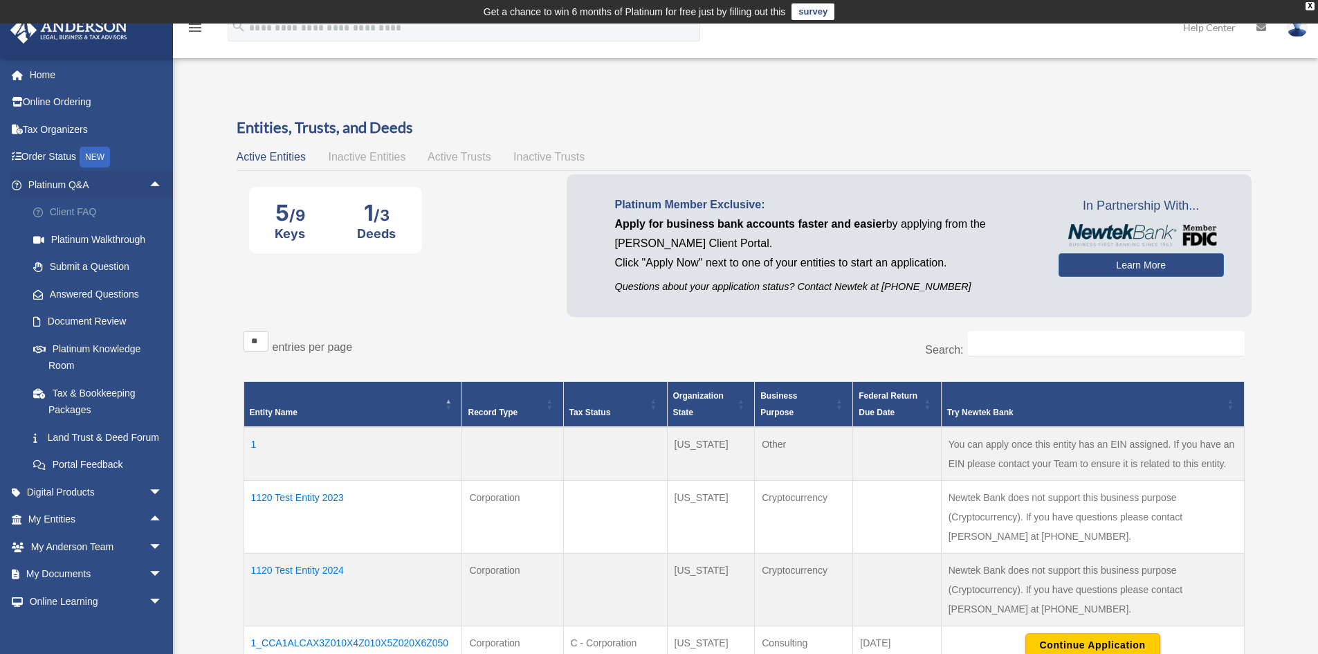
click at [99, 215] on link "Client FAQ" at bounding box center [101, 213] width 164 height 28
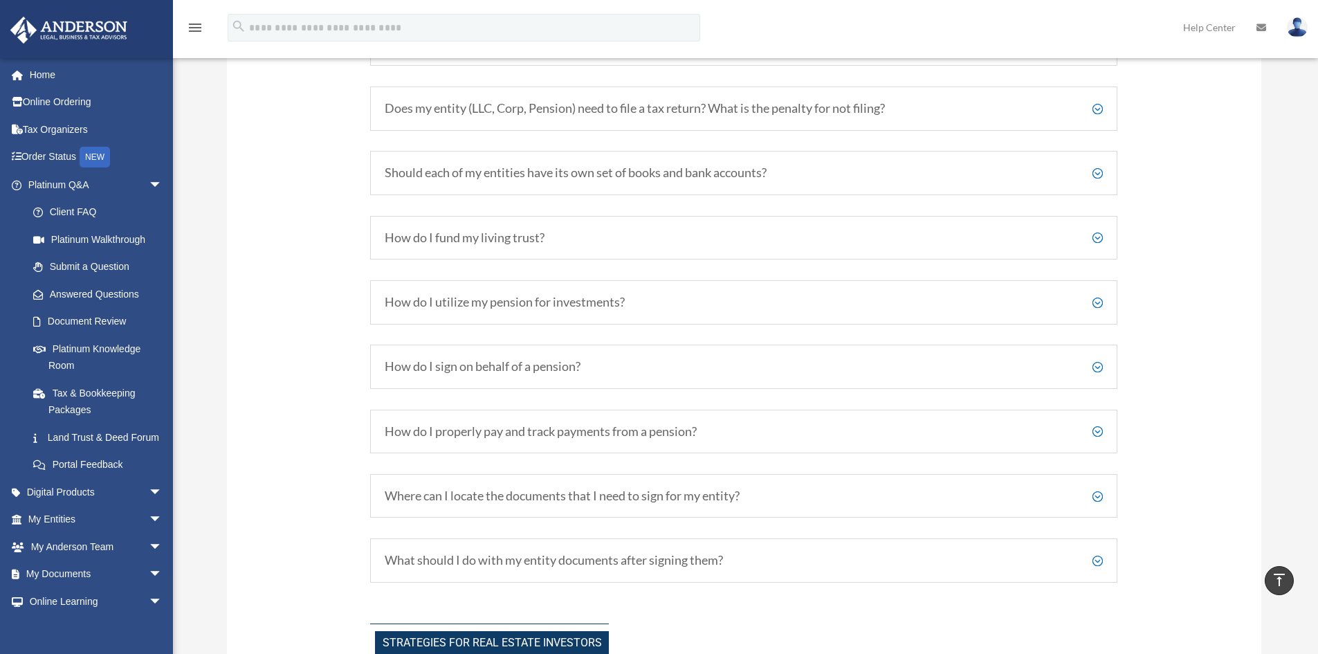
scroll to position [2305, 0]
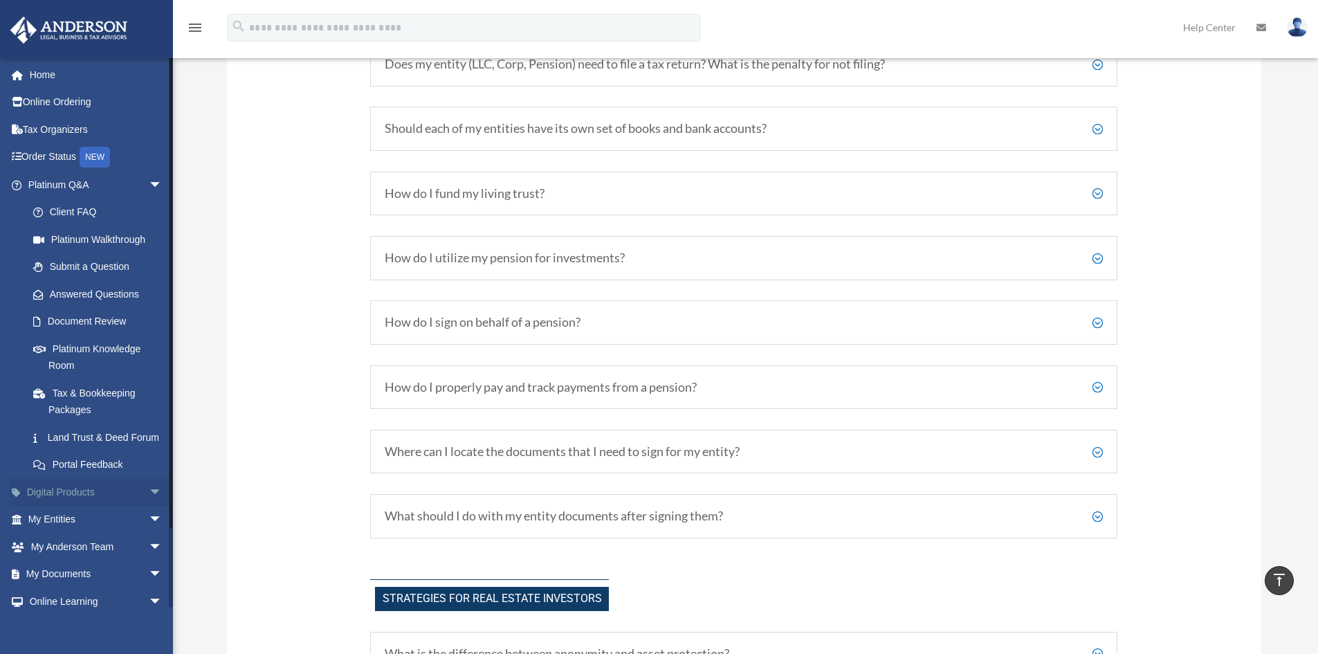
click at [149, 501] on span "arrow_drop_down" at bounding box center [163, 492] width 28 height 28
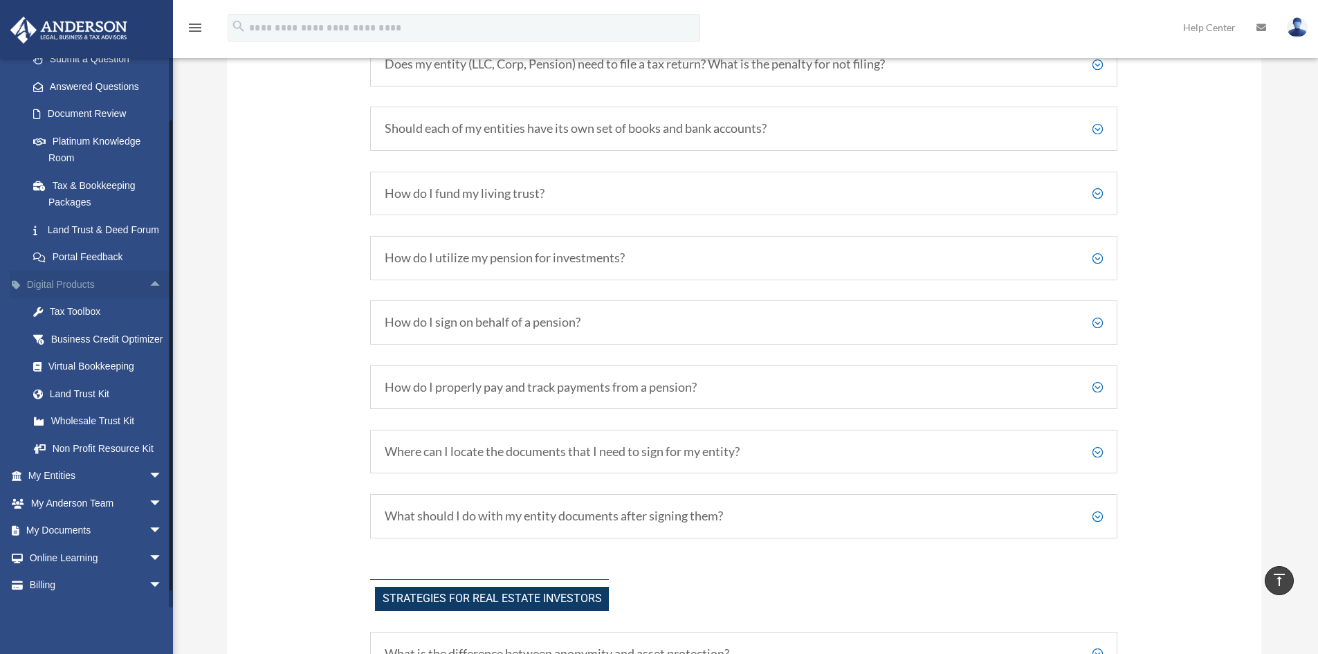
click at [149, 293] on span "arrow_drop_up" at bounding box center [163, 284] width 28 height 28
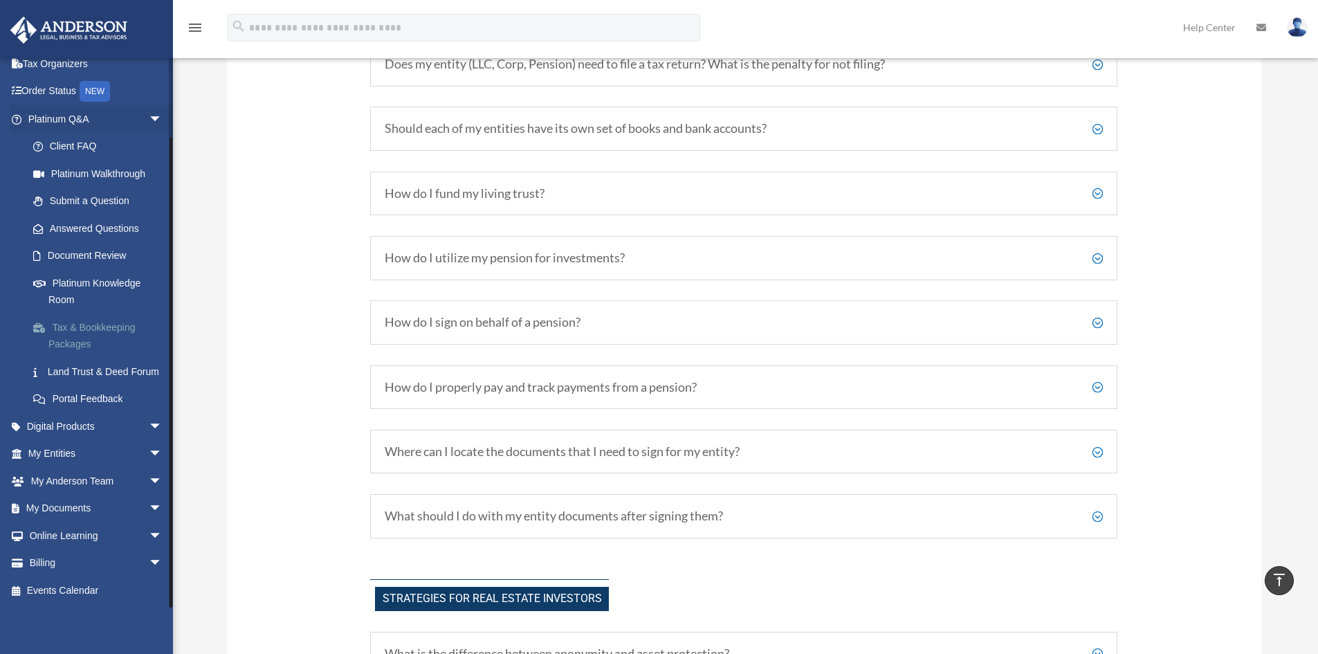
scroll to position [82, 0]
click at [149, 458] on span "arrow_drop_down" at bounding box center [163, 454] width 28 height 28
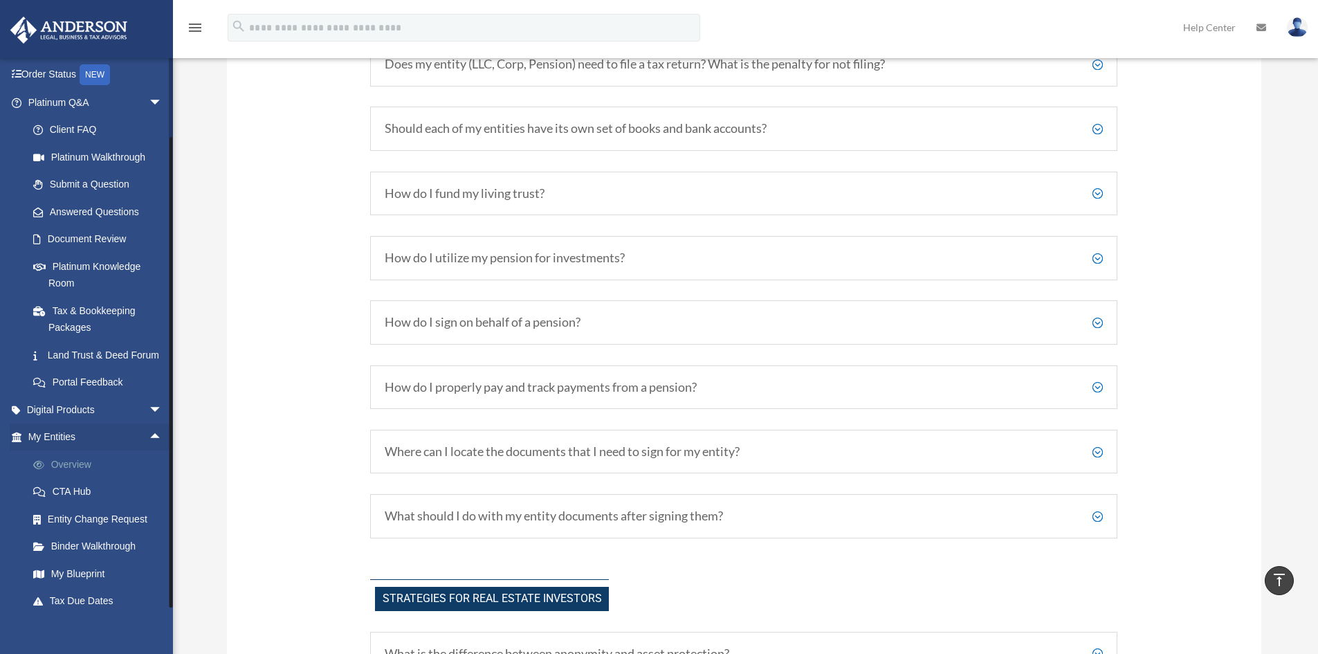
click at [98, 478] on link "Overview" at bounding box center [101, 464] width 164 height 28
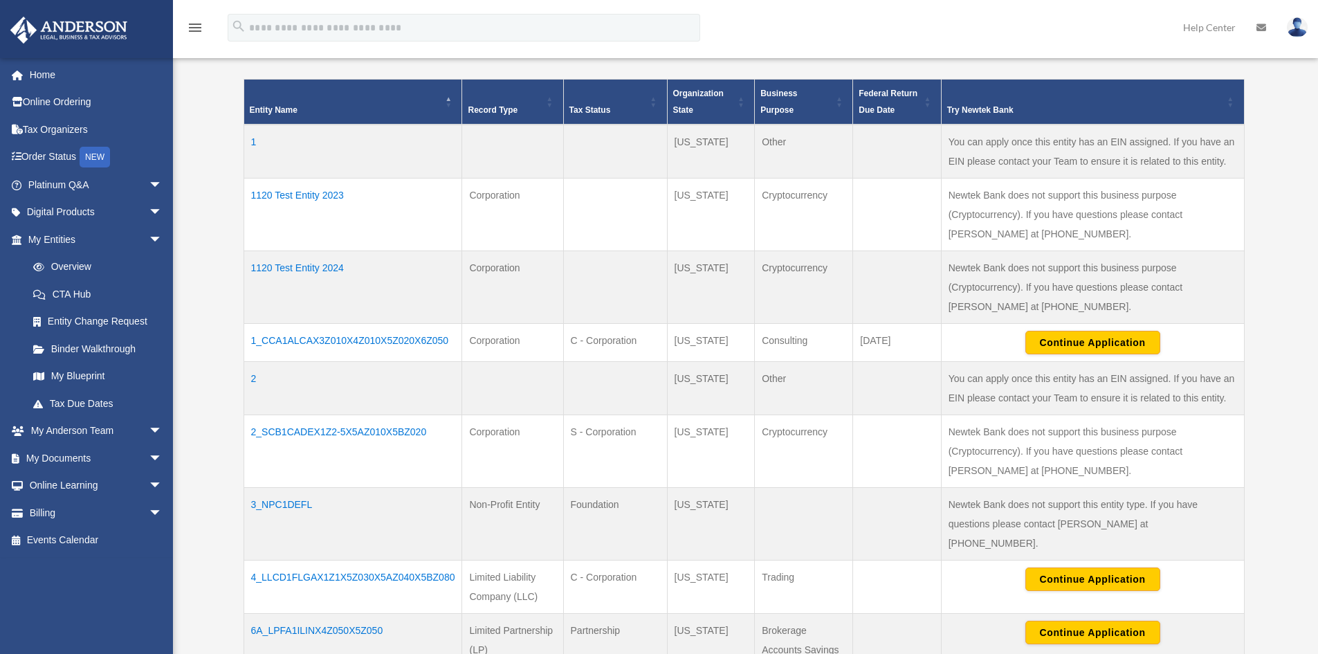
scroll to position [300, 0]
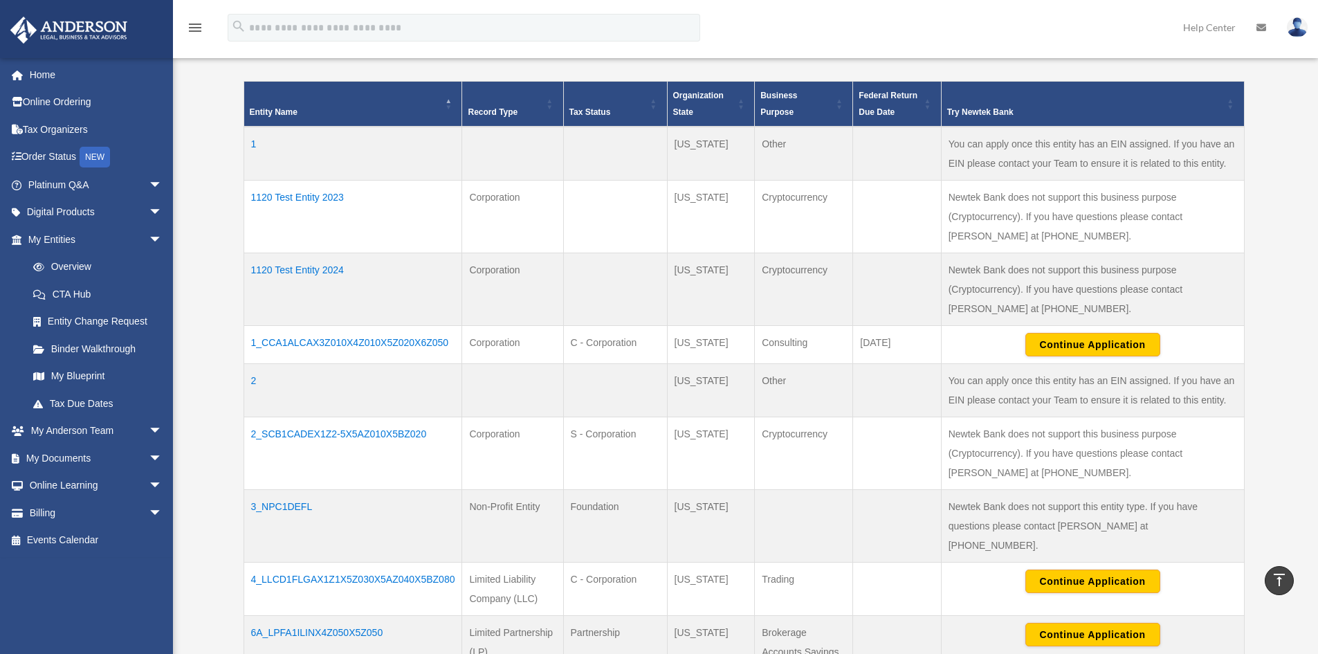
click at [616, 490] on td "Foundation" at bounding box center [615, 526] width 104 height 73
click at [1098, 333] on button "Continue Application" at bounding box center [1092, 345] width 135 height 24
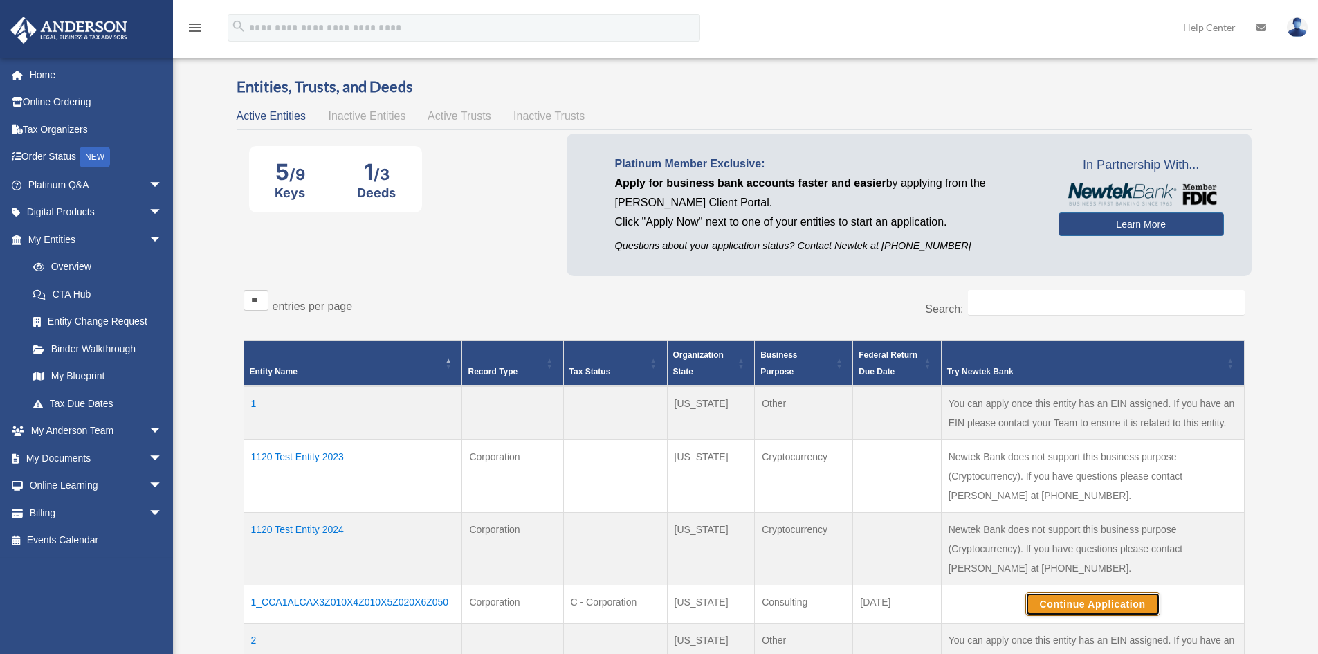
scroll to position [0, 0]
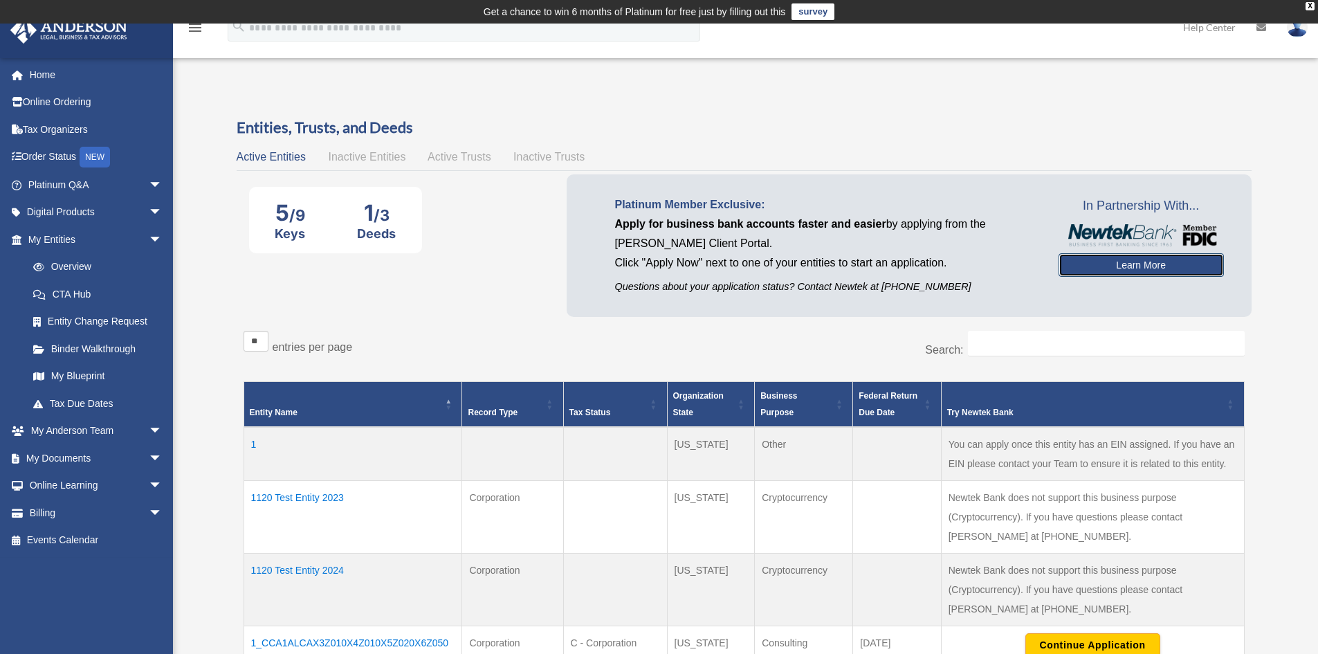
click at [1150, 268] on link "Learn More" at bounding box center [1140, 265] width 165 height 24
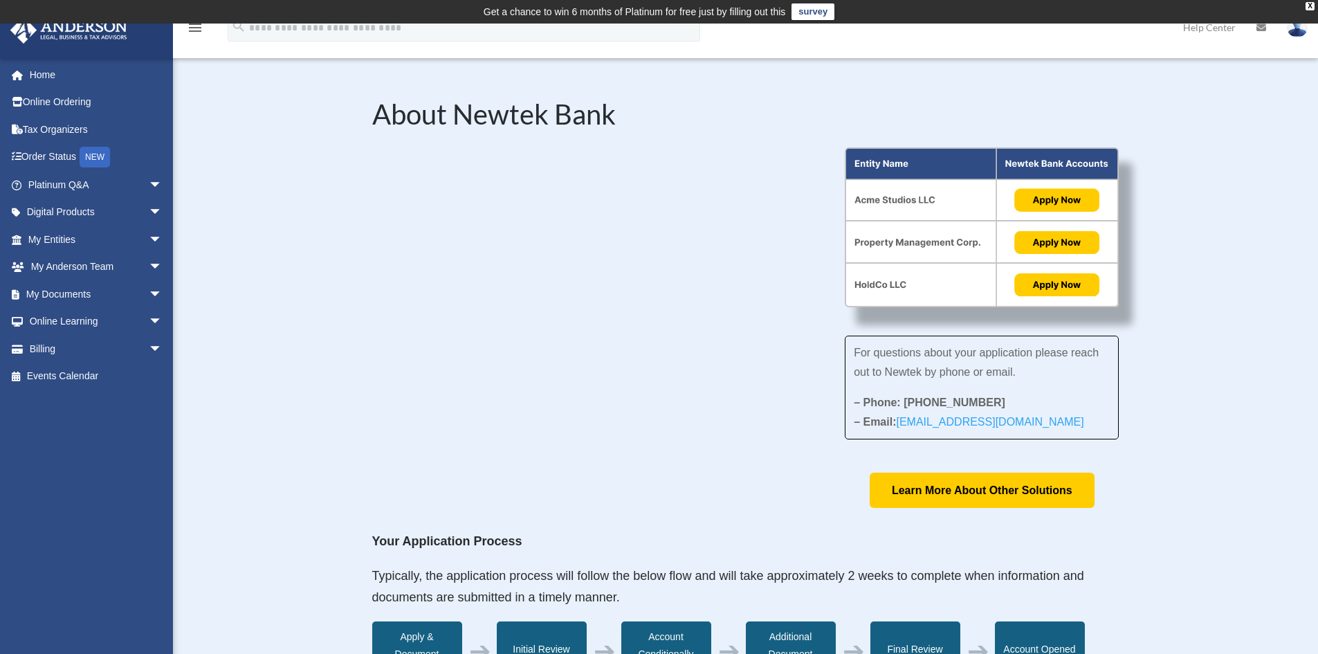
click at [1056, 198] on img at bounding box center [982, 227] width 274 height 160
click at [1061, 237] on img at bounding box center [982, 227] width 274 height 160
click at [1048, 491] on link "Learn More About Other Solutions" at bounding box center [981, 489] width 225 height 35
click at [1051, 199] on img at bounding box center [982, 227] width 274 height 160
click at [1052, 269] on img at bounding box center [982, 227] width 274 height 160
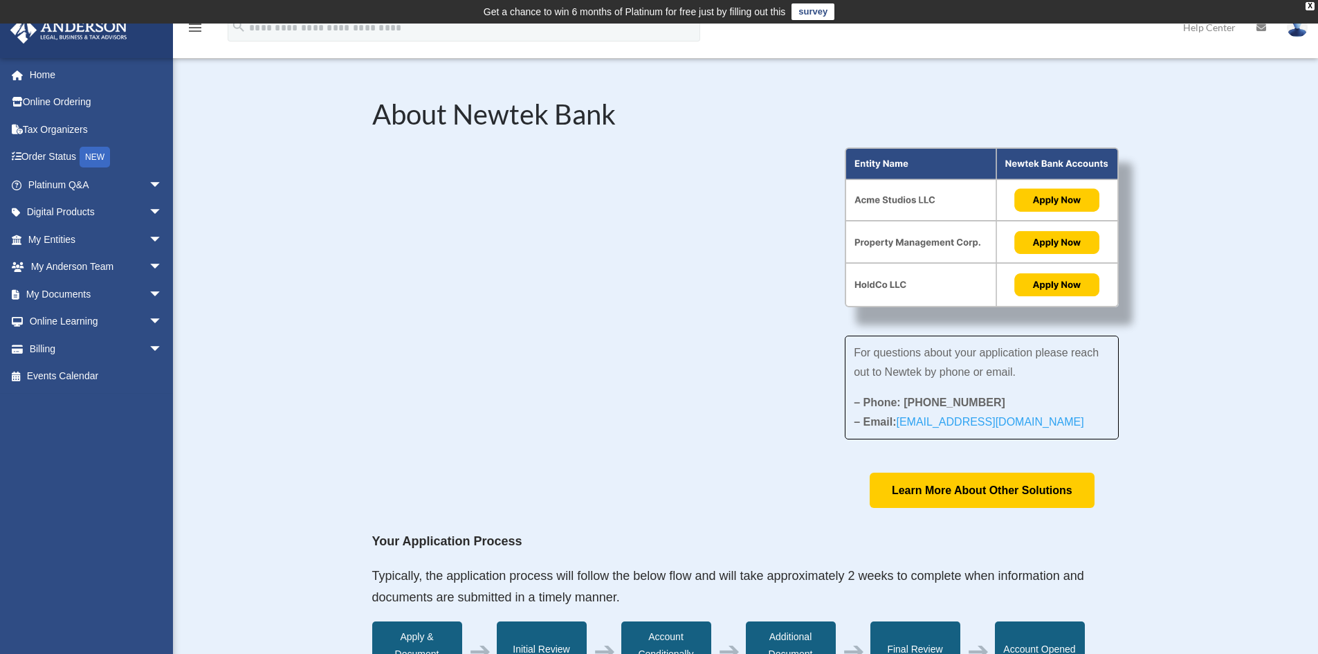
click at [1054, 324] on div "For questions about your application please reach out to Newtek by phone or ema…" at bounding box center [982, 327] width 274 height 361
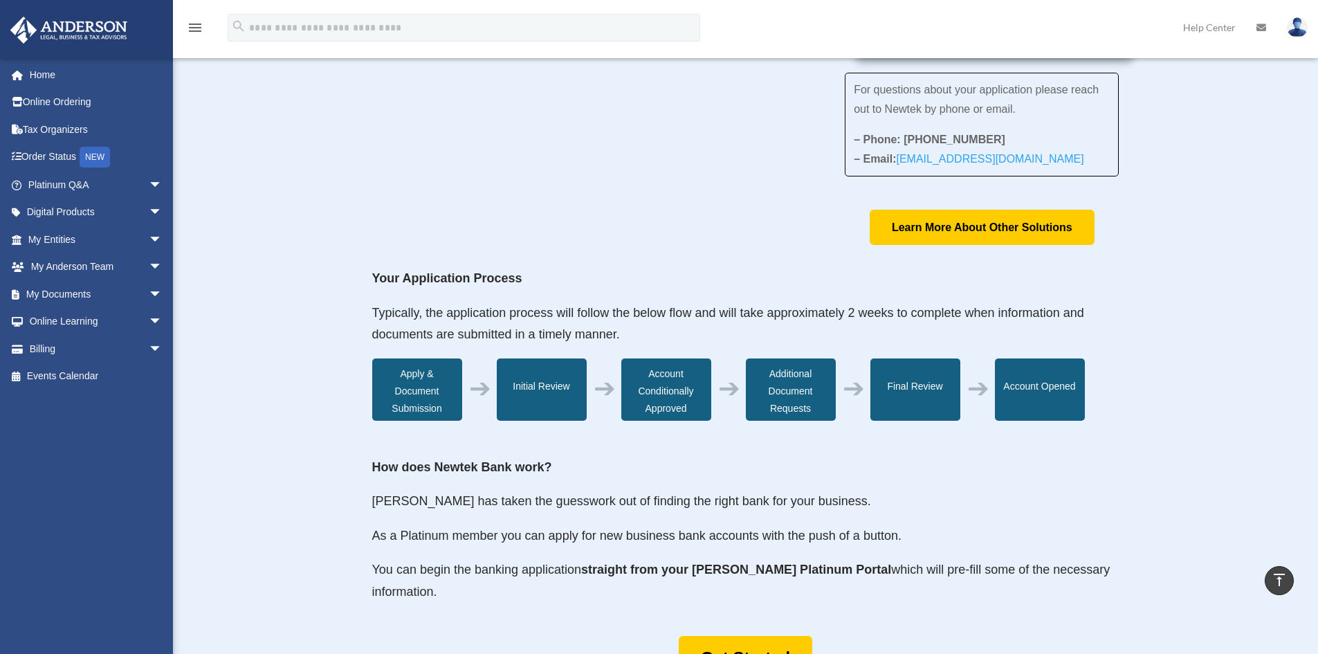
scroll to position [138, 0]
